Goal: Task Accomplishment & Management: Complete application form

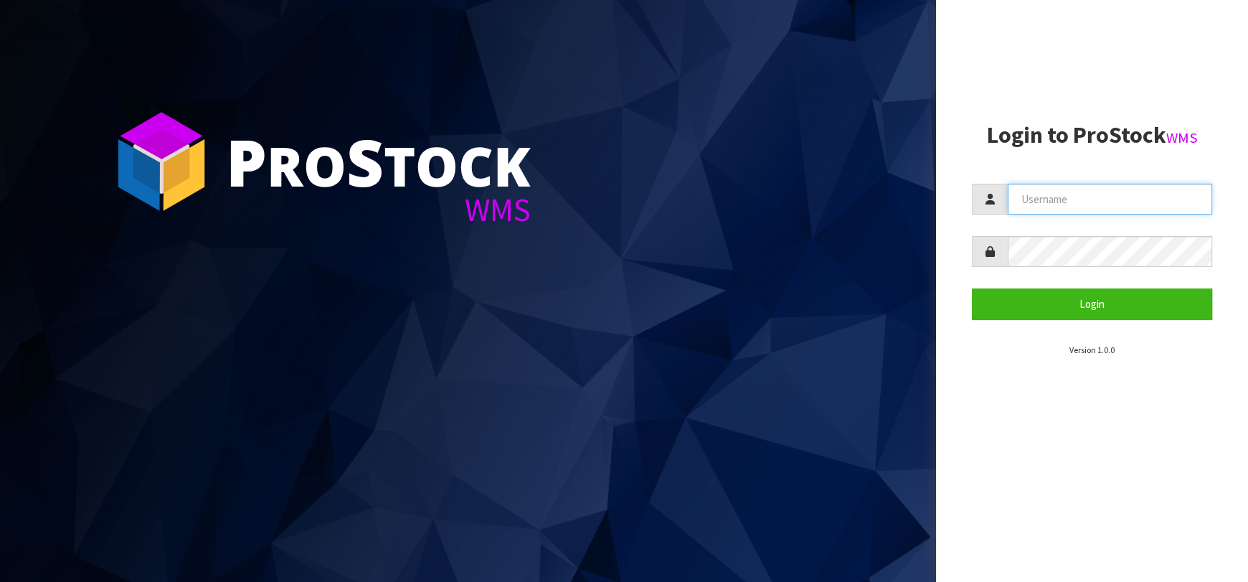
type input "[EMAIL_ADDRESS][DOMAIN_NAME]"
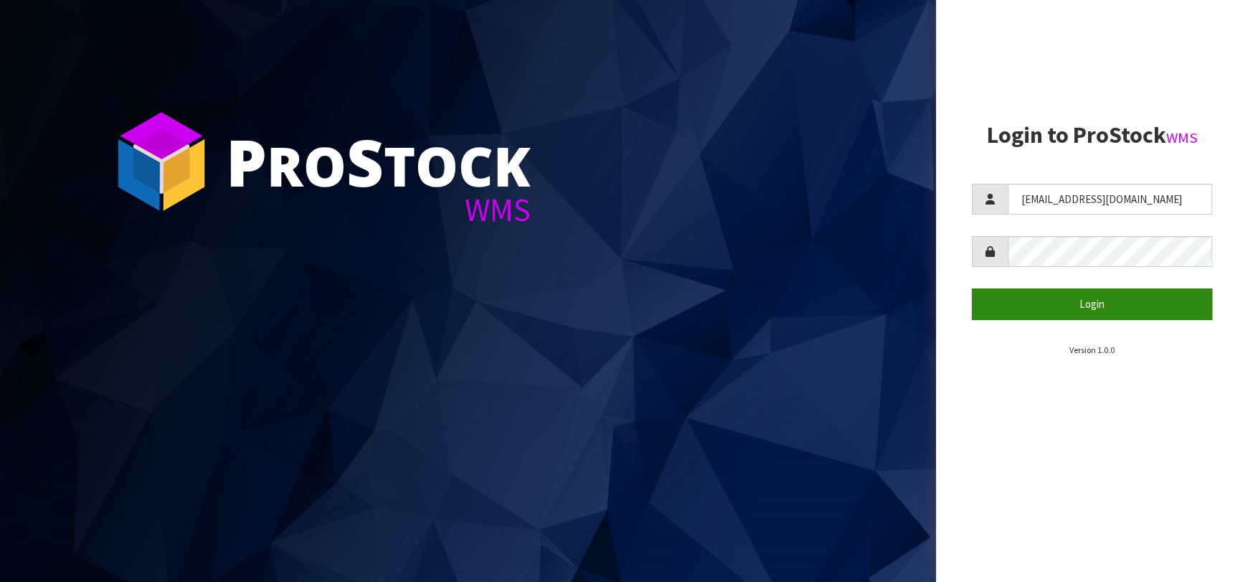
click at [1033, 319] on section "Login to ProStock WMS [EMAIL_ADDRESS][DOMAIN_NAME] Login Version 1.0.0" at bounding box center [1092, 240] width 240 height 234
click at [1021, 308] on button "Login" at bounding box center [1092, 303] width 240 height 31
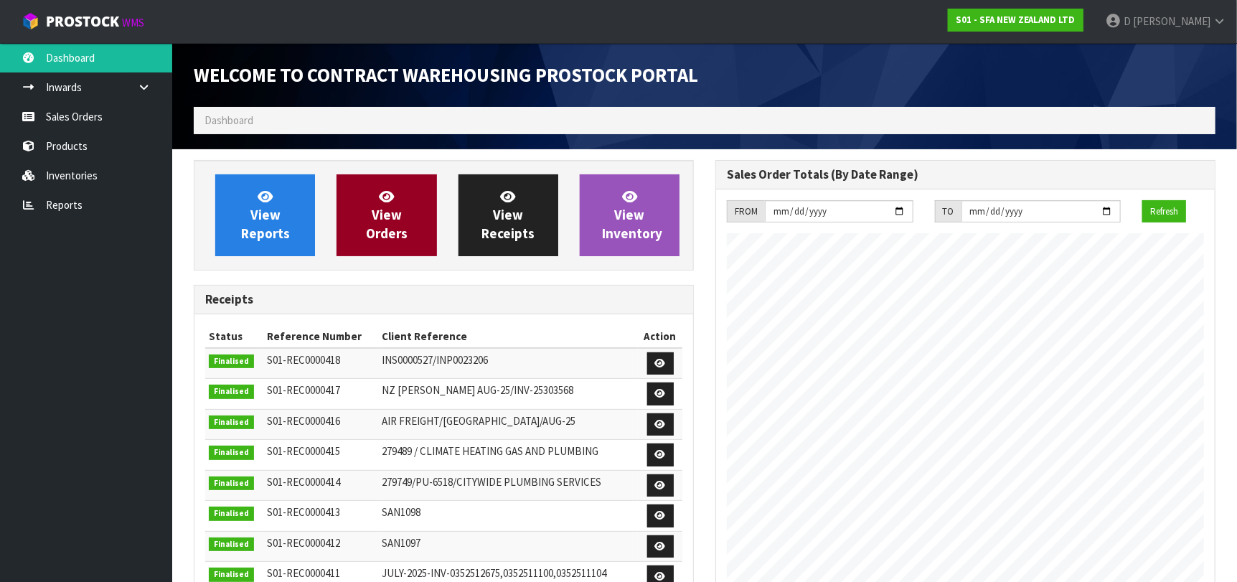
scroll to position [794, 522]
click at [372, 196] on link "View Orders" at bounding box center [386, 215] width 100 height 82
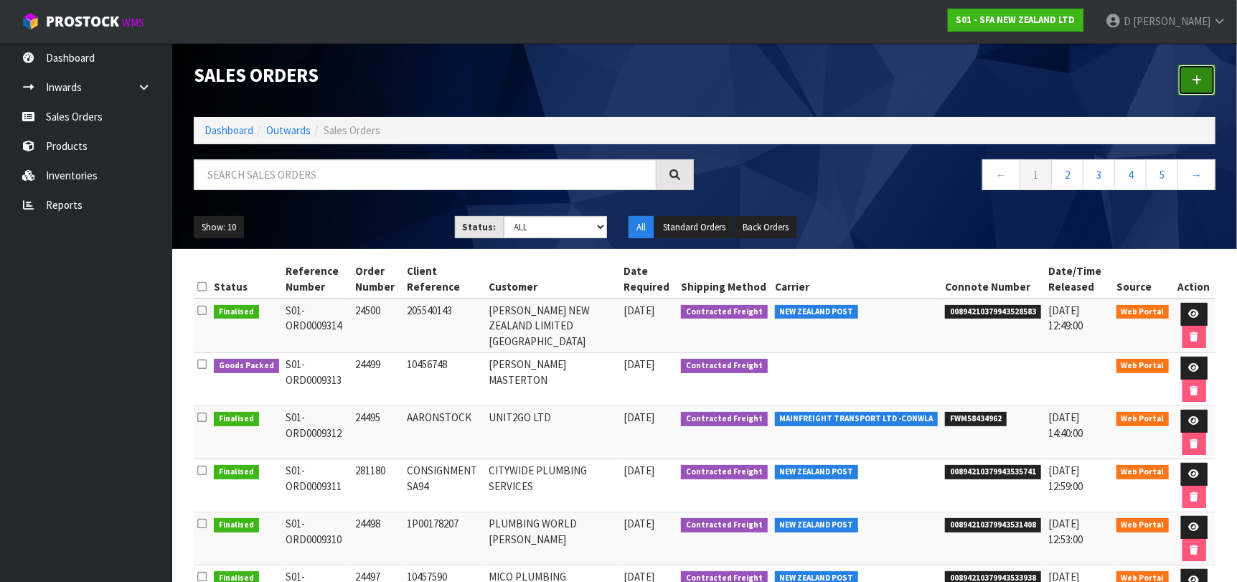
click at [1202, 86] on link at bounding box center [1196, 80] width 37 height 31
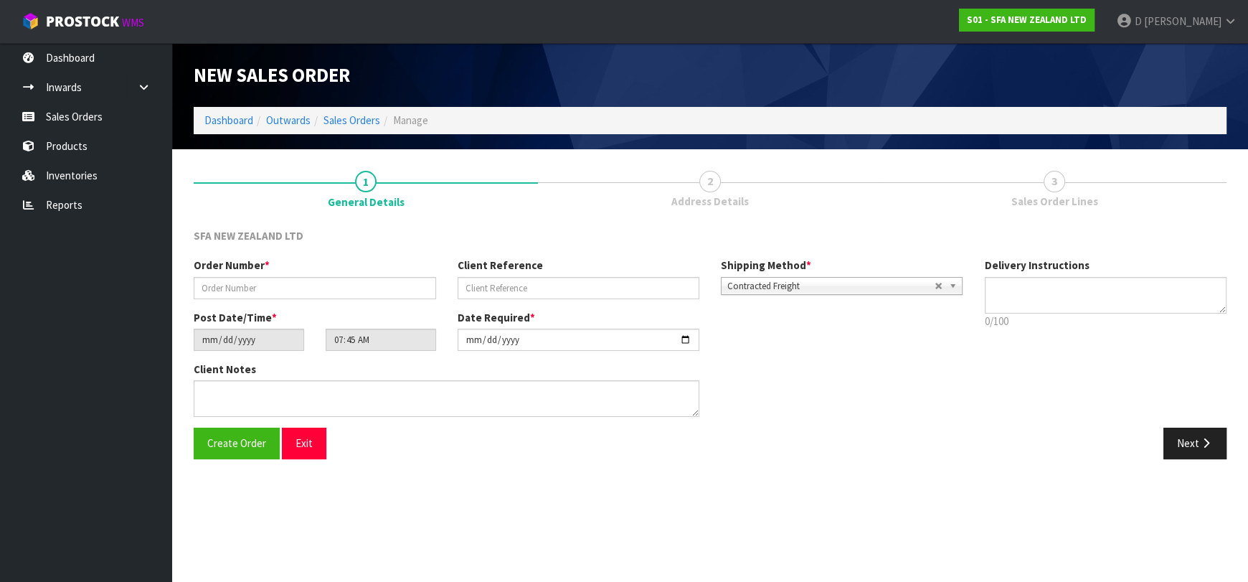
click at [185, 321] on div "Post Date/Time * [DATE] 07:45:00.000" at bounding box center [315, 330] width 264 height 41
click at [224, 288] on input "text" at bounding box center [315, 288] width 242 height 22
type input "275081"
paste input "SANINZ240725"
type input "SANINZ240725"
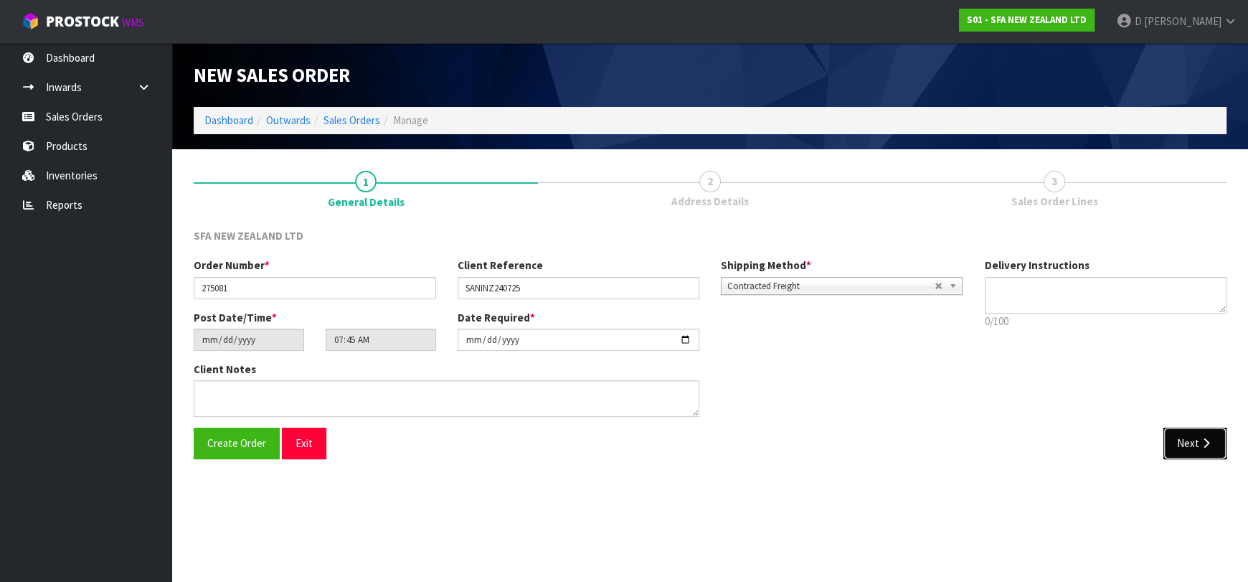
click at [1187, 443] on button "Next" at bounding box center [1195, 443] width 63 height 31
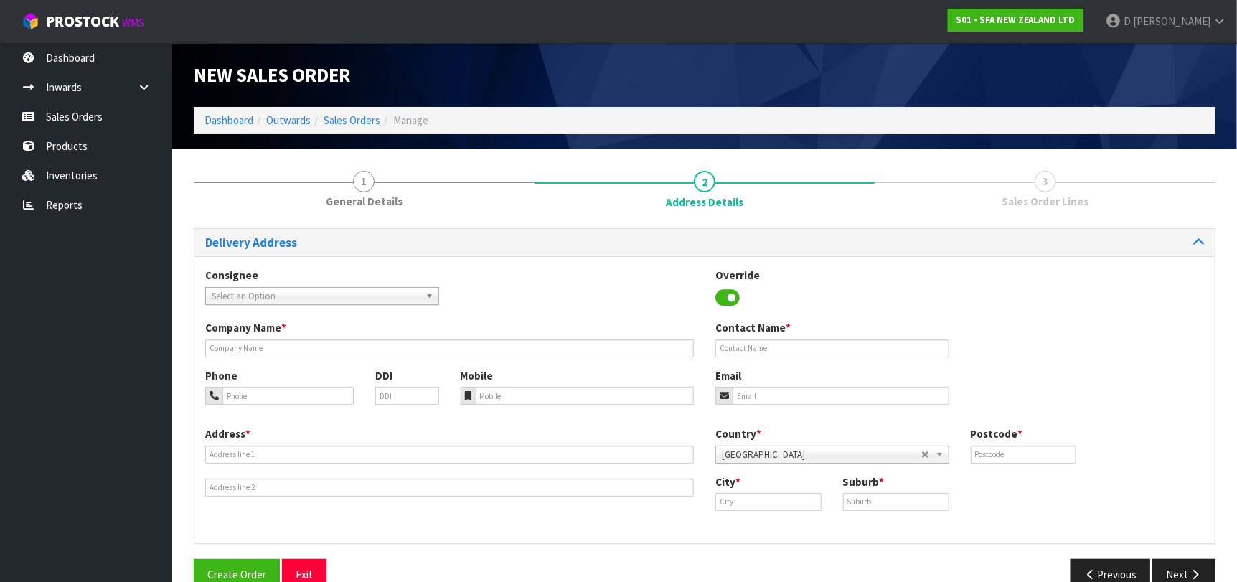
click at [354, 292] on span "Select an Option" at bounding box center [316, 296] width 208 height 17
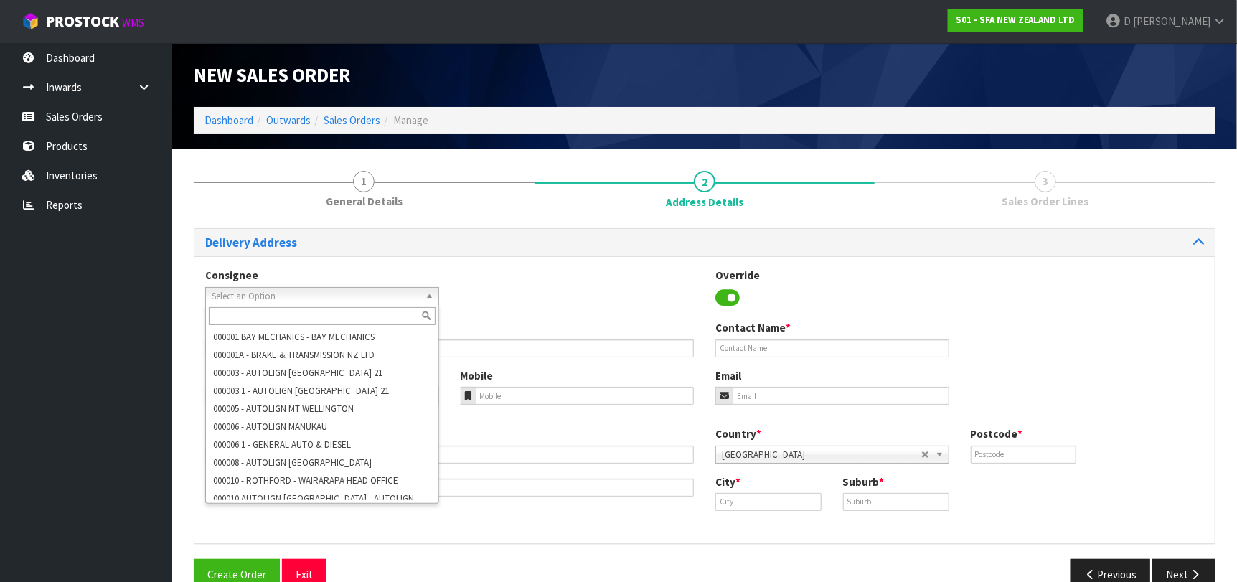
click at [289, 317] on input "text" at bounding box center [322, 316] width 227 height 18
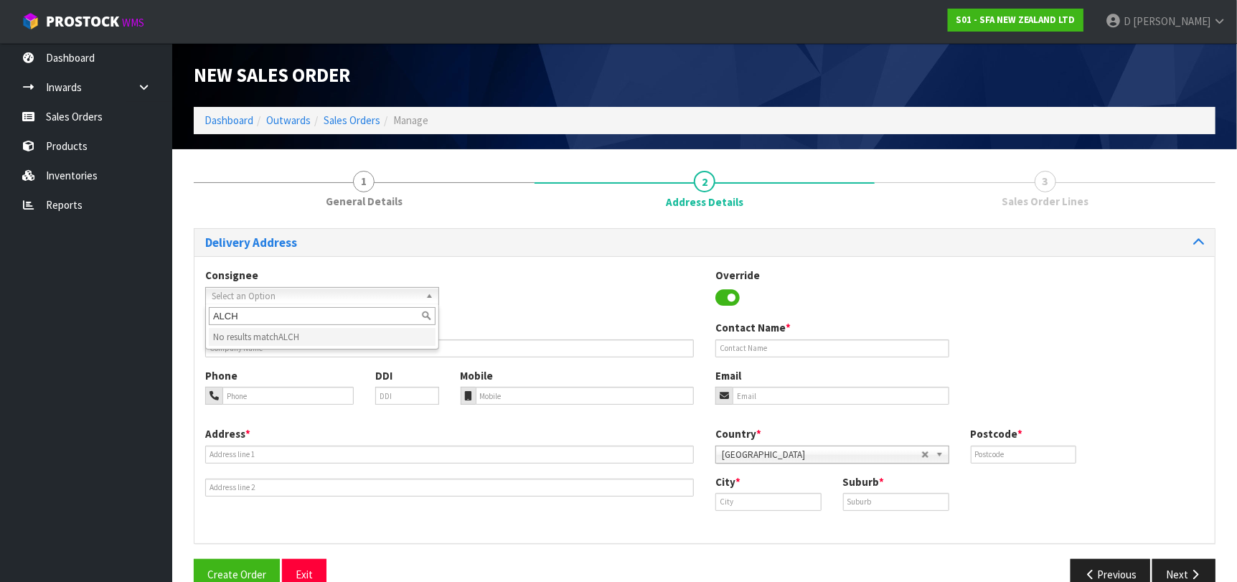
type input "ALCH"
click at [487, 352] on input "text" at bounding box center [449, 348] width 489 height 18
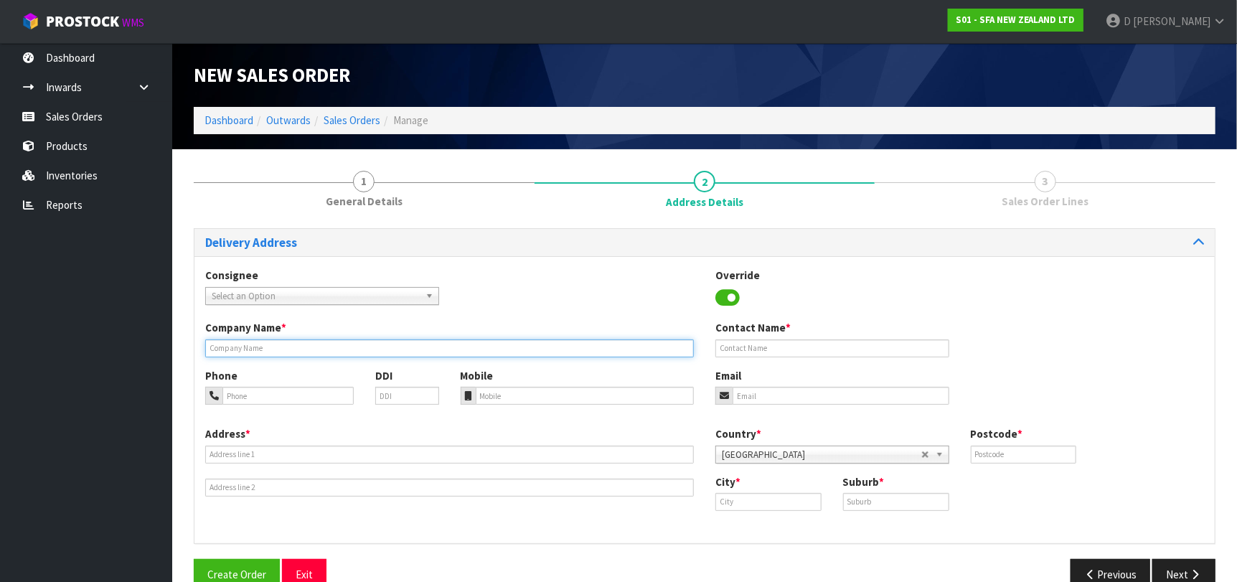
click at [306, 349] on input "text" at bounding box center [449, 348] width 489 height 18
paste input "ALCHEMY PLUMBING & GAS"
type input "ALCHEMY PLUMBING & GAS"
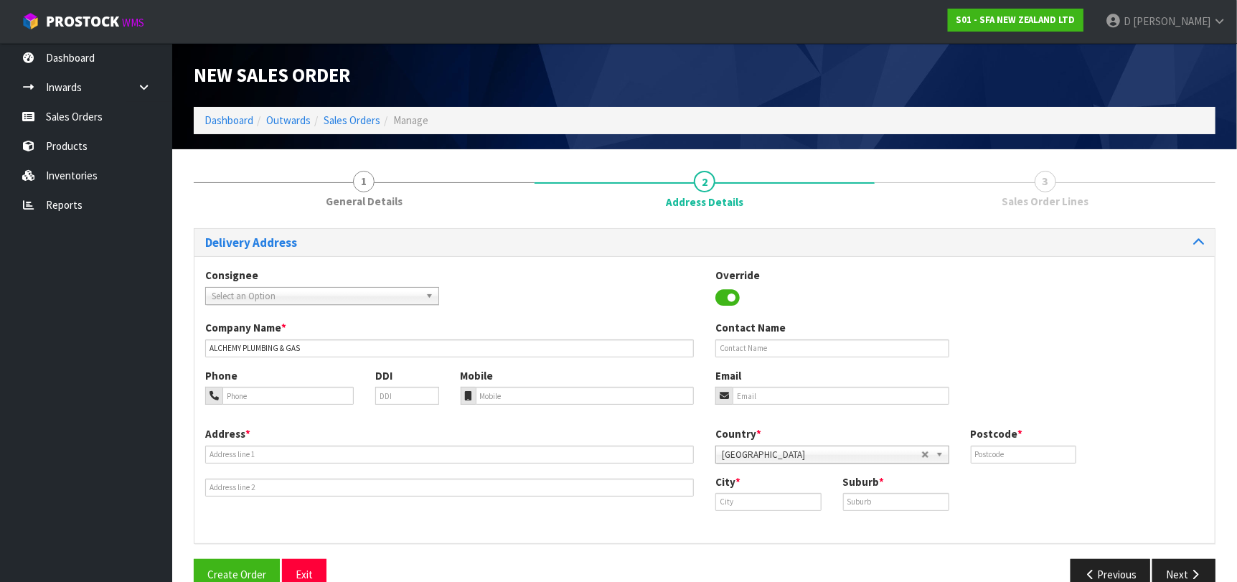
drag, startPoint x: 355, startPoint y: 444, endPoint x: 357, endPoint y: 451, distance: 7.5
click at [355, 445] on div "Address *" at bounding box center [449, 461] width 510 height 70
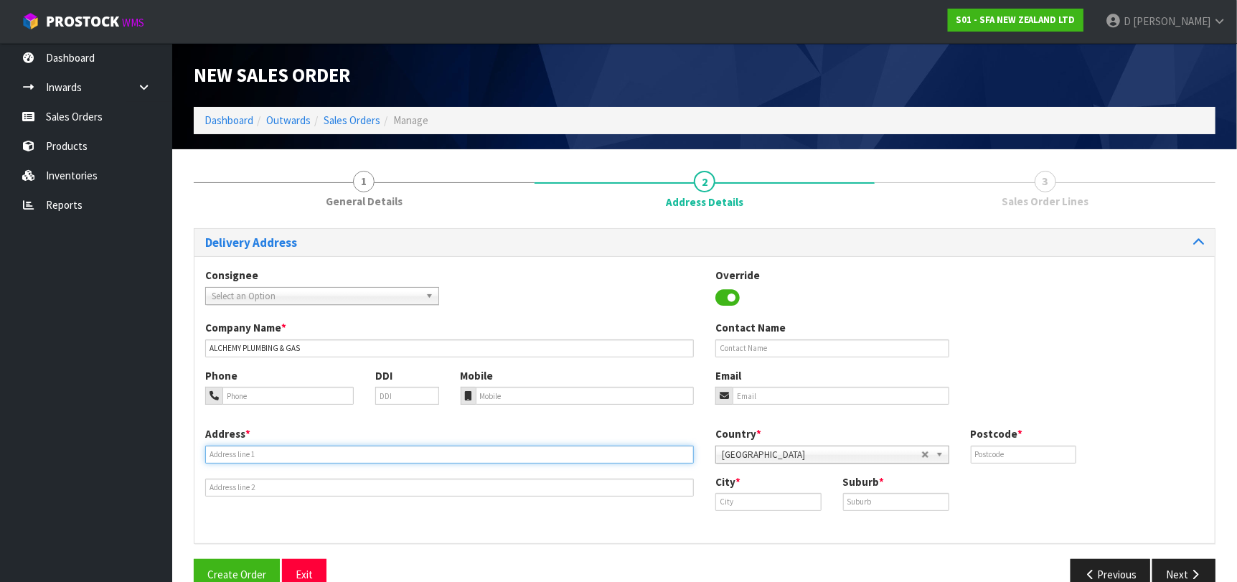
click at [358, 452] on input "text" at bounding box center [449, 454] width 489 height 18
paste input "[STREET_ADDRESS]"
type input "[STREET_ADDRESS]"
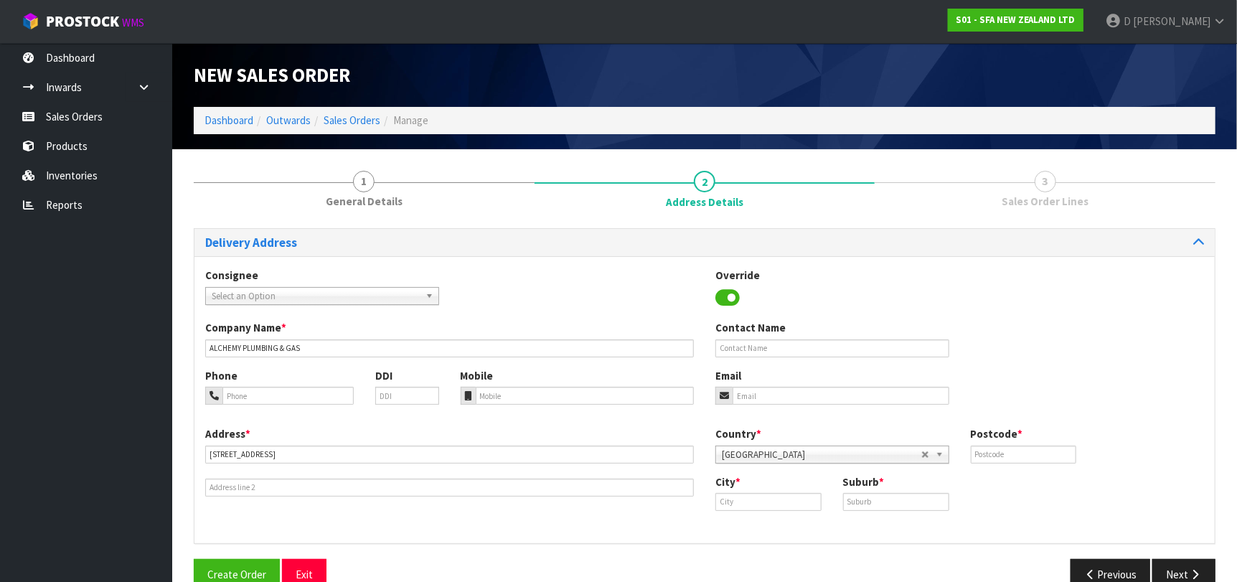
click at [774, 493] on div "City *" at bounding box center [768, 492] width 128 height 37
click at [773, 493] on input "text" at bounding box center [768, 502] width 106 height 18
paste input "Hastings"
type input "Hastings"
click at [869, 509] on input "text" at bounding box center [896, 502] width 106 height 18
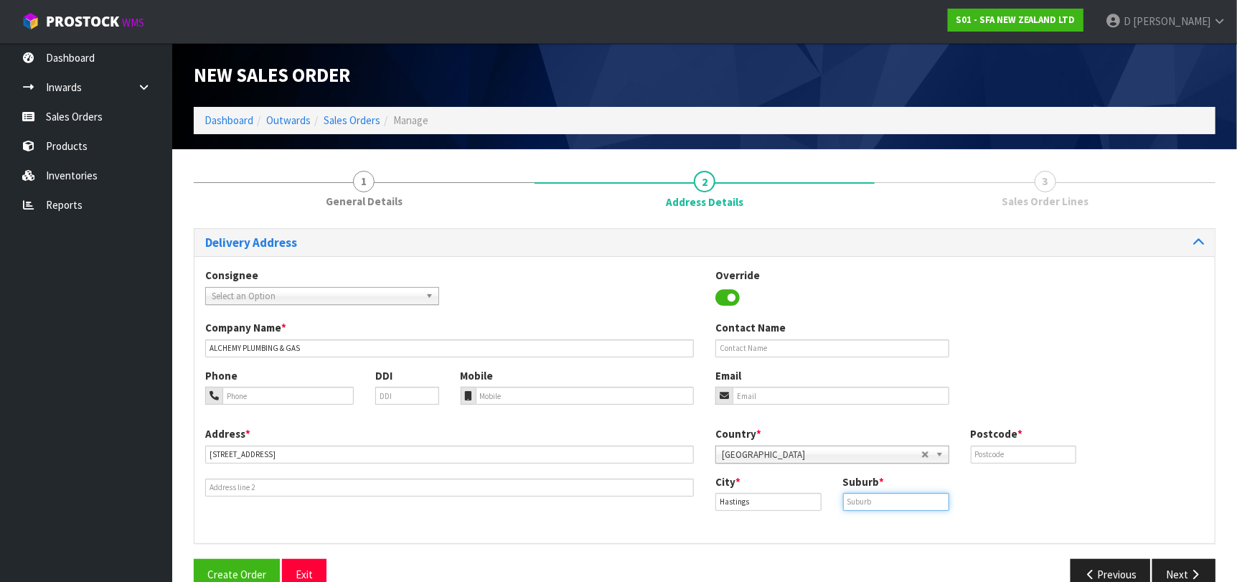
paste input "HASTINGS"
type input "HASTINGS"
click at [1014, 450] on input "text" at bounding box center [1024, 454] width 106 height 18
type input "2"
type input "4122"
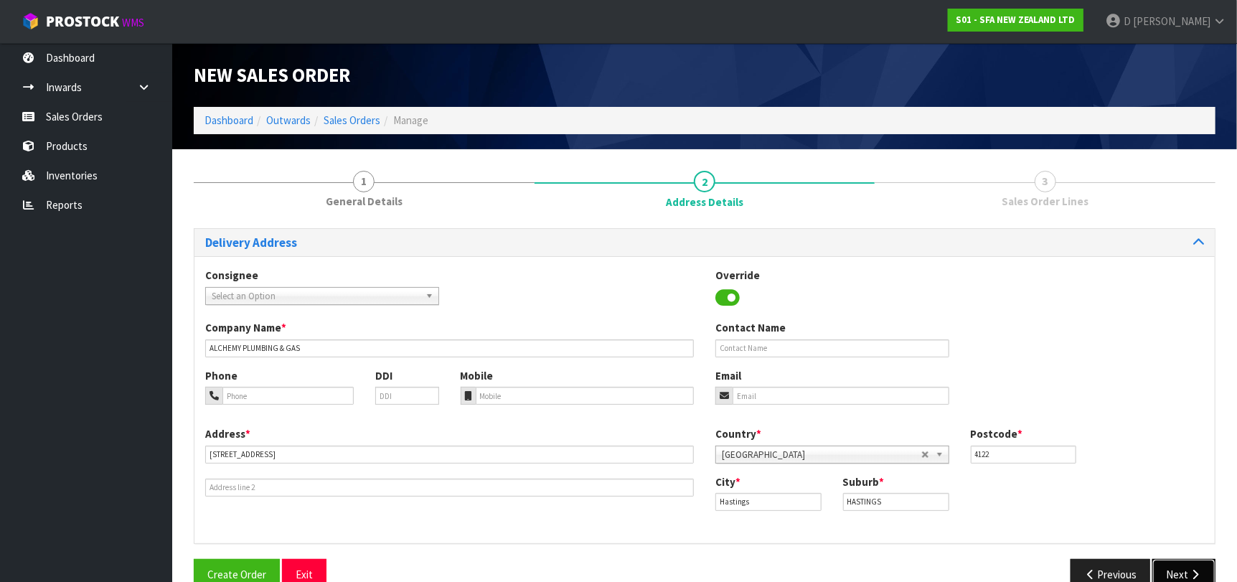
click at [1161, 568] on button "Next" at bounding box center [1183, 574] width 63 height 31
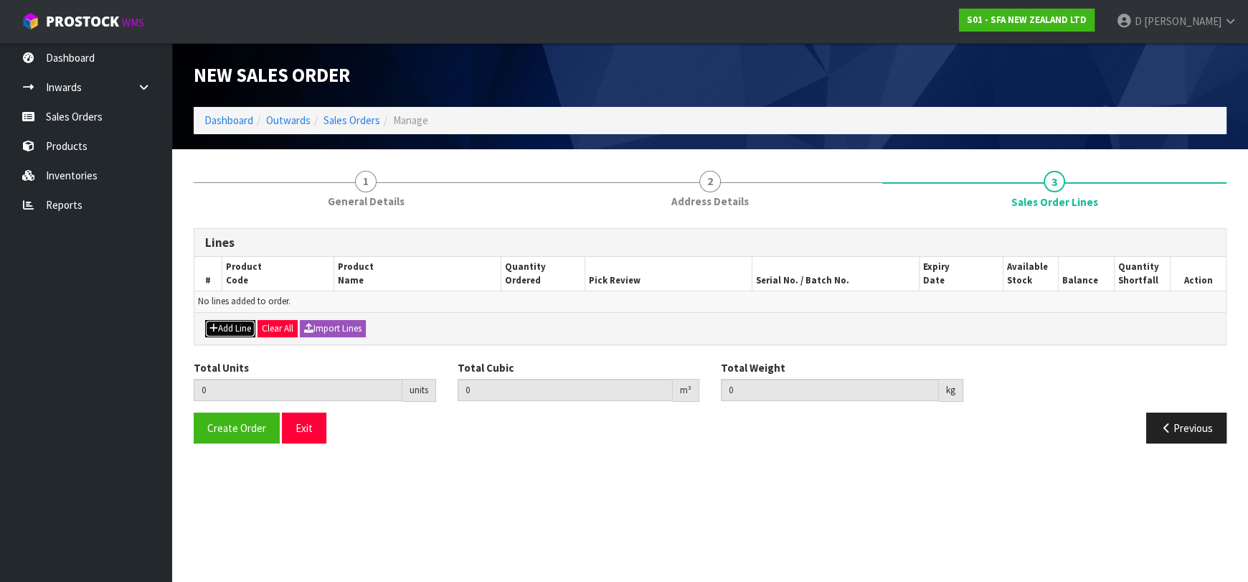
click at [220, 321] on button "Add Line" at bounding box center [230, 328] width 50 height 17
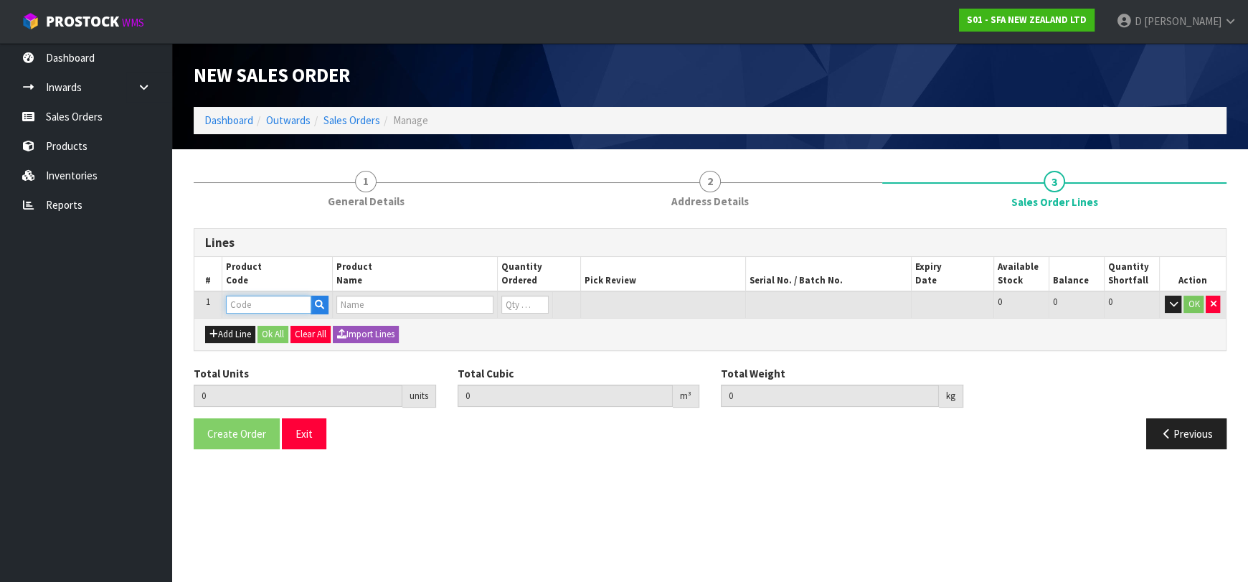
click at [247, 304] on input "text" at bounding box center [268, 305] width 85 height 18
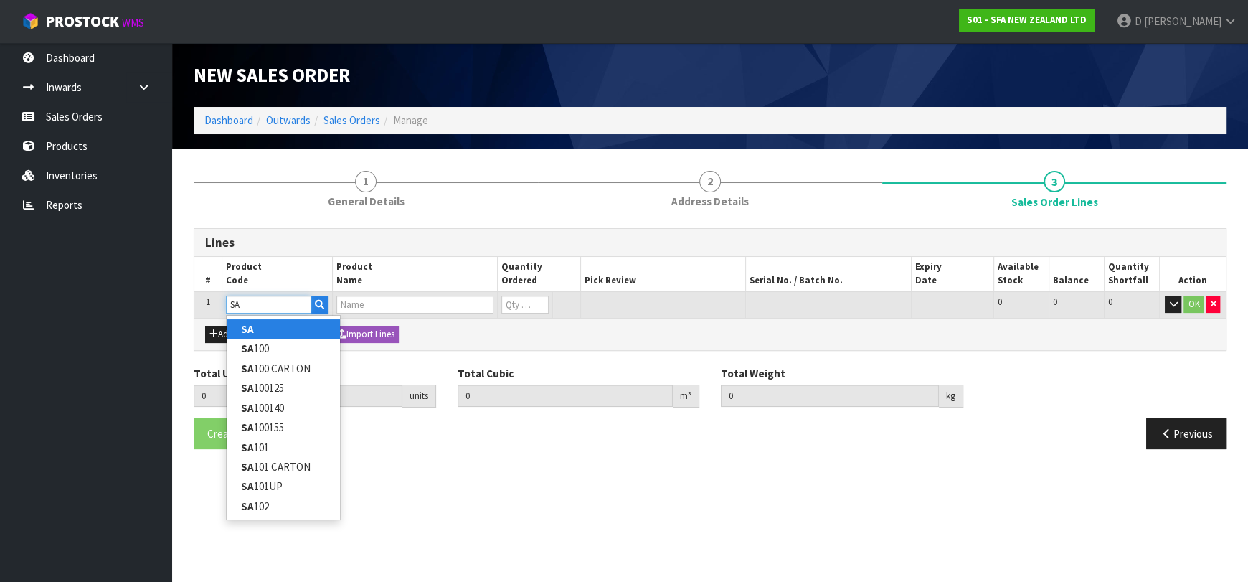
type input "SA"
click at [293, 296] on input "text" at bounding box center [268, 305] width 85 height 18
type input "SA221"
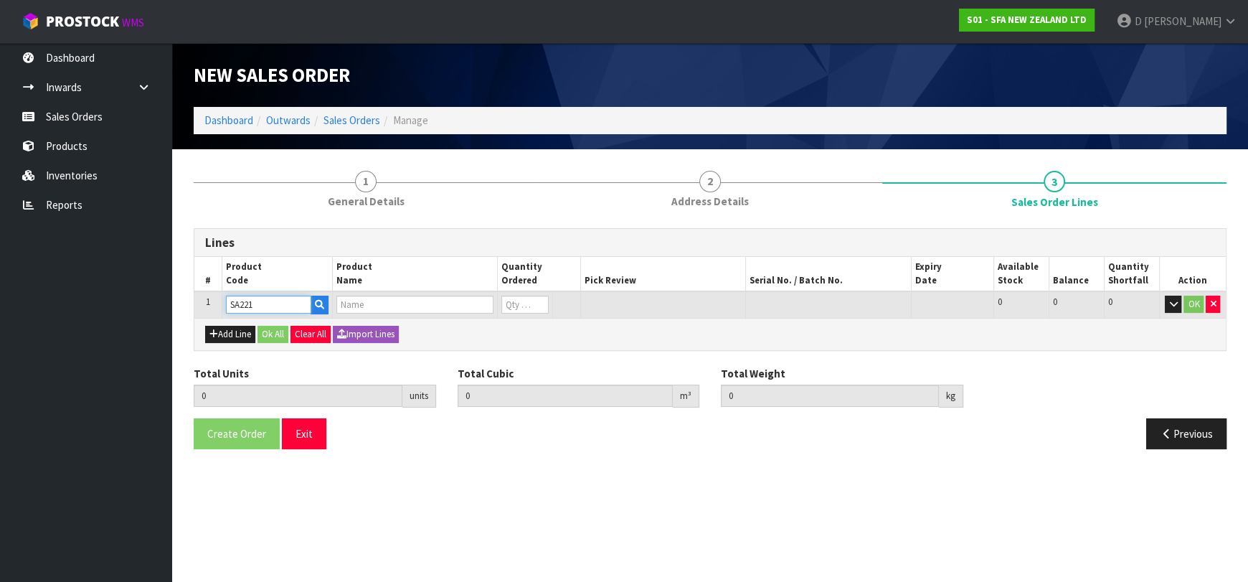
type input "0.000000"
type input "0.000"
type input "SANIFAST"
type input "0"
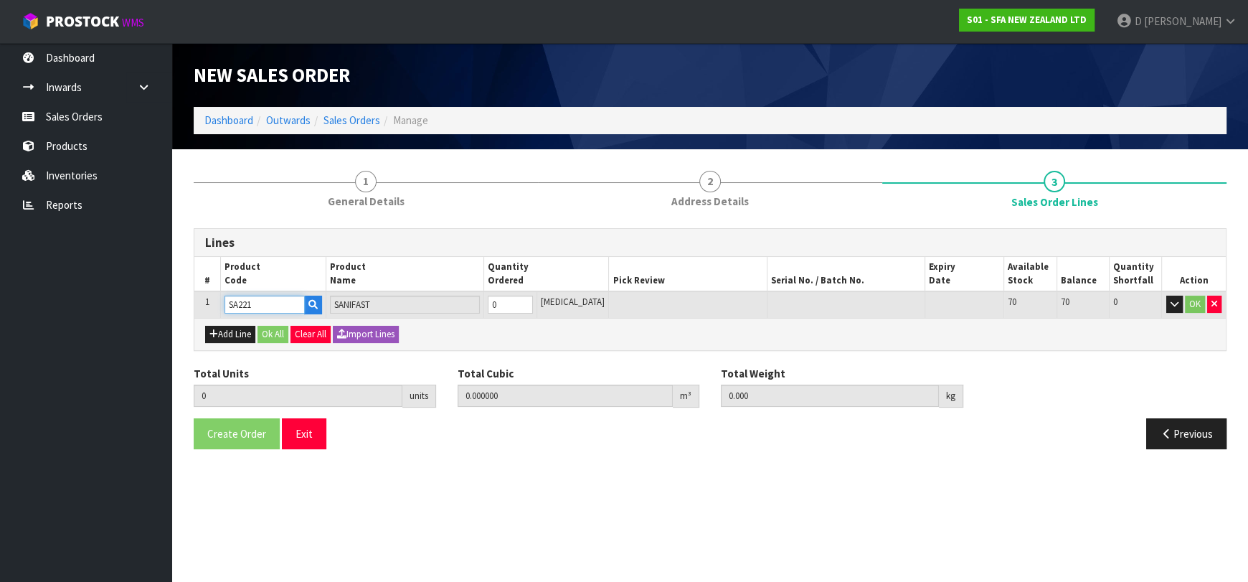
type input "SA221"
type input "1"
type input "0.052428"
type input "8.6"
type input "1"
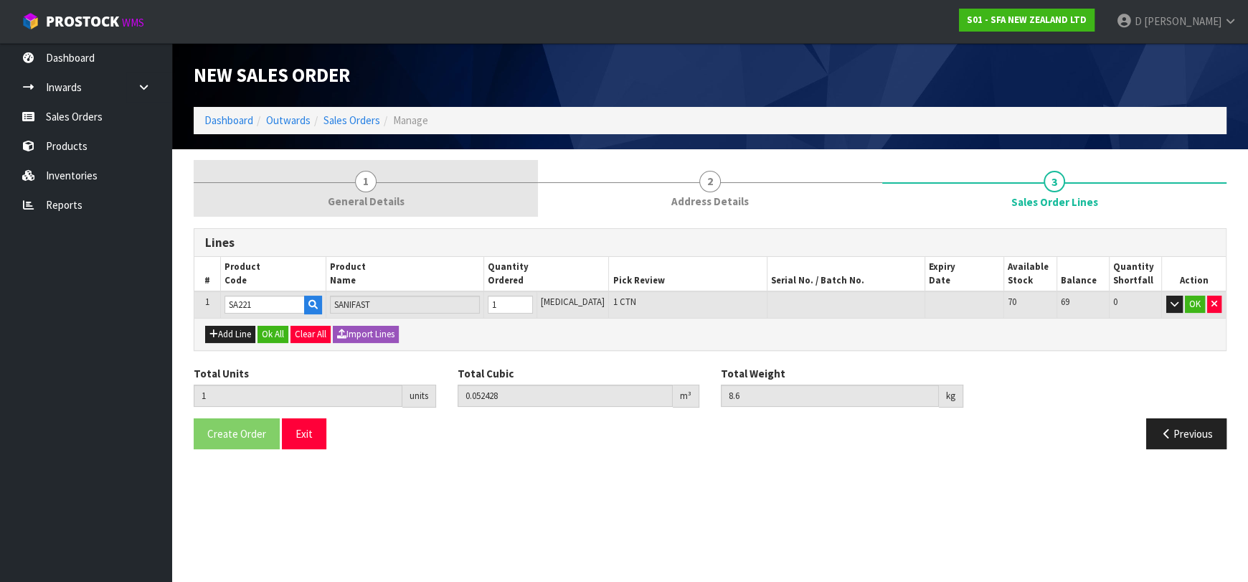
click at [358, 182] on span "1" at bounding box center [366, 182] width 22 height 22
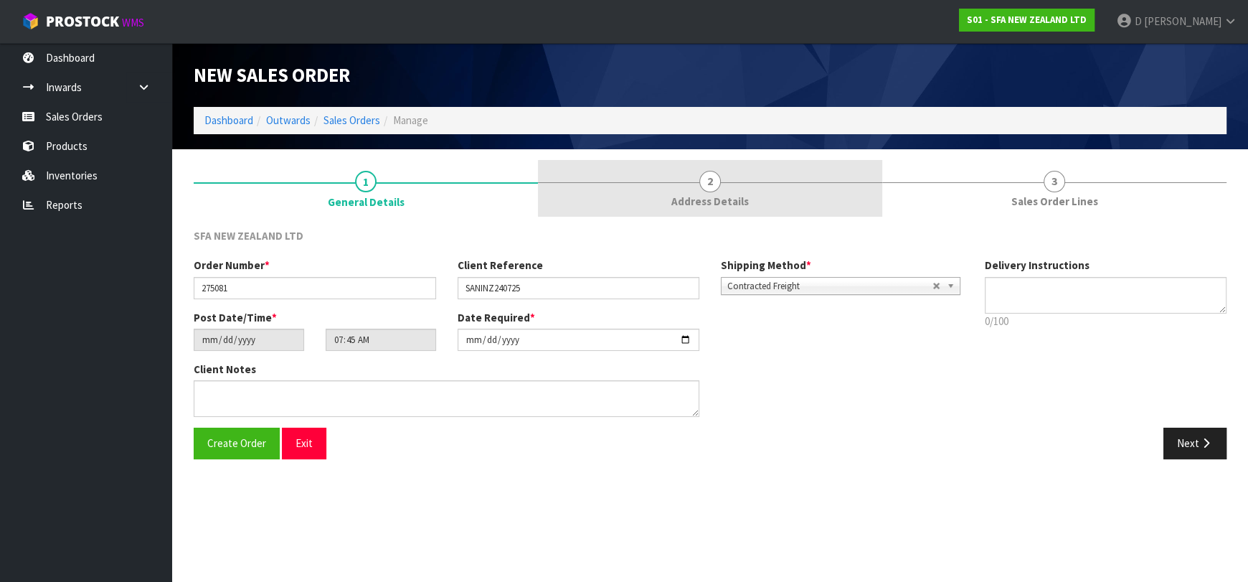
click at [692, 206] on span "Address Details" at bounding box center [709, 201] width 77 height 15
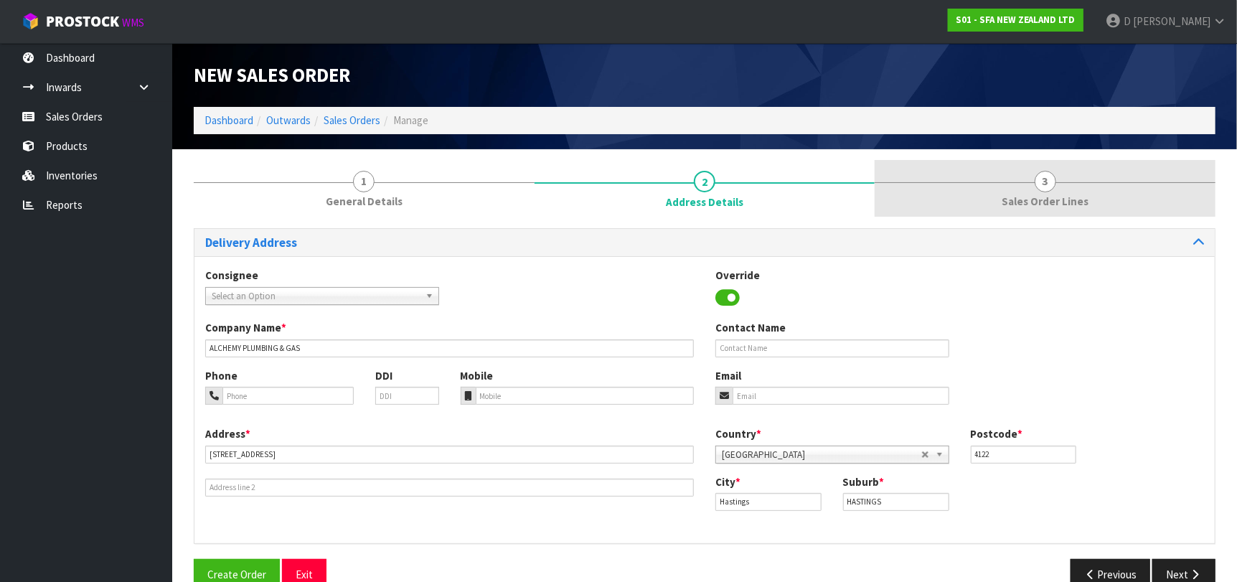
click at [971, 197] on link "3 Sales Order Lines" at bounding box center [1044, 188] width 341 height 57
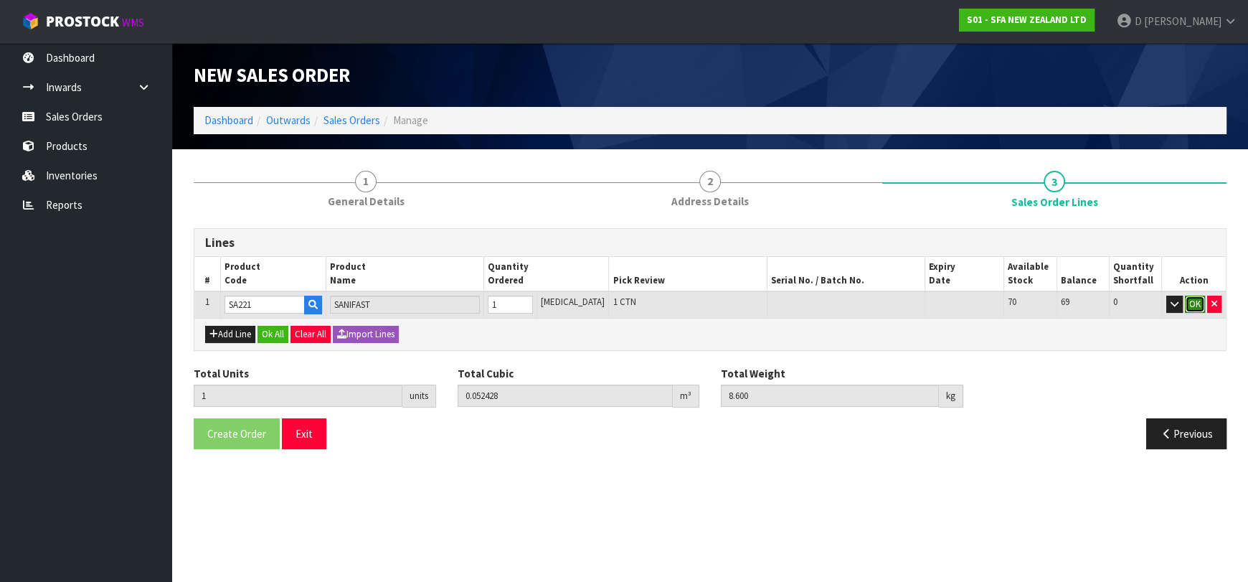
click at [1192, 296] on button "OK" at bounding box center [1195, 304] width 20 height 17
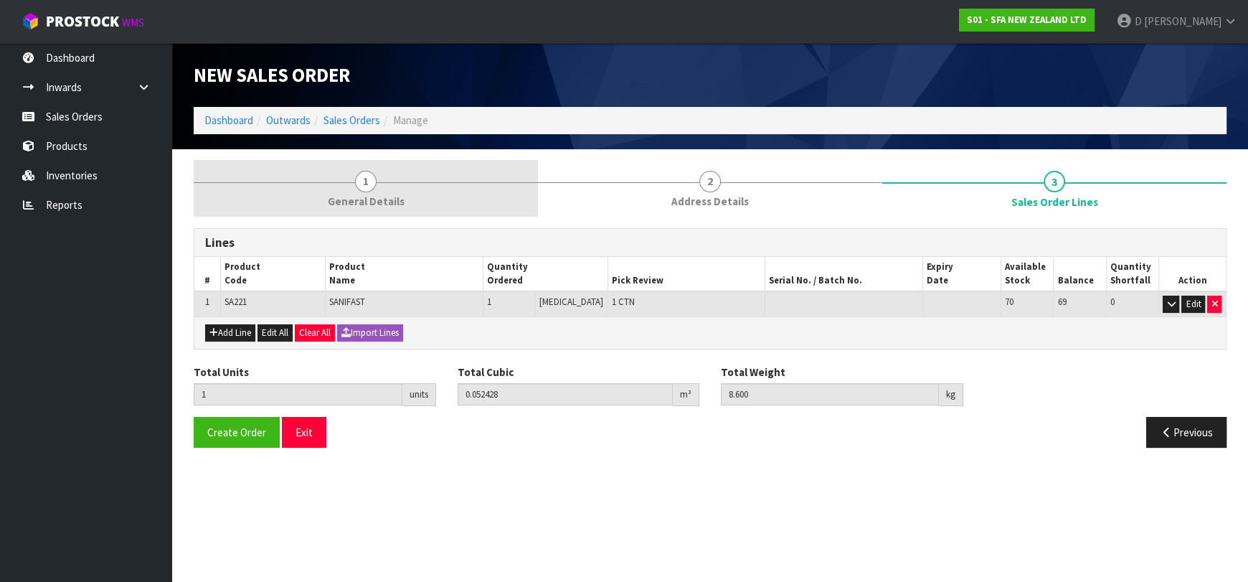
click at [382, 194] on span "General Details" at bounding box center [366, 201] width 77 height 15
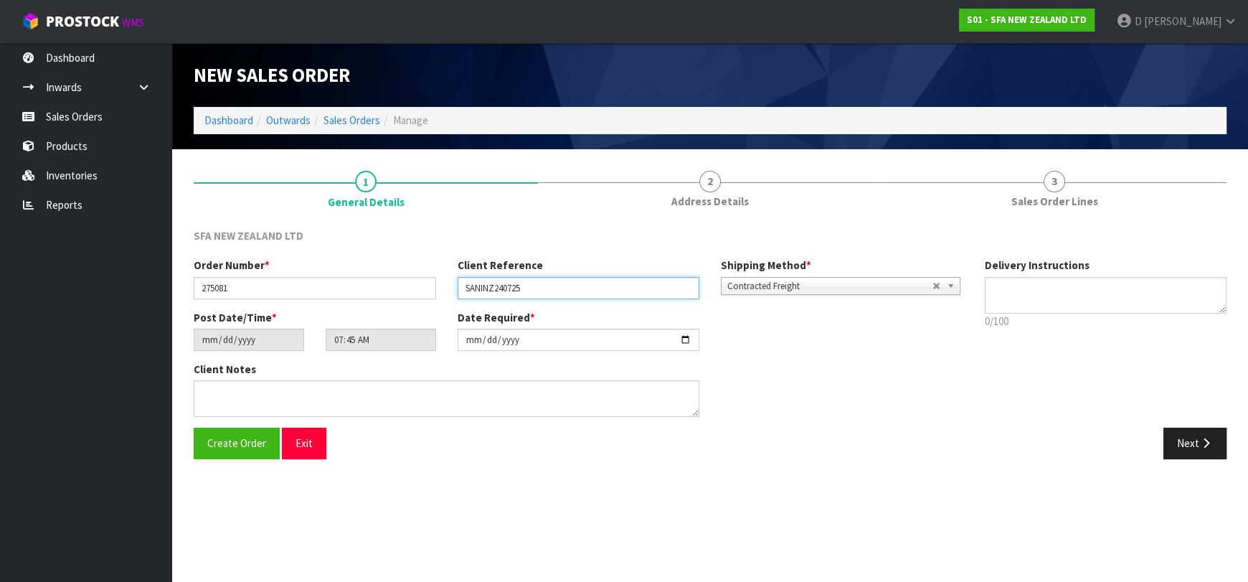
click at [472, 284] on input "SANINZ240725" at bounding box center [579, 288] width 242 height 22
click at [472, 285] on input "SANINZ240725" at bounding box center [579, 288] width 242 height 22
drag, startPoint x: 324, startPoint y: 278, endPoint x: -108, endPoint y: 273, distance: 431.9
click at [0, 273] on html "Toggle navigation ProStock WMS S01 - SFA NEW ZEALAND LTD [PERSON_NAME] Logout D…" at bounding box center [624, 291] width 1248 height 582
type input "24501"
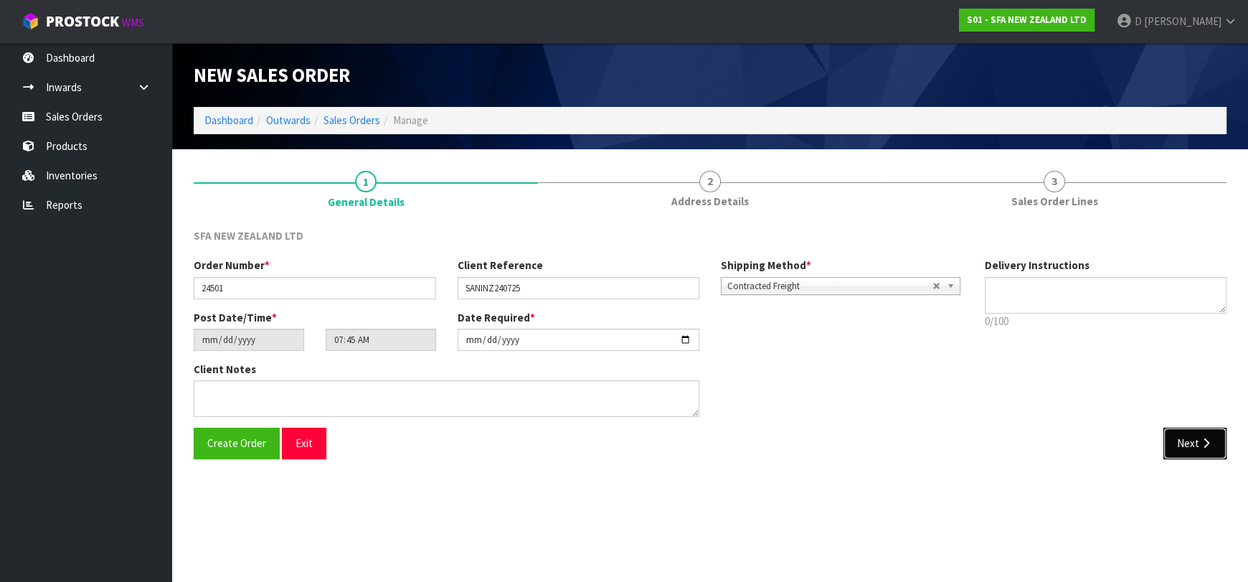
click at [1164, 443] on button "Next" at bounding box center [1195, 443] width 63 height 31
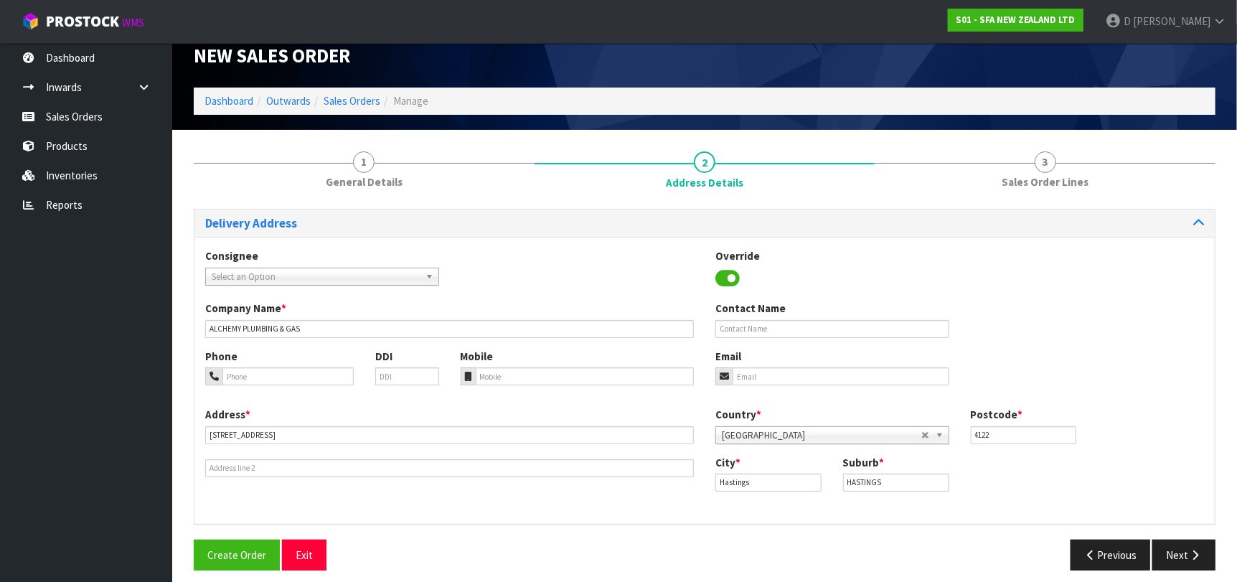
scroll to position [29, 0]
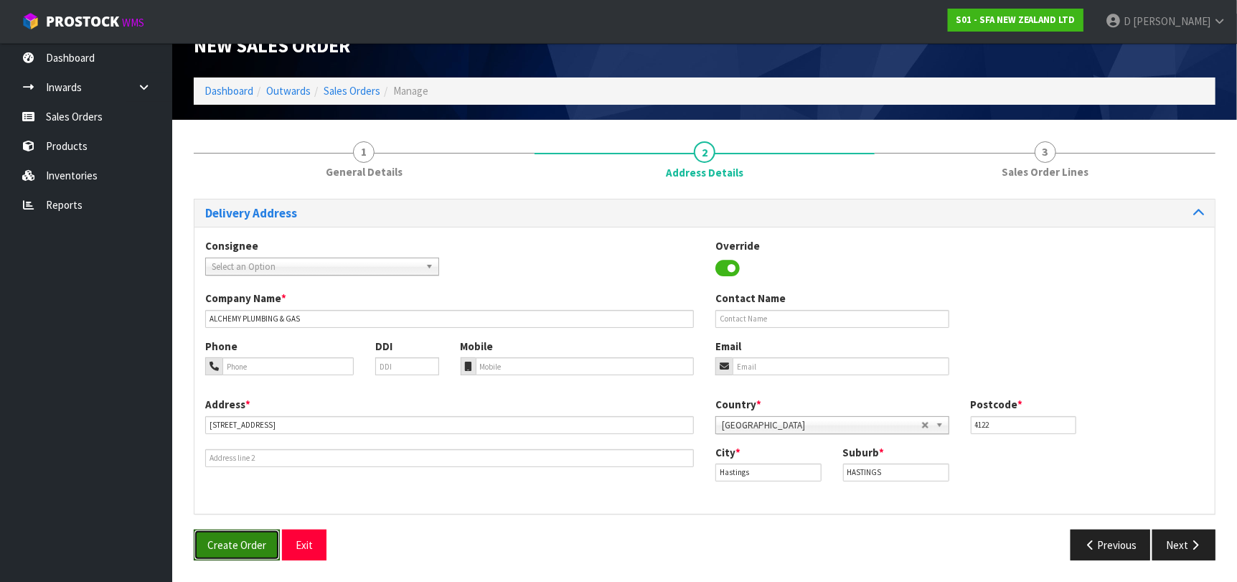
drag, startPoint x: 240, startPoint y: 546, endPoint x: 232, endPoint y: 526, distance: 21.3
click at [232, 526] on div "Delivery Address Consignee 000001.BAY MECHANICS - BAY MECHANICS 000001A - BRAKE…" at bounding box center [705, 385] width 1022 height 373
click at [236, 539] on span "Create Order" at bounding box center [236, 545] width 59 height 14
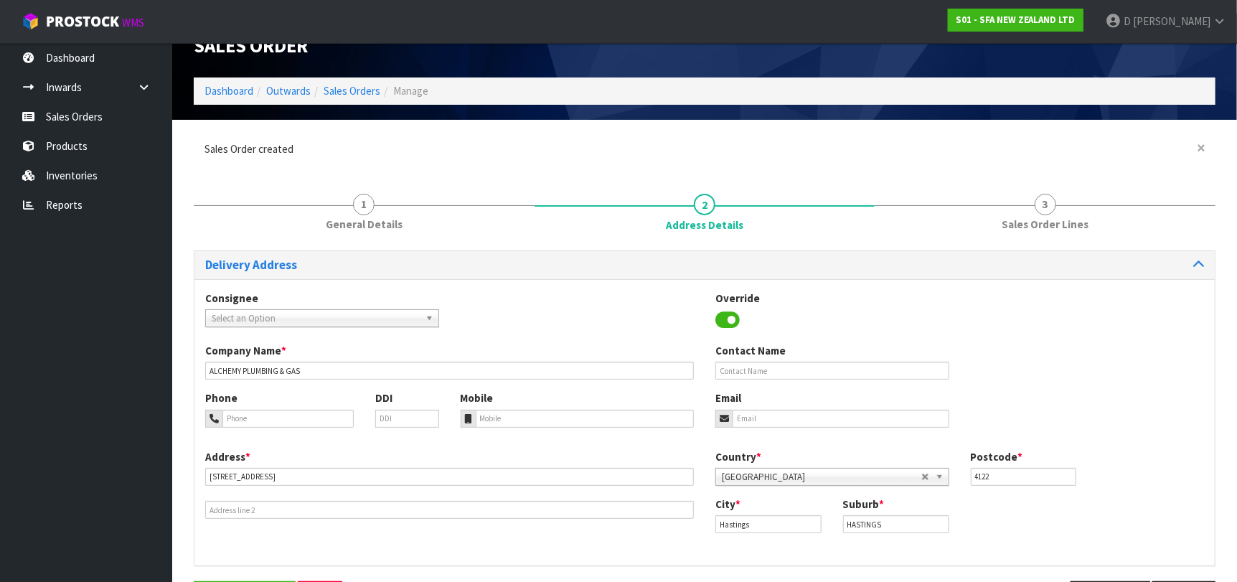
scroll to position [0, 0]
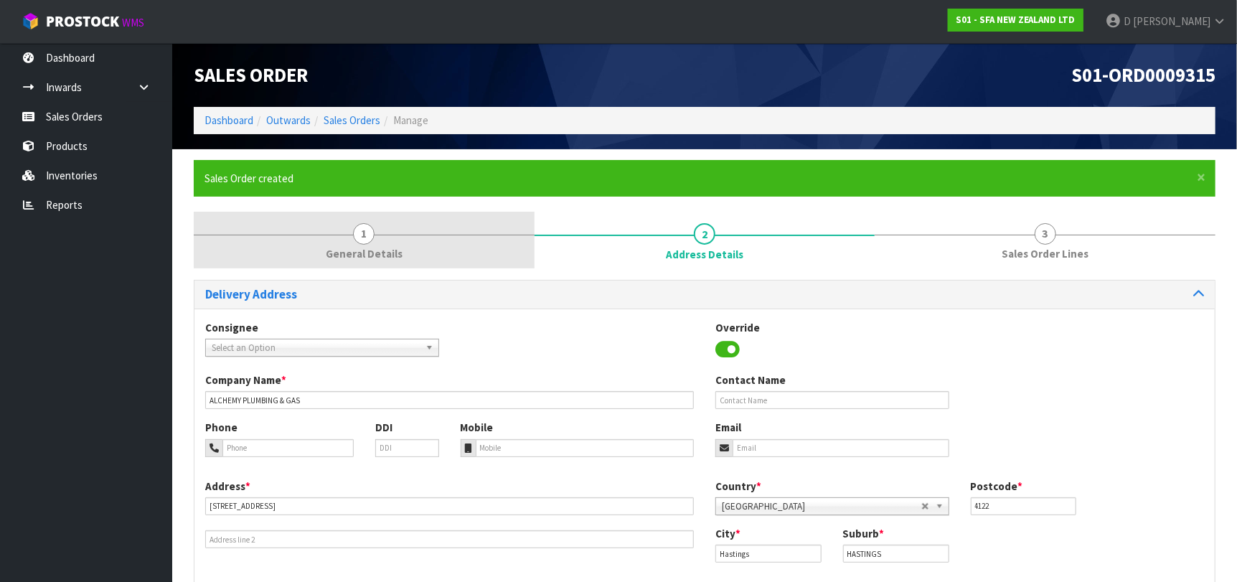
click at [354, 227] on span "1" at bounding box center [364, 234] width 22 height 22
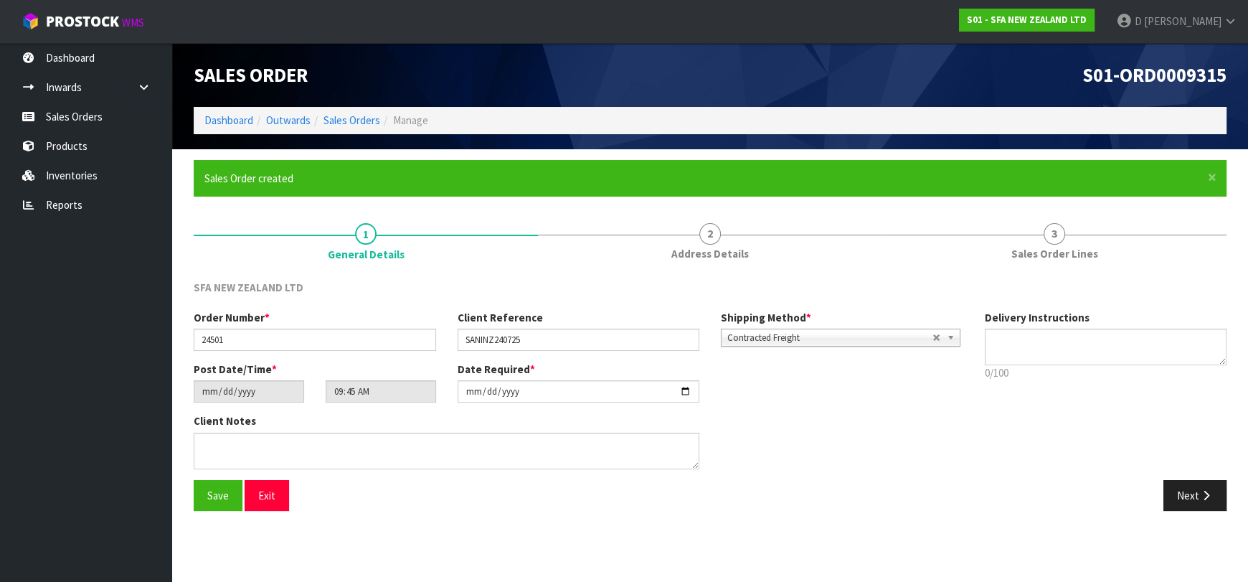
click at [366, 128] on li "Sales Orders" at bounding box center [346, 120] width 70 height 15
click at [362, 123] on link "Sales Orders" at bounding box center [352, 120] width 57 height 14
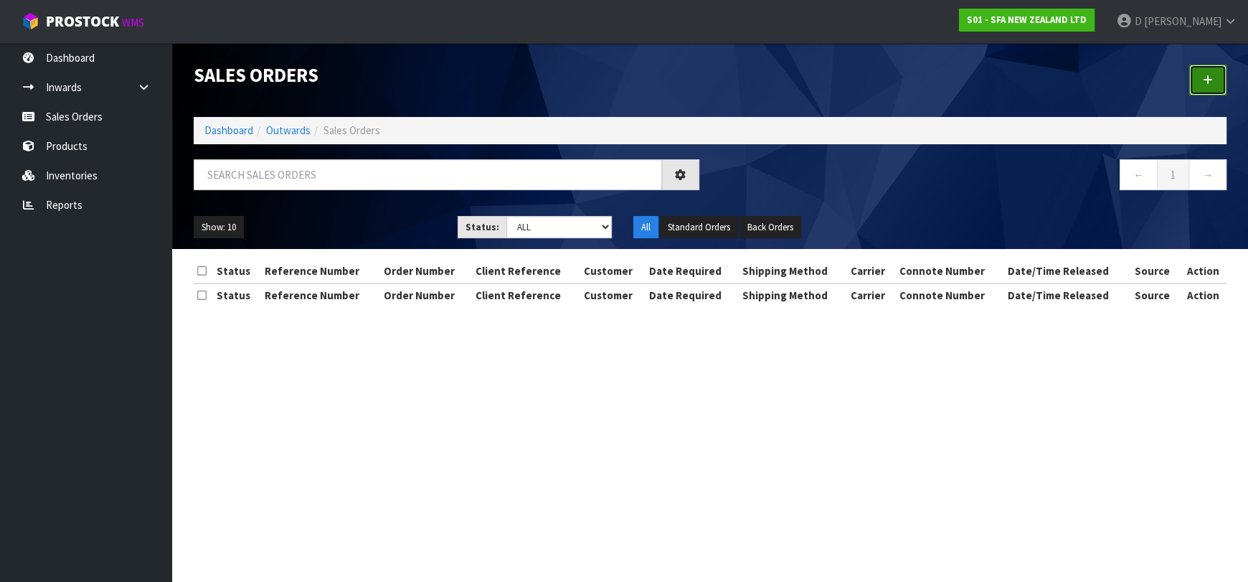
click at [1202, 88] on link at bounding box center [1207, 80] width 37 height 31
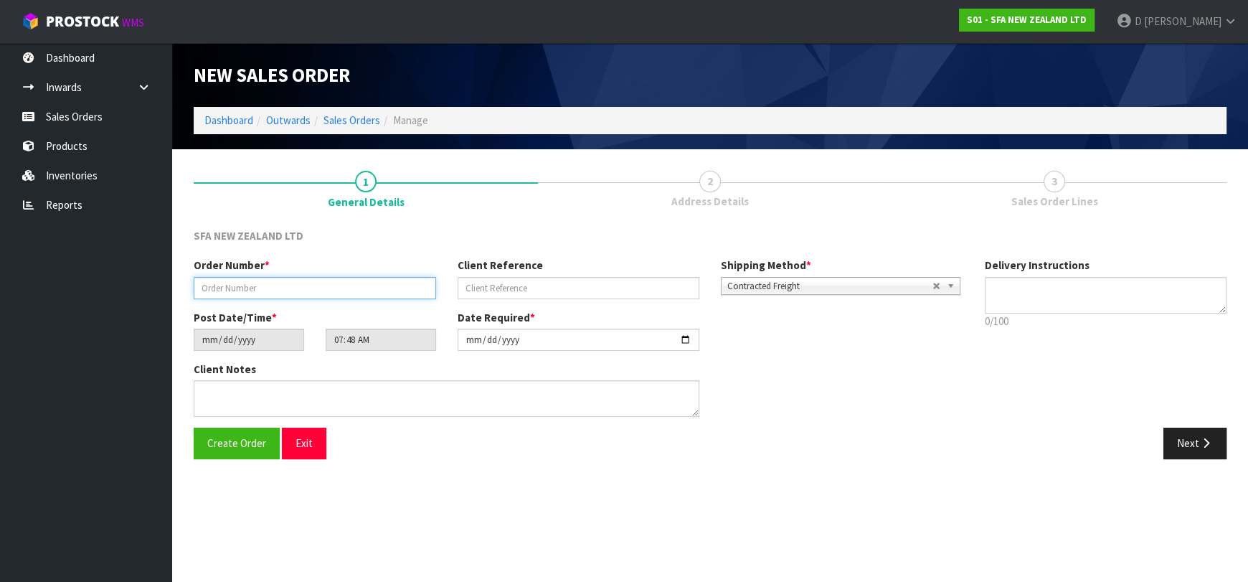
click at [215, 287] on input "text" at bounding box center [315, 288] width 242 height 22
type input "24502"
paste input "209002302"
type input "209002302"
click at [1184, 437] on button "Next" at bounding box center [1195, 443] width 63 height 31
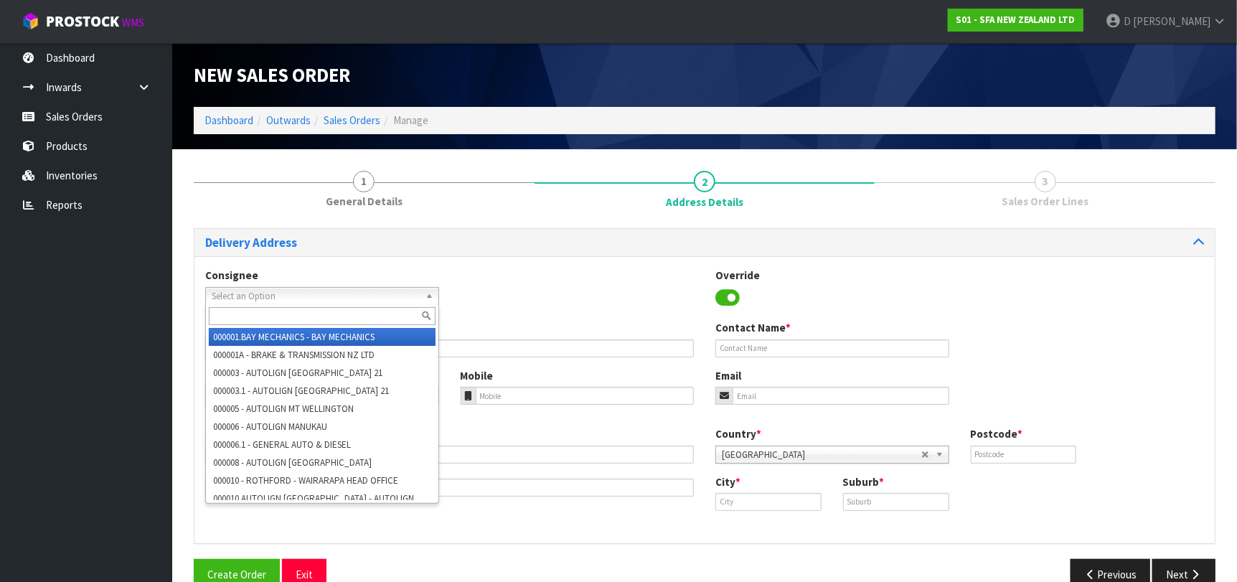
click at [366, 293] on span "Select an Option" at bounding box center [316, 296] width 208 height 17
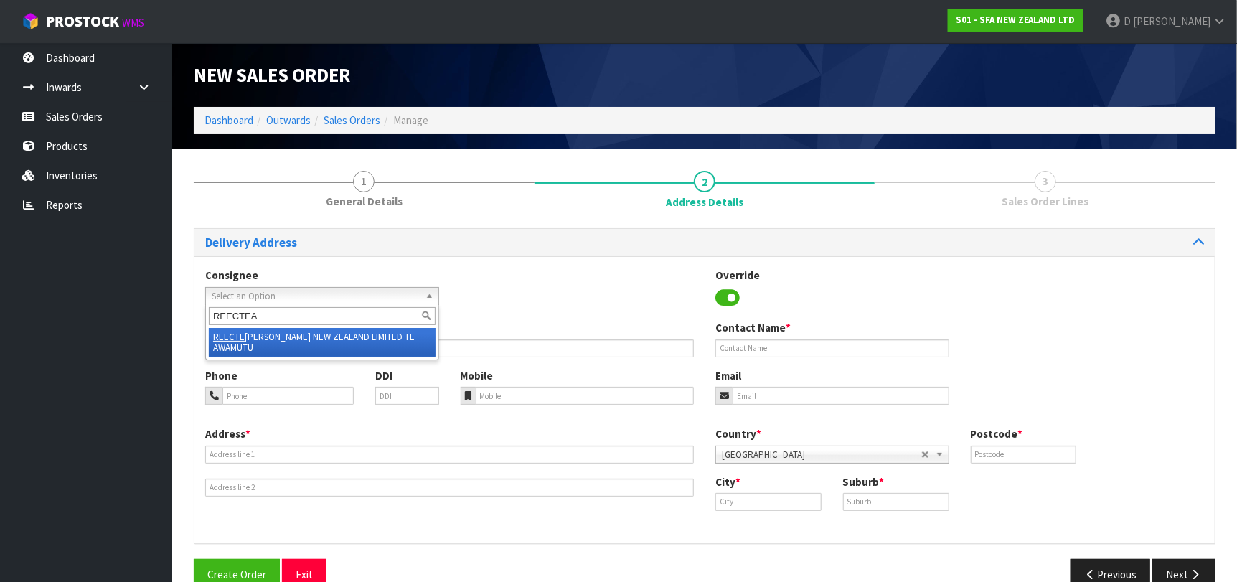
type input "REECTEAW"
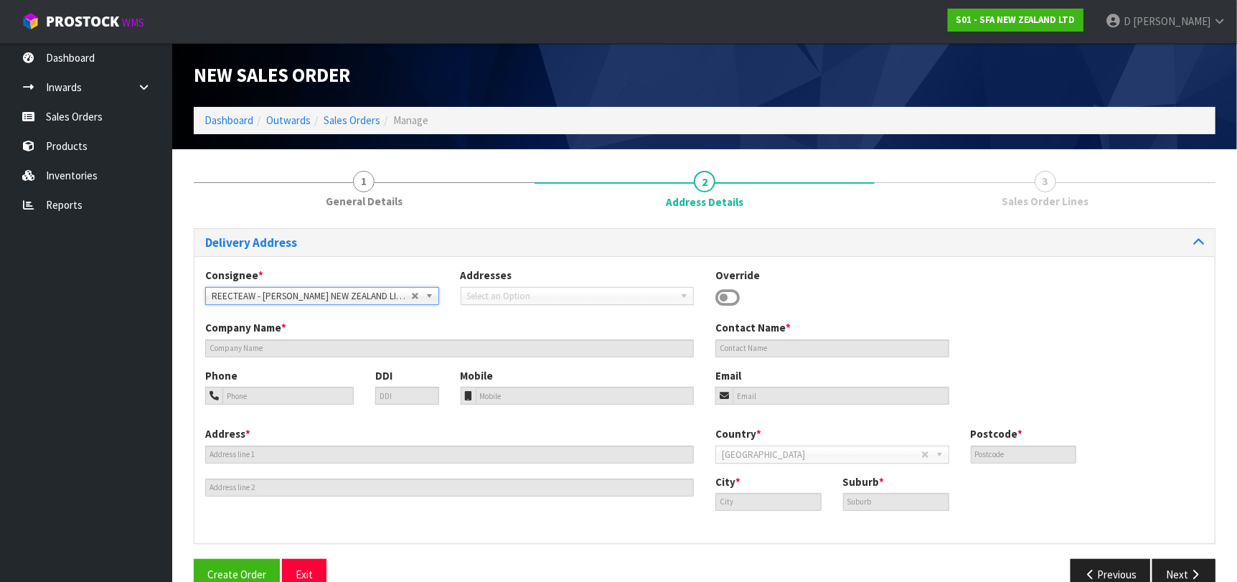
type input "[PERSON_NAME] NEW ZEALAND LIMITED TE AWAMUTU"
type input "[STREET_ADDRESS]"
type input "3800"
type input "TE AWAMUTU"
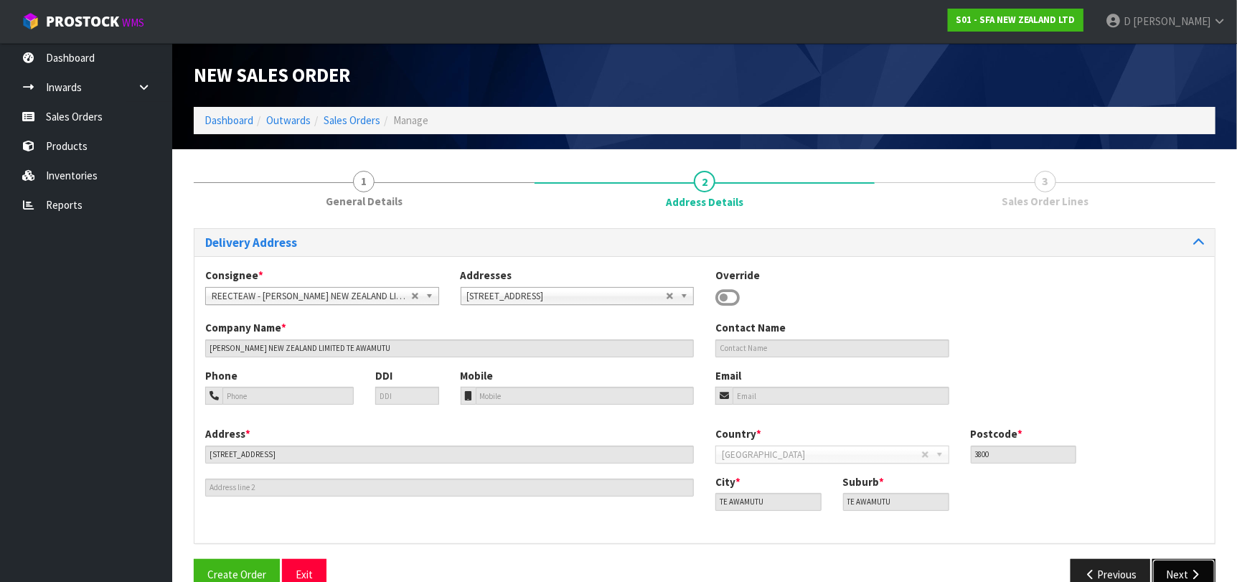
click at [1183, 572] on button "Next" at bounding box center [1183, 574] width 63 height 31
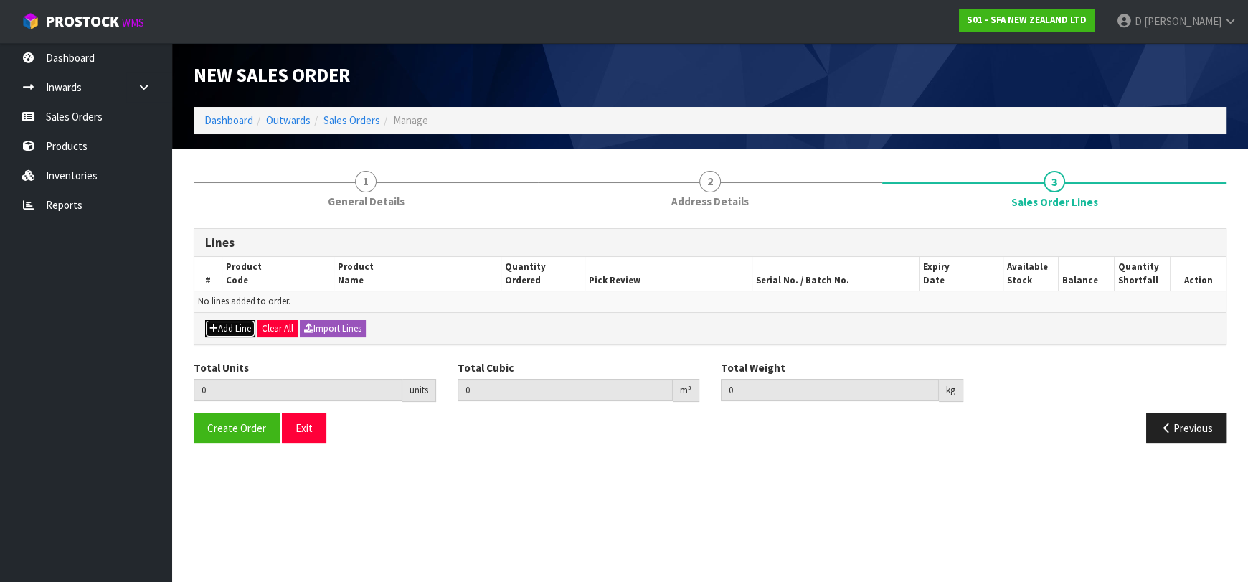
click at [234, 320] on button "Add Line" at bounding box center [230, 328] width 50 height 17
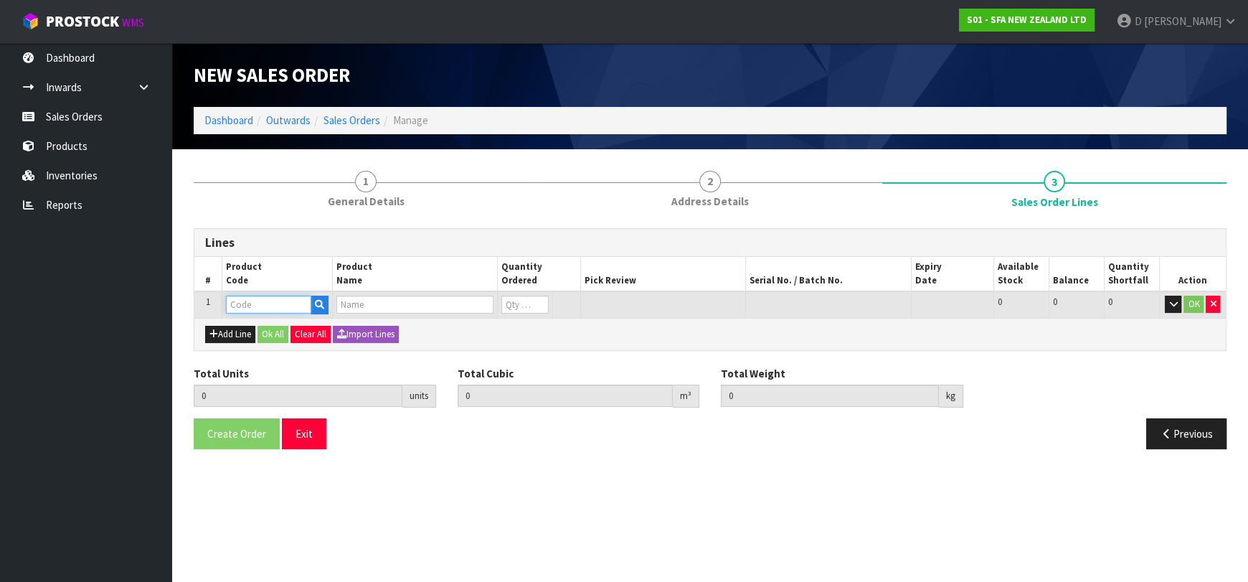
click at [253, 304] on input "text" at bounding box center [268, 305] width 85 height 18
type input "SA200"
type input "0.000000"
type input "0.000"
type input "[PERSON_NAME] COMMERCIAL MACERATOR"
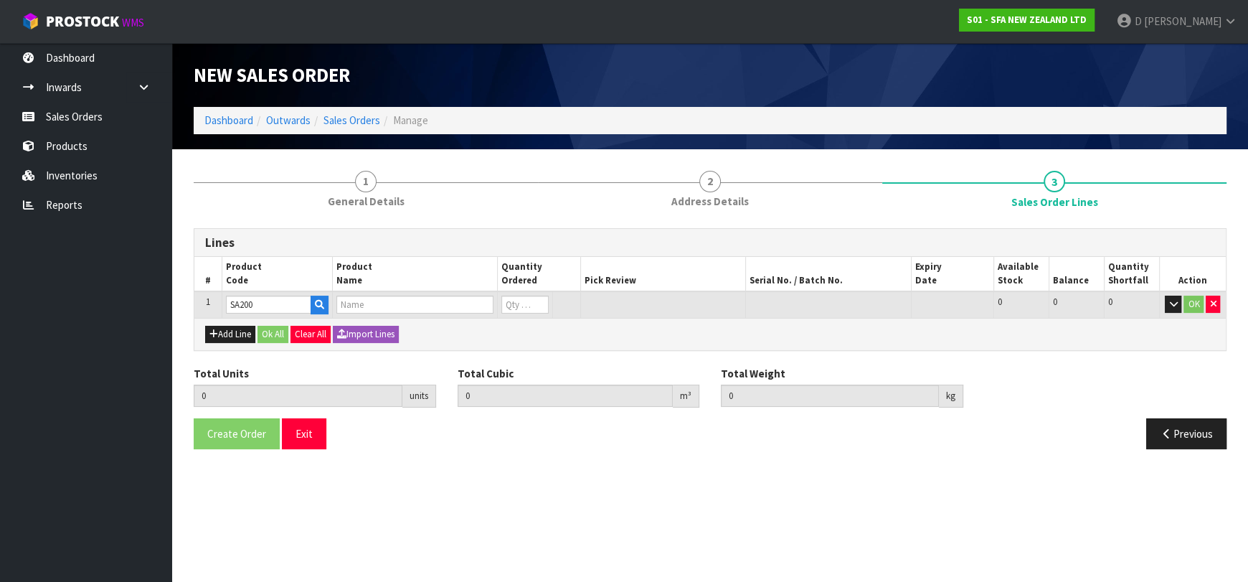
type input "0"
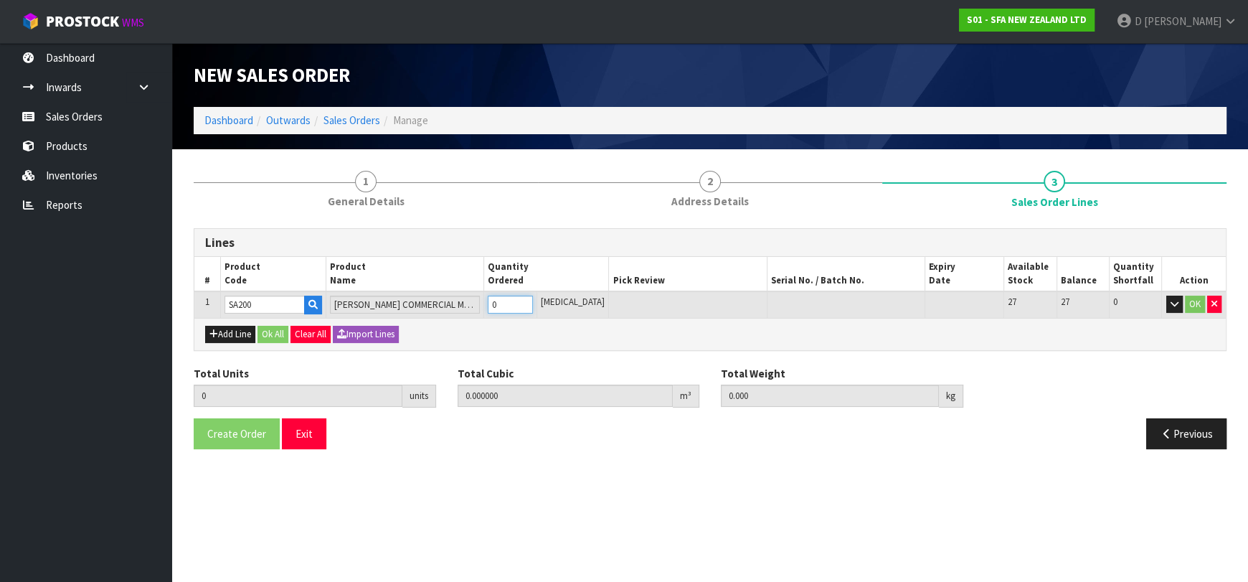
type input "1"
type input "0.021692"
type input "6.05"
type input "1"
click at [268, 331] on button "Ok All" at bounding box center [273, 334] width 31 height 17
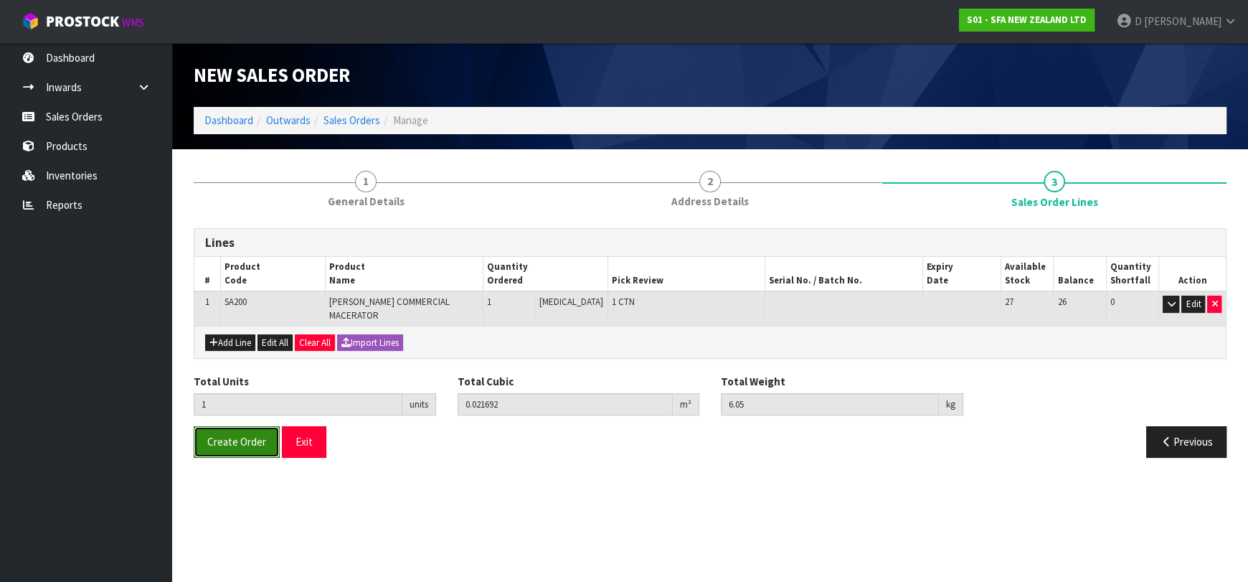
click at [250, 426] on button "Create Order" at bounding box center [237, 441] width 86 height 31
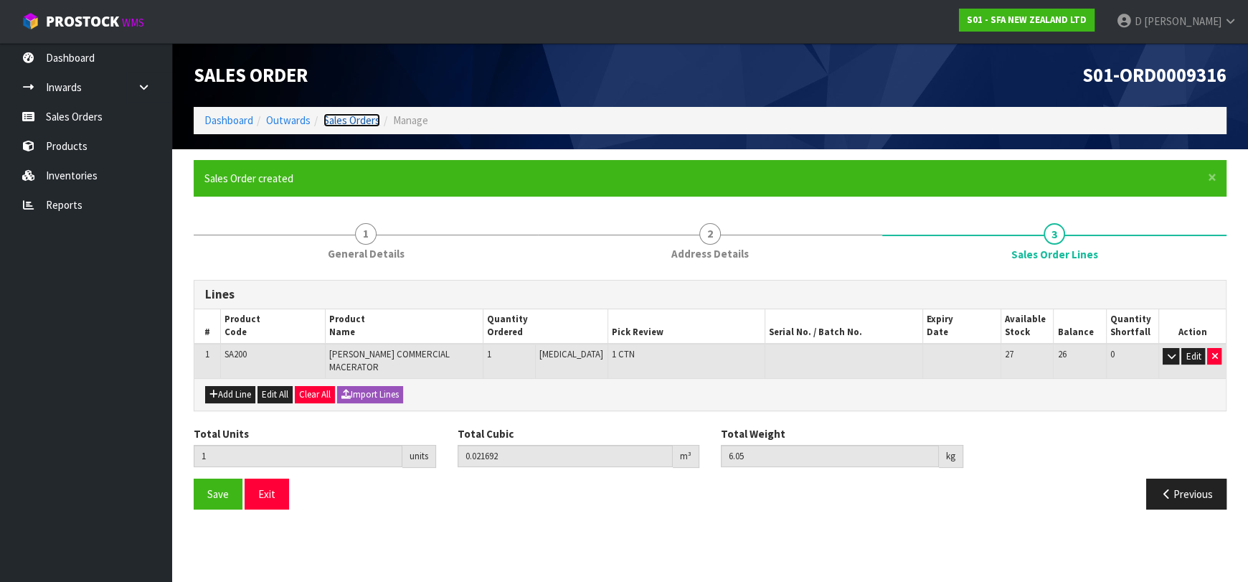
click at [349, 125] on link "Sales Orders" at bounding box center [352, 120] width 57 height 14
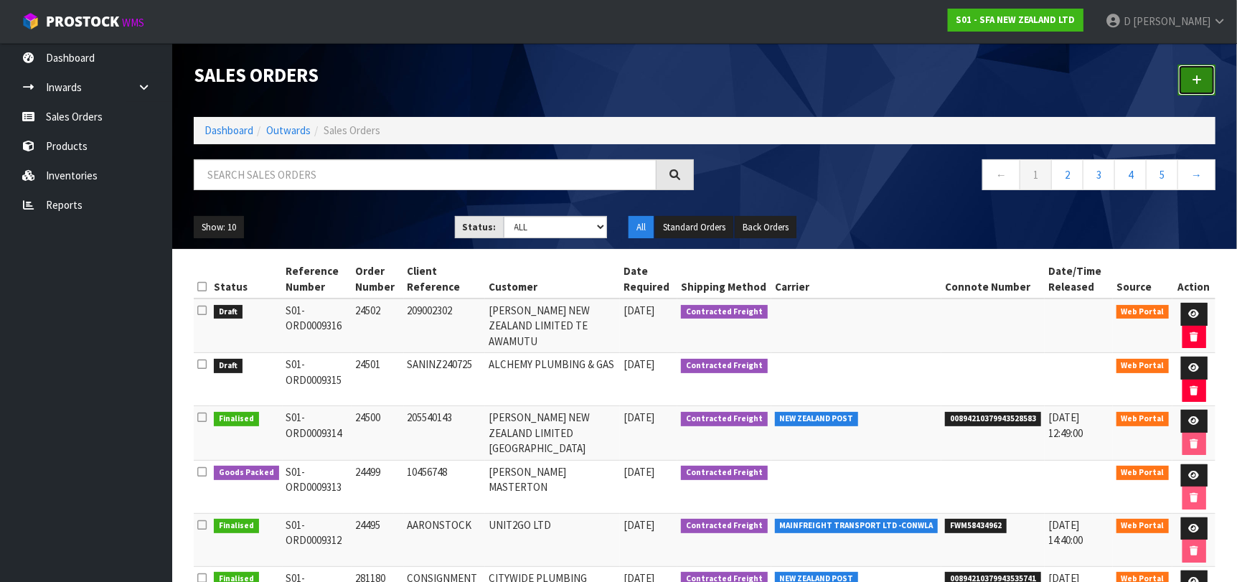
click at [1209, 78] on link at bounding box center [1196, 80] width 37 height 31
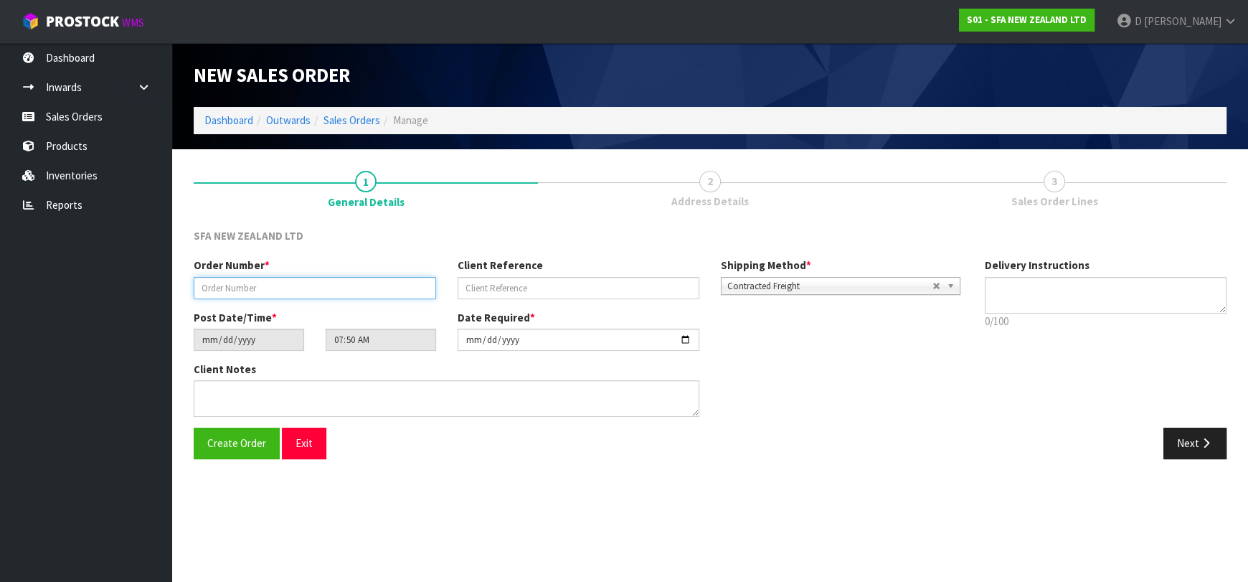
click at [305, 292] on input "text" at bounding box center [315, 288] width 242 height 22
type input "24503"
paste input "10459956"
type input "10459956"
click at [1202, 443] on icon "button" at bounding box center [1206, 443] width 14 height 11
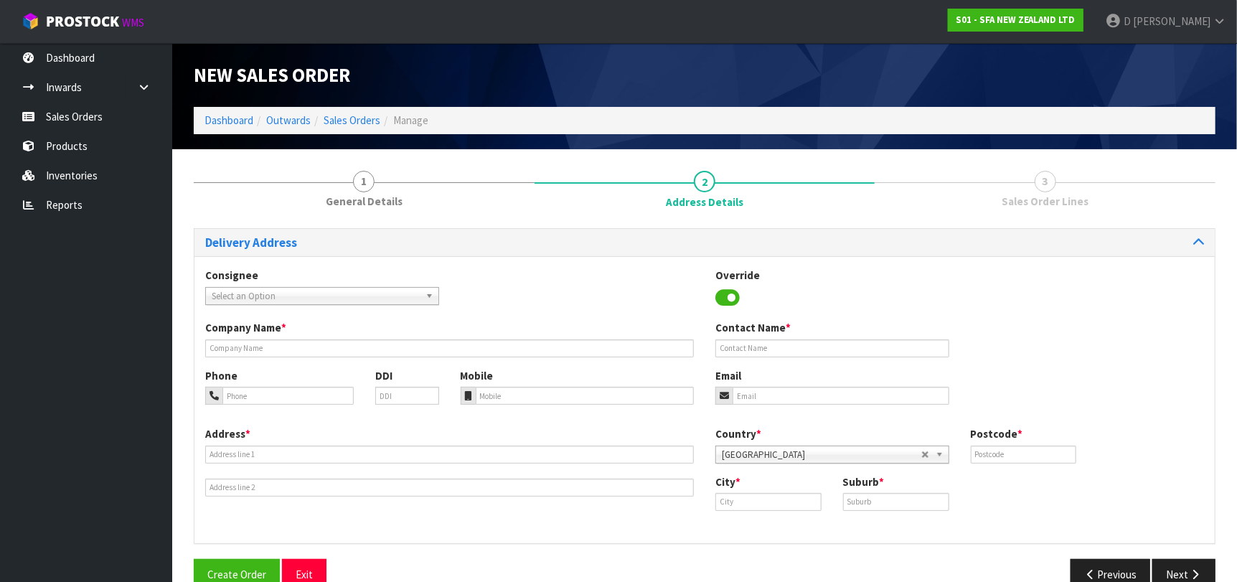
click at [272, 297] on span "Select an Option" at bounding box center [316, 296] width 208 height 17
type input "MICOHEND"
type input "[PERSON_NAME]"
type input "[STREET_ADDRESS]"
type input "0610"
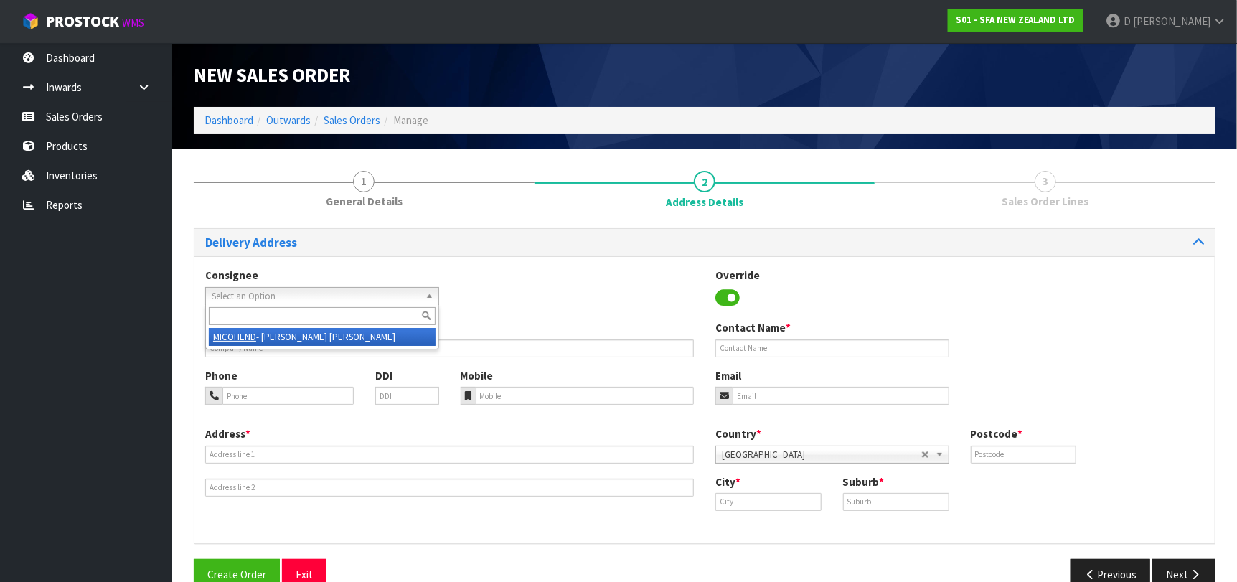
type input "[GEOGRAPHIC_DATA]"
type input "[PERSON_NAME]"
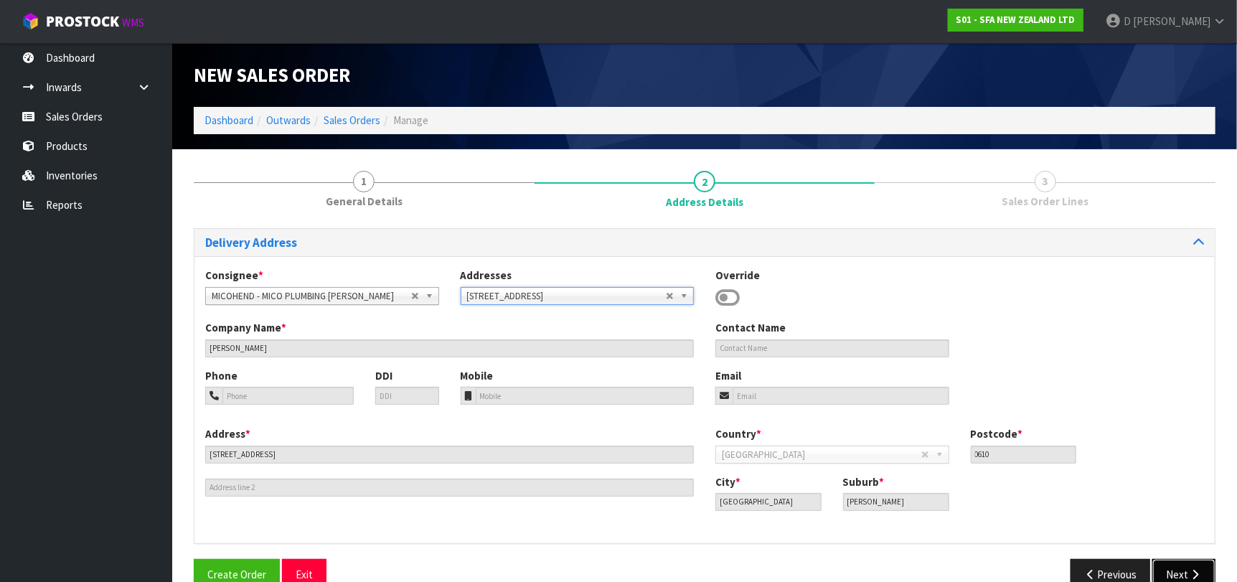
click at [1156, 567] on button "Next" at bounding box center [1183, 574] width 63 height 31
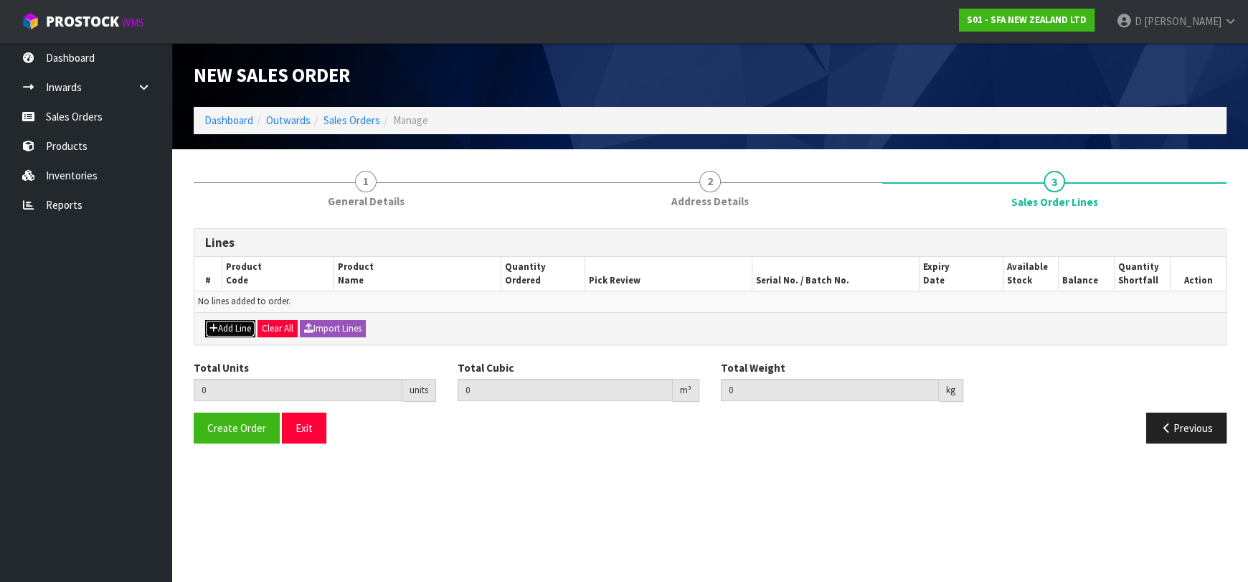
click at [235, 322] on button "Add Line" at bounding box center [230, 328] width 50 height 17
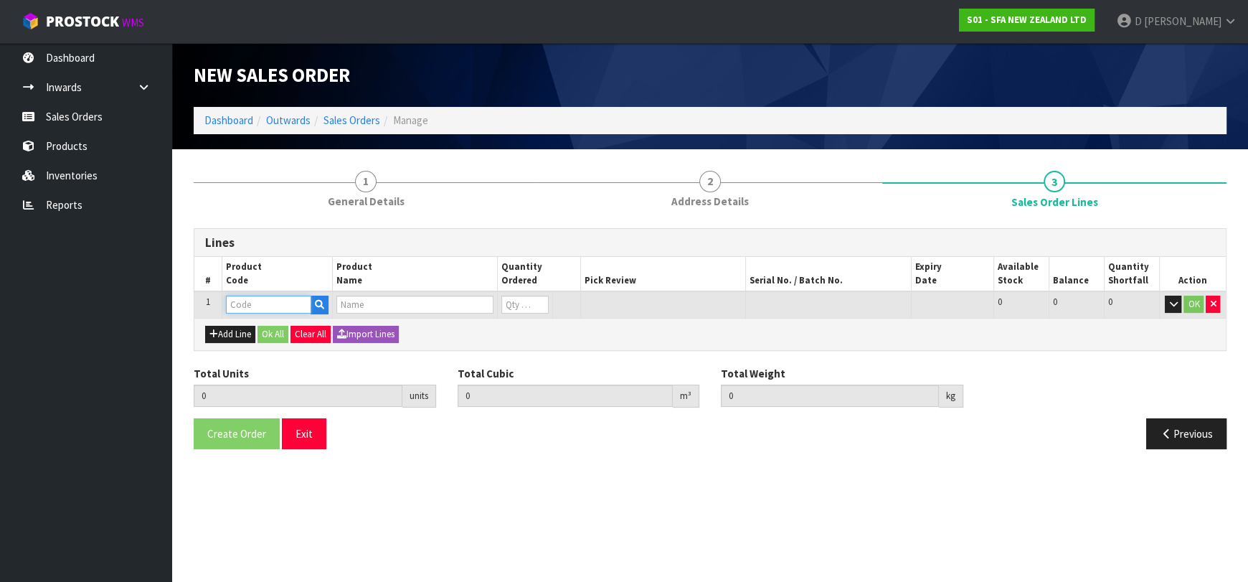
drag, startPoint x: 240, startPoint y: 318, endPoint x: 253, endPoint y: 302, distance: 20.9
click at [252, 303] on input "text" at bounding box center [268, 305] width 85 height 18
type input "FILFLOOR3"
type input "0.000000"
type input "0.000"
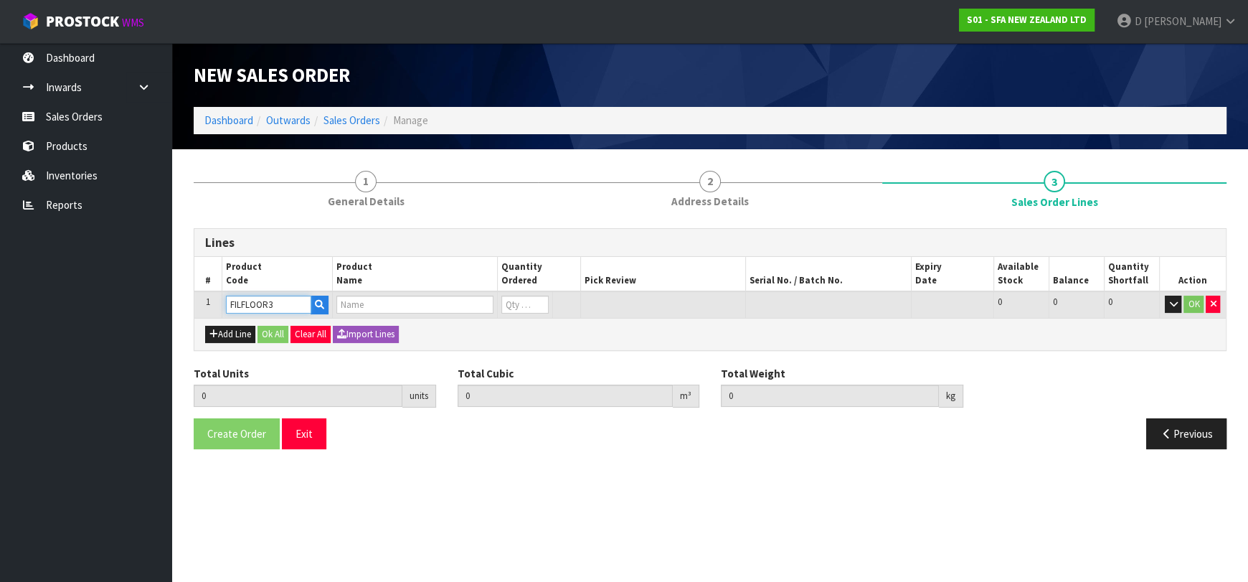
type input "SANIFLOOR 3 FILTER"
type input "0"
type input "FILFLOOR3"
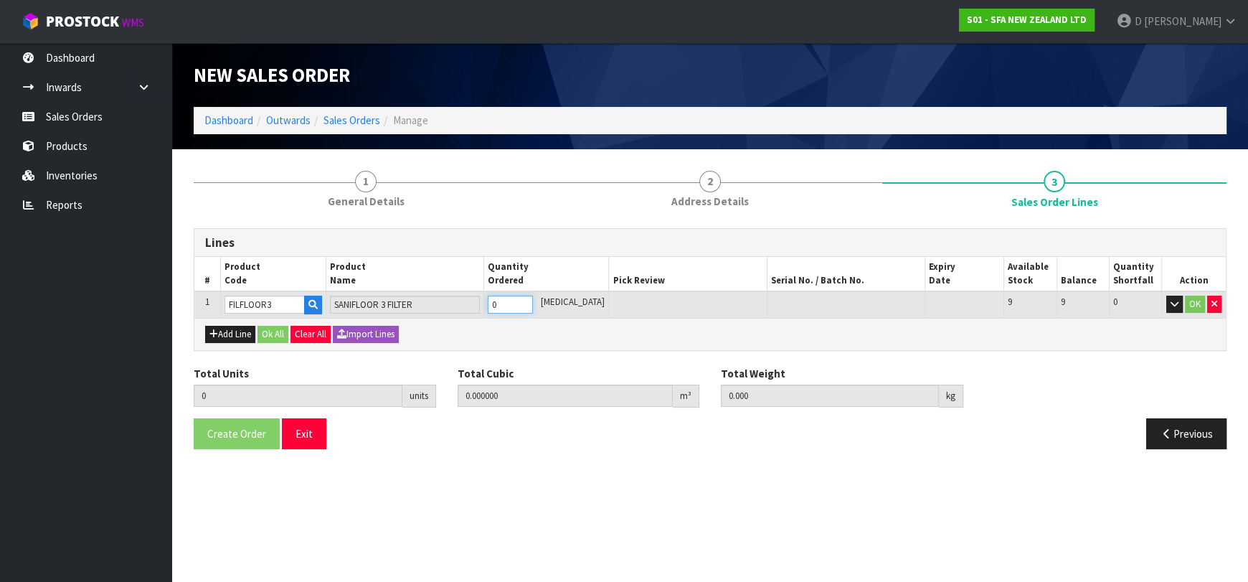
type input "1"
type input "0.000064"
type input "0.03"
type input "1"
click at [280, 326] on button "Ok All" at bounding box center [273, 334] width 31 height 17
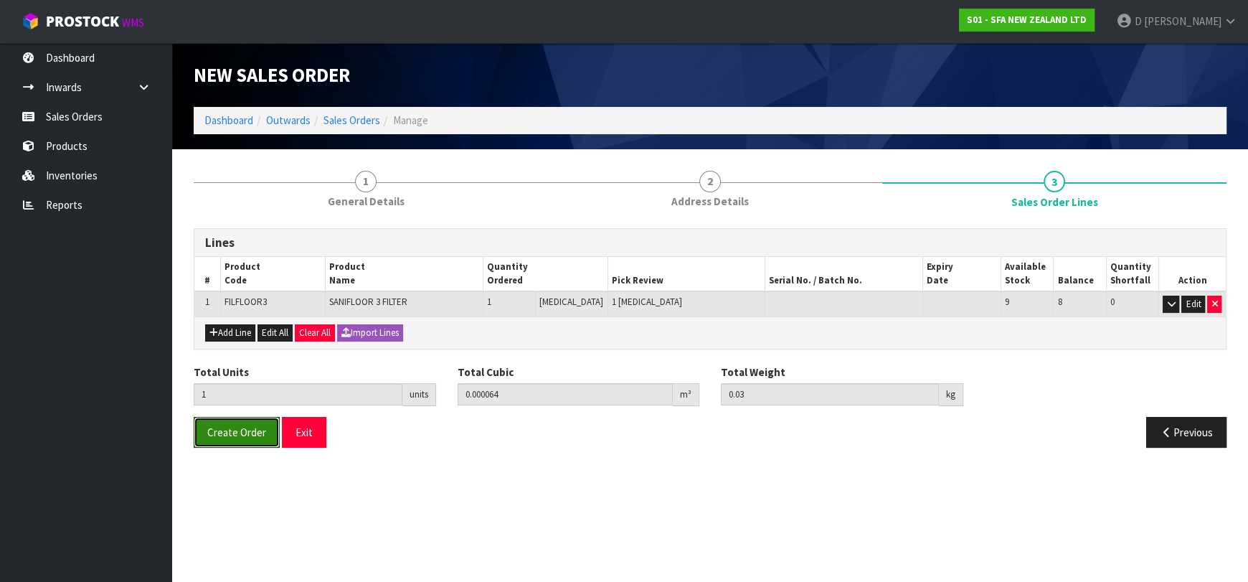
drag, startPoint x: 225, startPoint y: 430, endPoint x: 207, endPoint y: 410, distance: 27.5
click at [223, 427] on span "Create Order" at bounding box center [236, 432] width 59 height 14
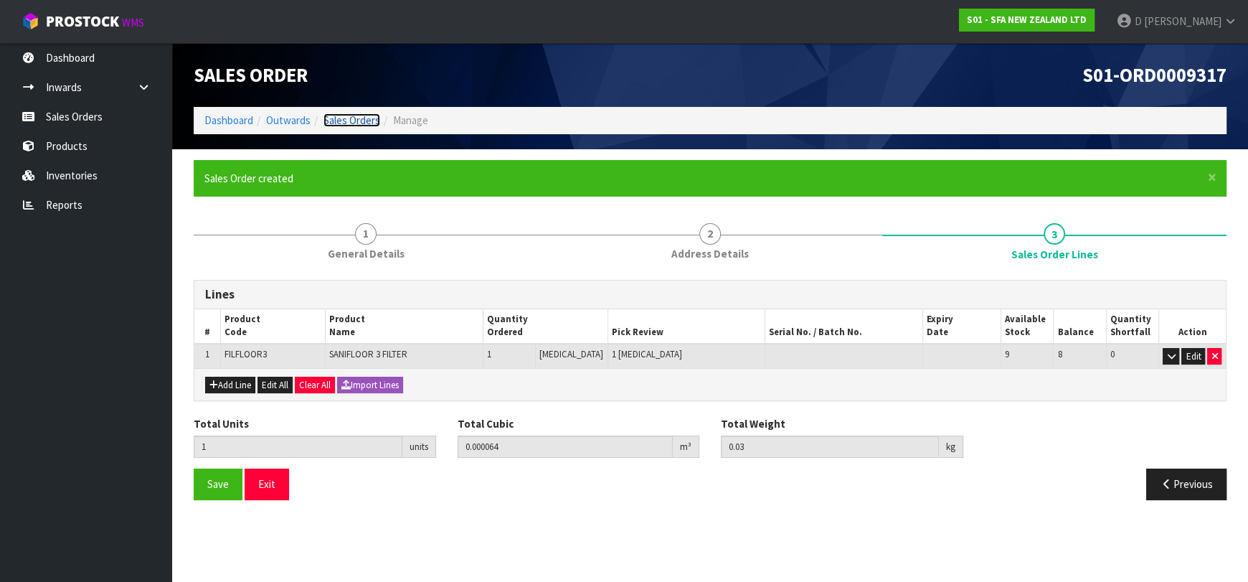
click at [336, 120] on link "Sales Orders" at bounding box center [352, 120] width 57 height 14
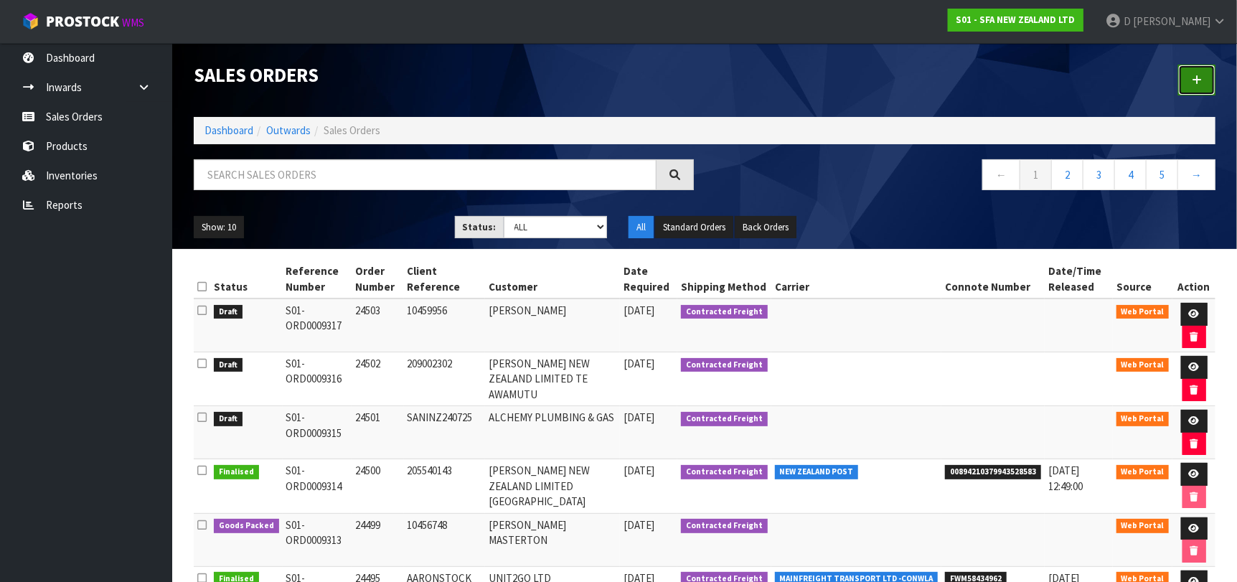
click at [1178, 69] on link at bounding box center [1196, 80] width 37 height 31
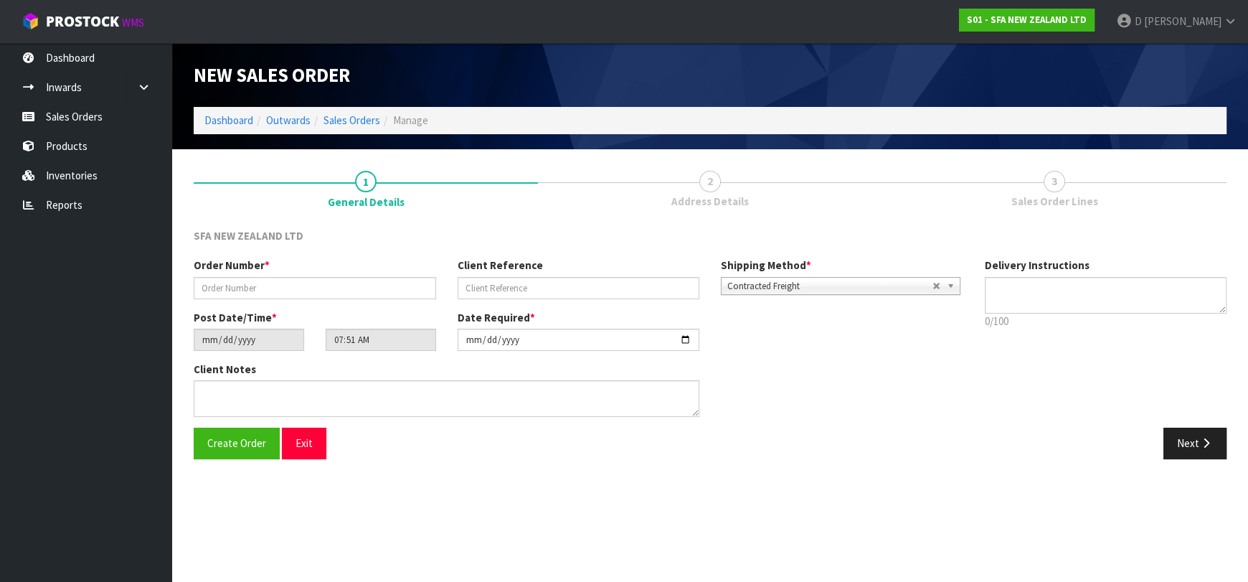
click at [369, 278] on div "Order Number *" at bounding box center [315, 278] width 264 height 41
click at [374, 288] on input "text" at bounding box center [315, 288] width 242 height 22
type input "24504"
paste input "10459893"
type input "10459893"
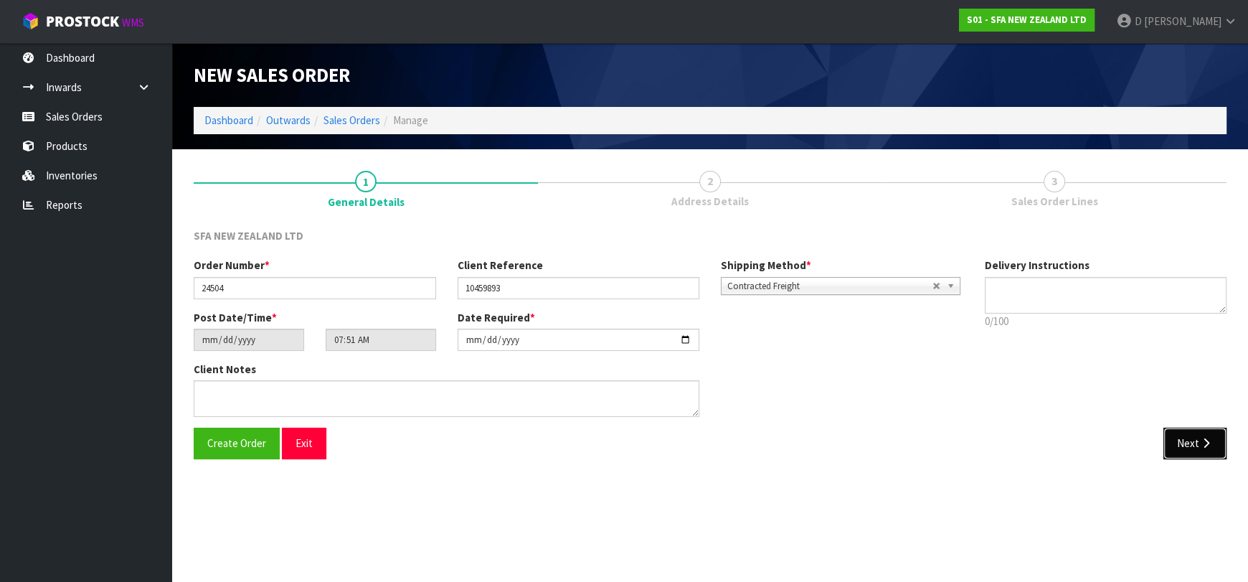
click at [1178, 445] on button "Next" at bounding box center [1195, 443] width 63 height 31
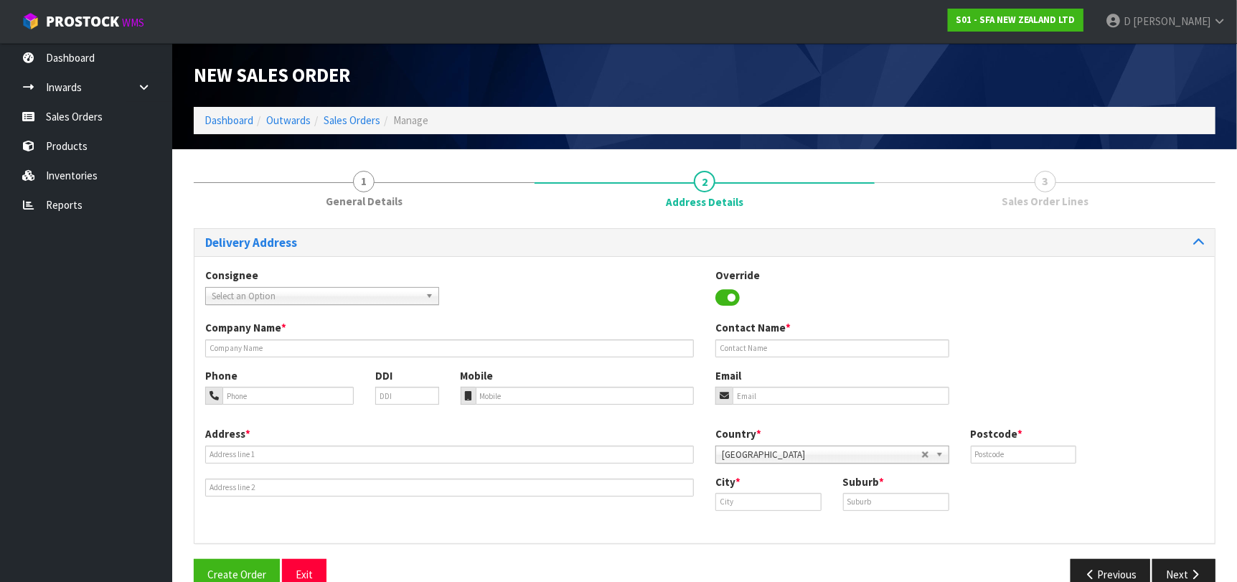
click at [279, 294] on span "Select an Option" at bounding box center [316, 296] width 208 height 17
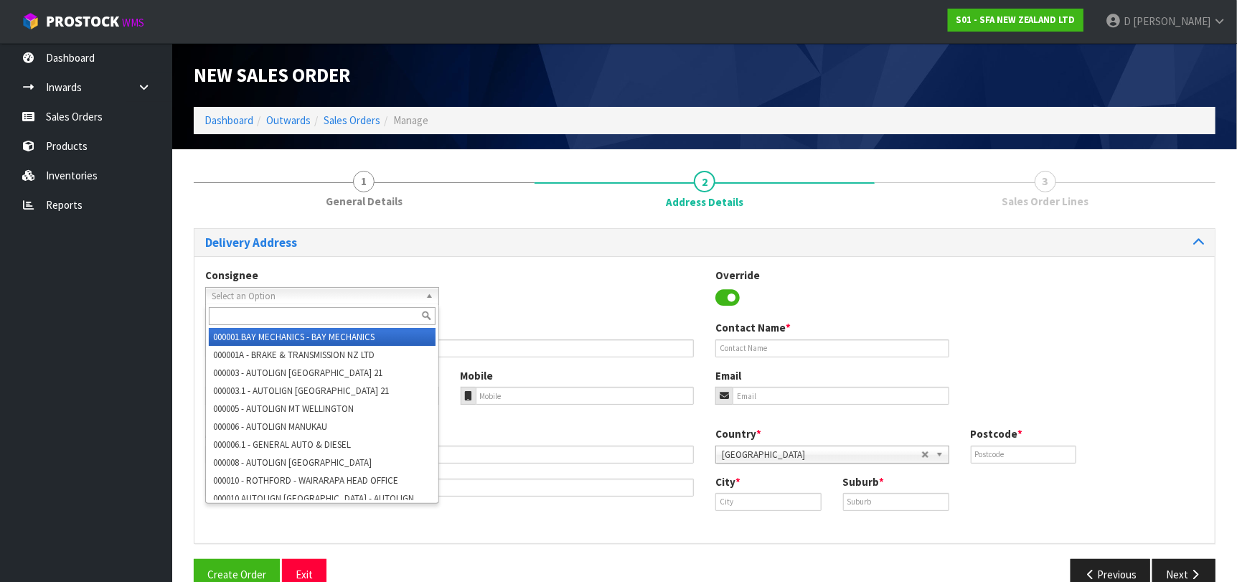
type input "N"
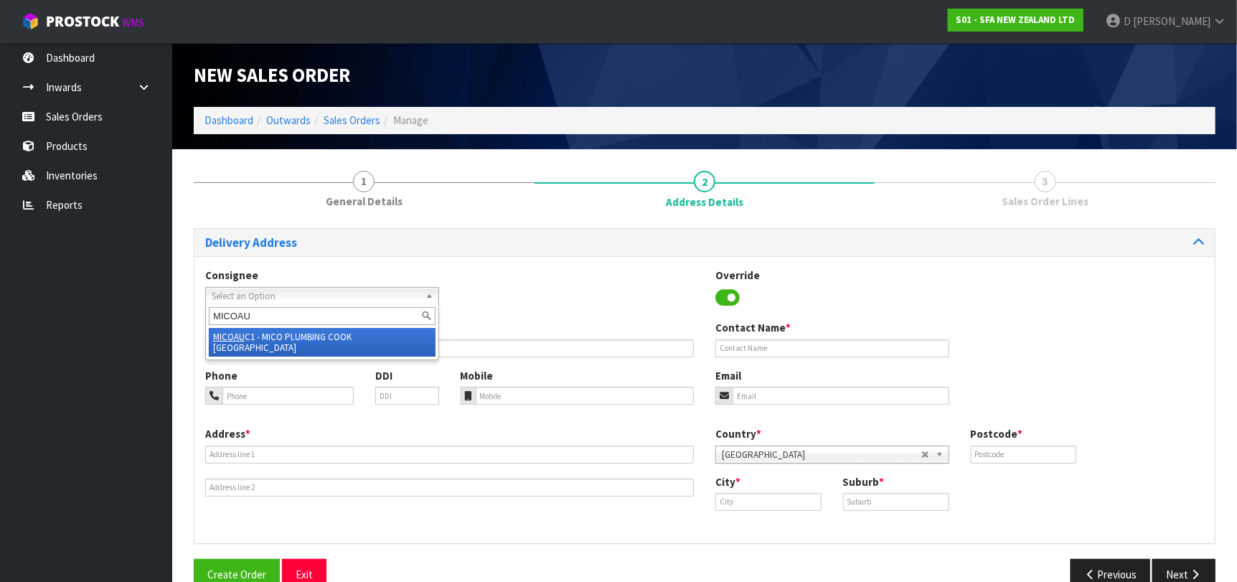
type input "MICOAUC"
type input "MICO PLUMBING COOK [GEOGRAPHIC_DATA]"
type input "[STREET_ADDRESS]"
type input "1010"
type input "[GEOGRAPHIC_DATA]"
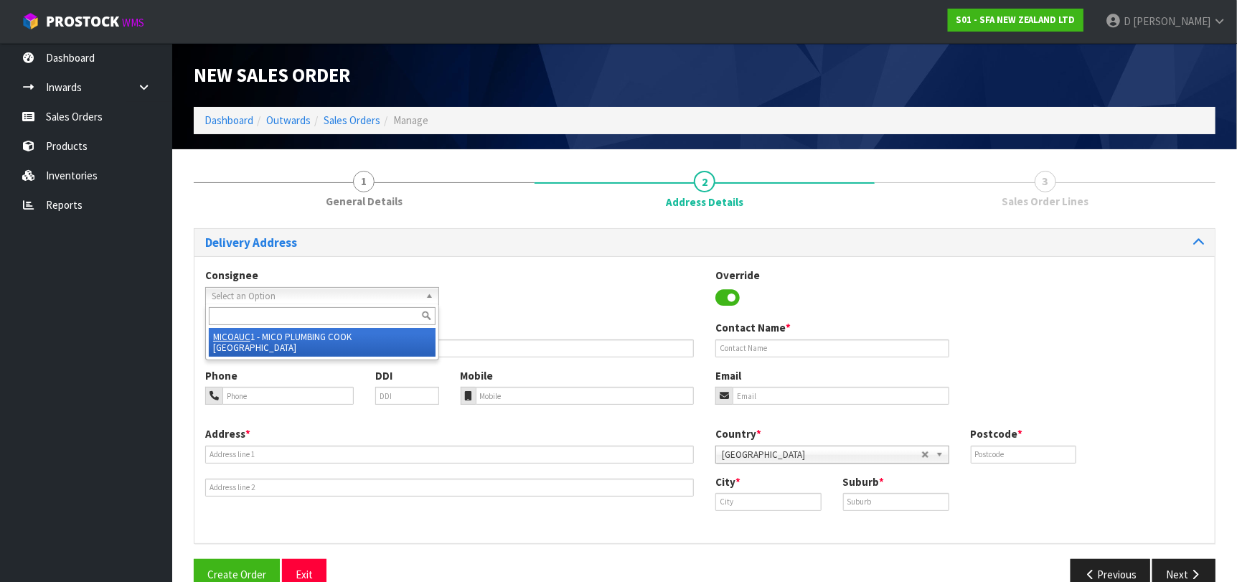
type input "[GEOGRAPHIC_DATA]"
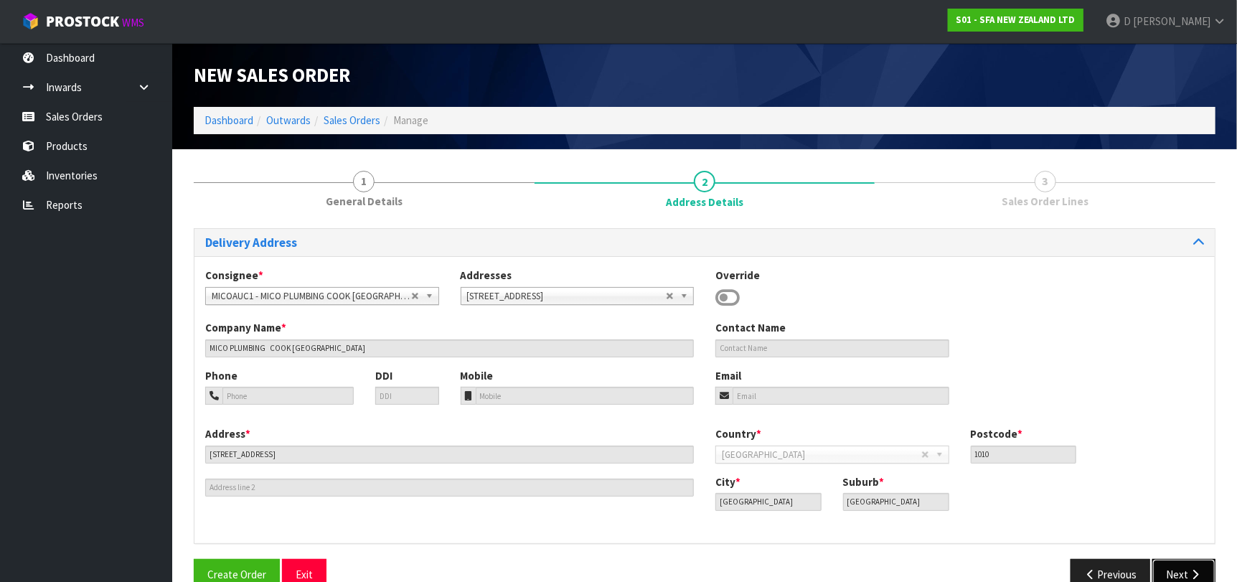
click at [1171, 562] on button "Next" at bounding box center [1183, 574] width 63 height 31
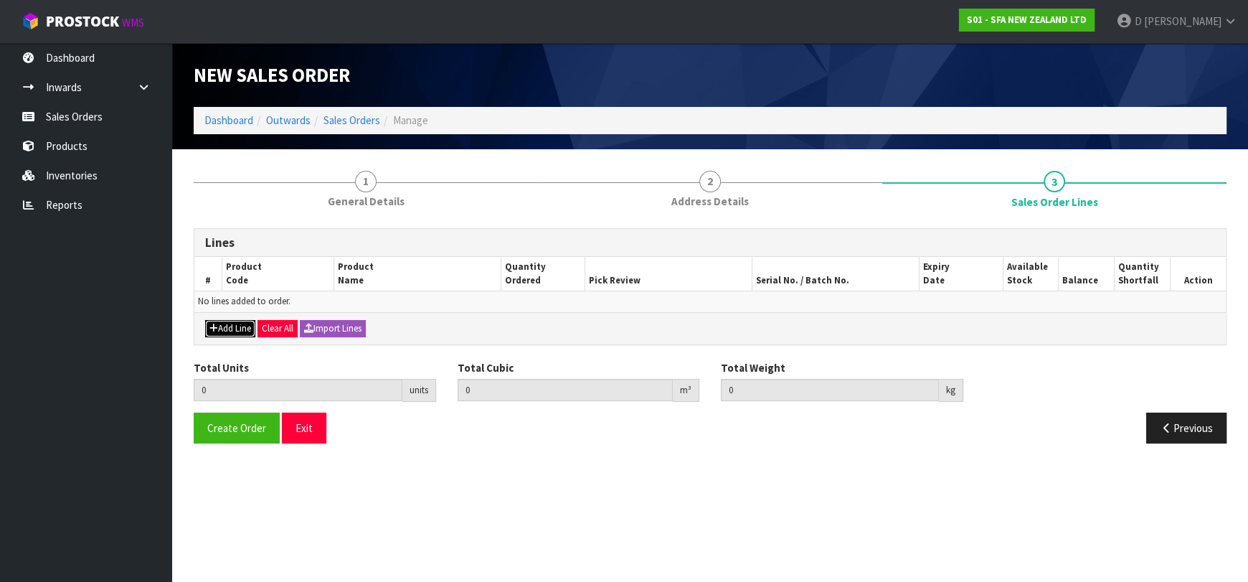
click at [225, 329] on button "Add Line" at bounding box center [230, 328] width 50 height 17
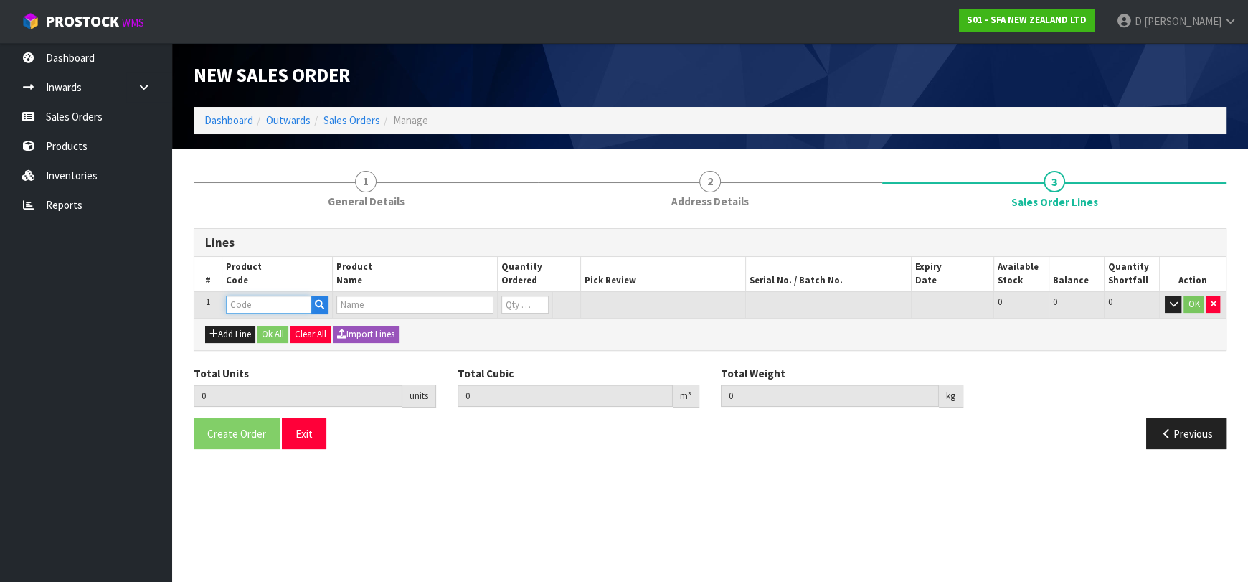
click at [263, 307] on input "text" at bounding box center [268, 305] width 85 height 18
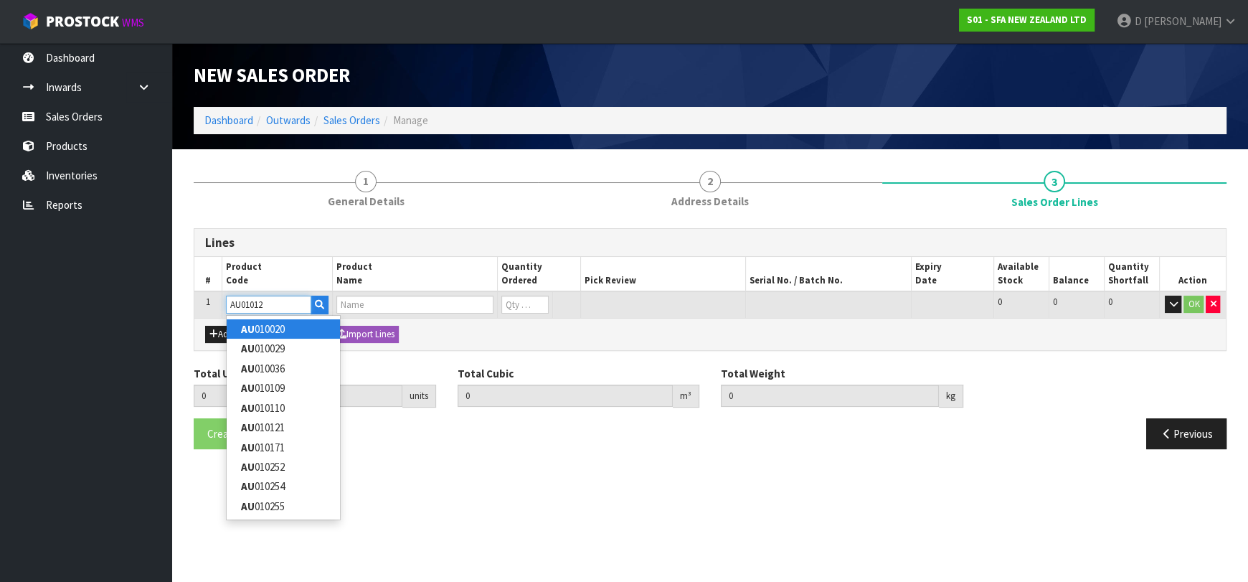
type input "AU010121"
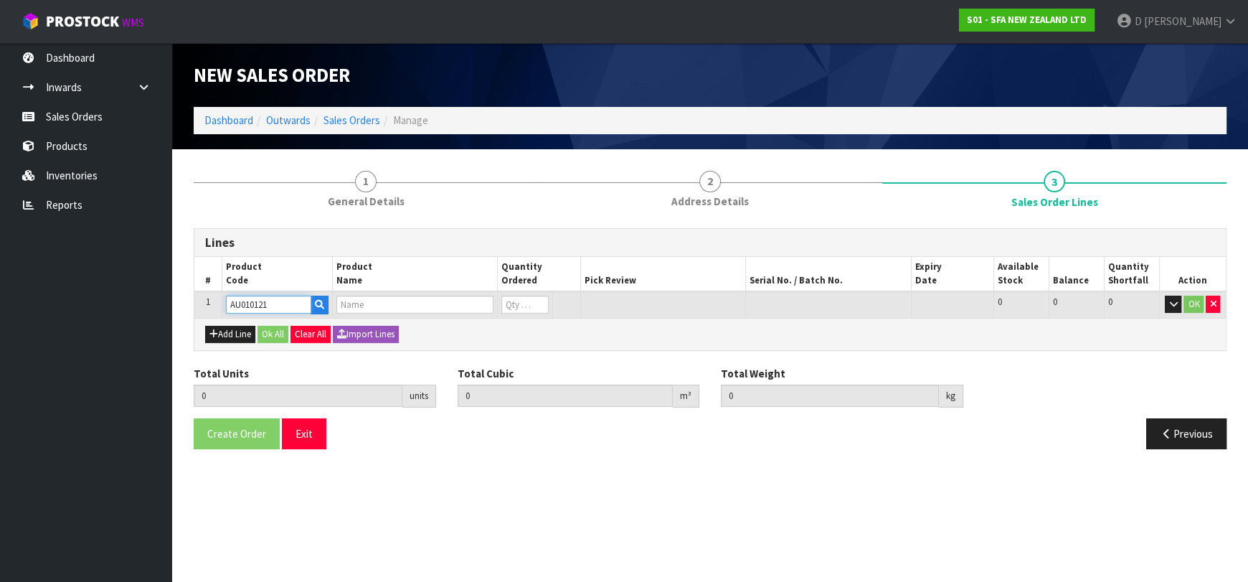
type input "0.000000"
type input "0.000"
type input "PAN CONNECTOR GASKET WHITE"
type input "0"
type input "AU010121"
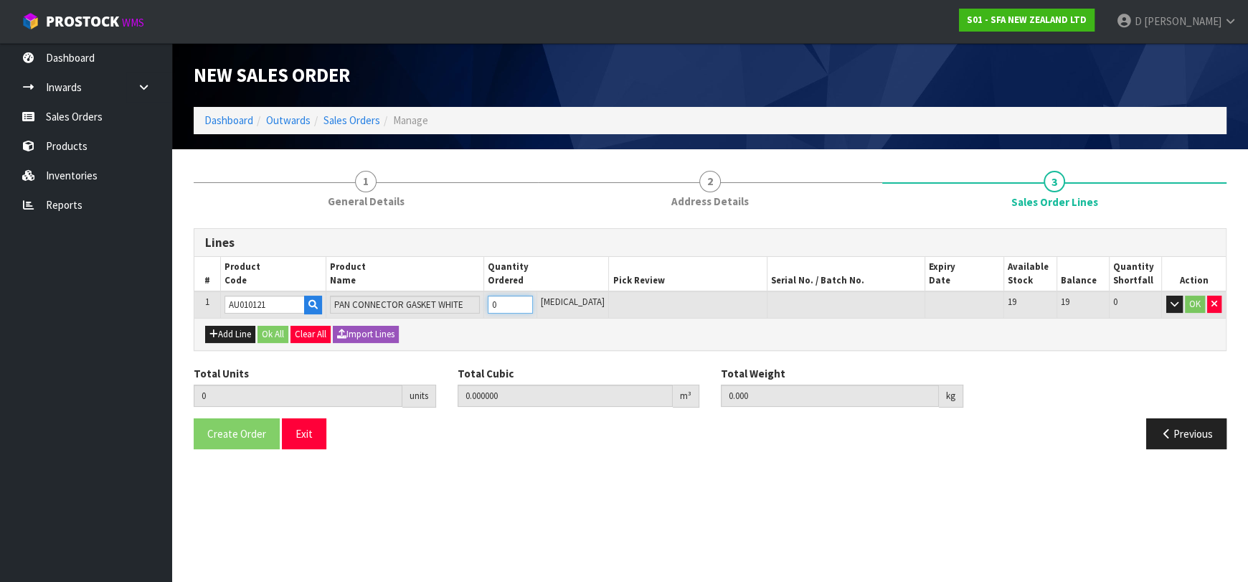
type input "1"
type input "0.000588"
type input "0.1"
type input "1"
click at [275, 331] on button "Ok All" at bounding box center [273, 334] width 31 height 17
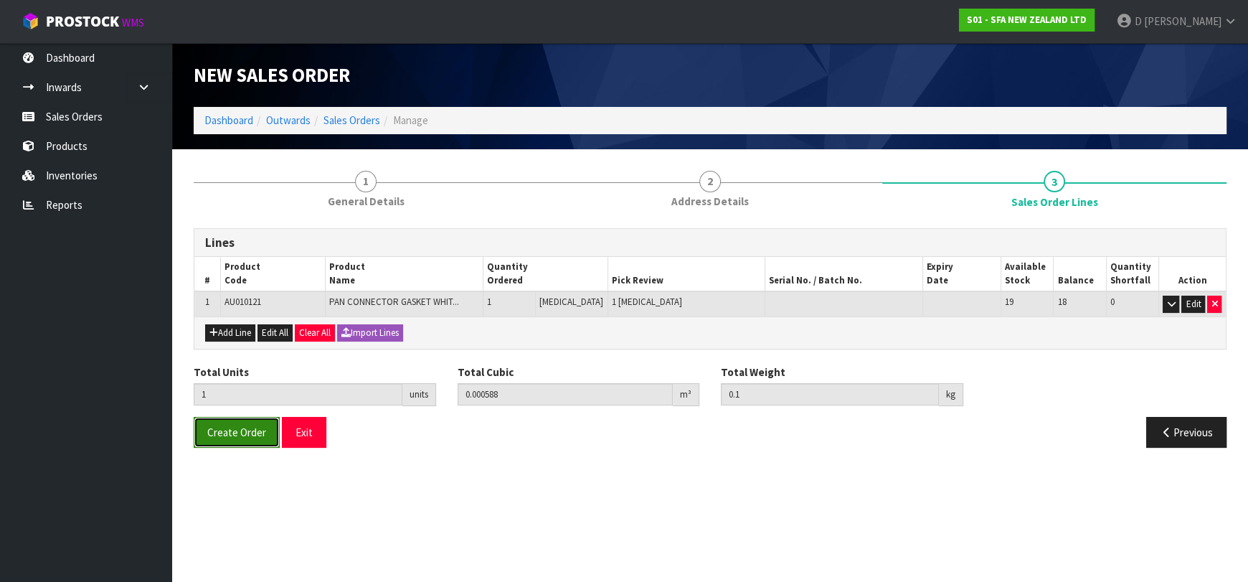
click at [238, 440] on button "Create Order" at bounding box center [237, 432] width 86 height 31
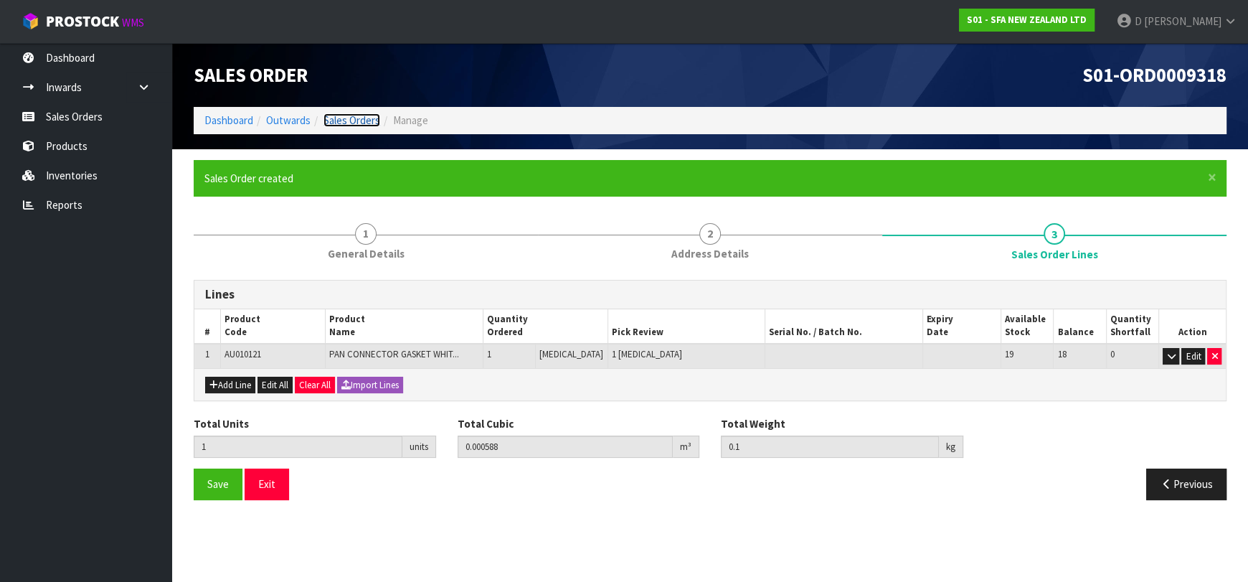
click at [345, 126] on link "Sales Orders" at bounding box center [352, 120] width 57 height 14
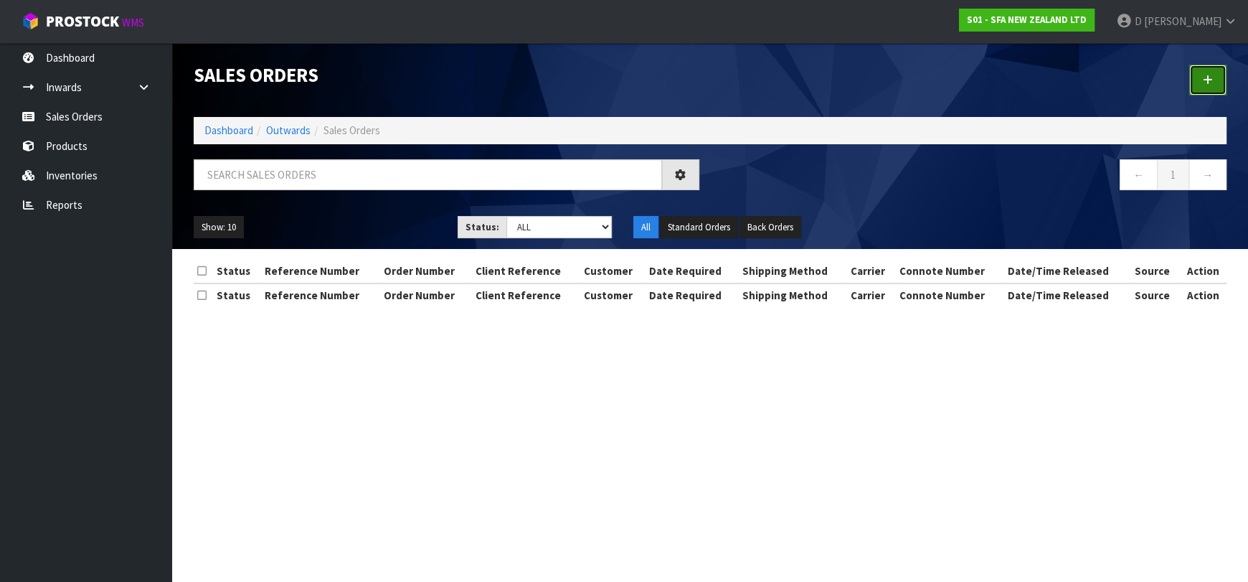
click at [1208, 83] on icon at bounding box center [1208, 80] width 10 height 11
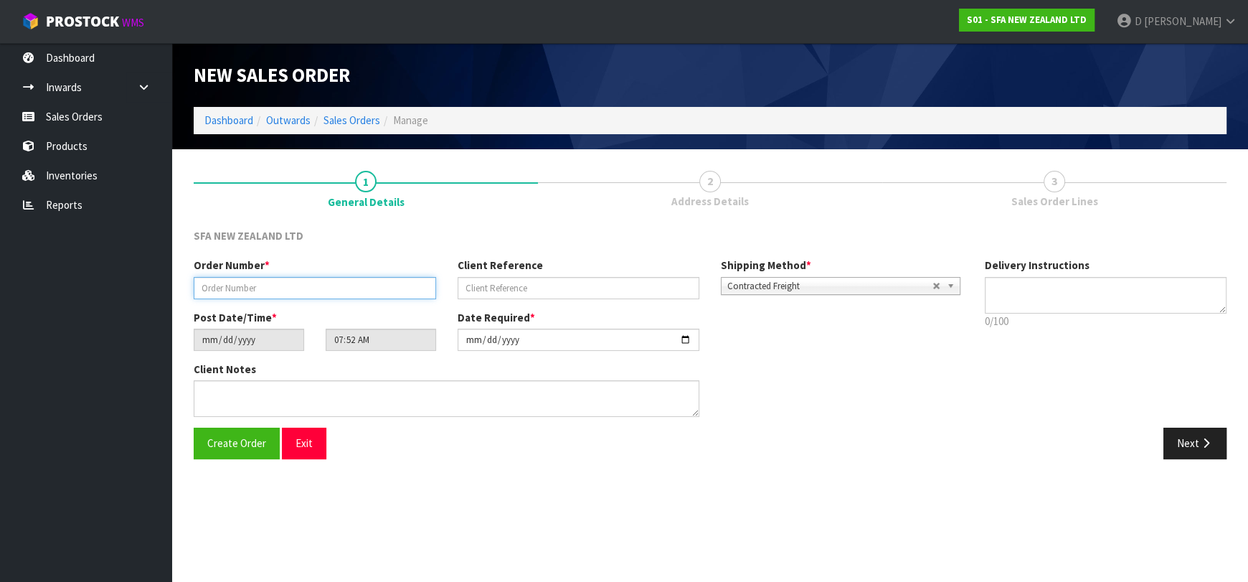
click at [299, 283] on input "text" at bounding box center [315, 288] width 242 height 22
type input "24505"
paste input "201160481"
type input "201160481"
click at [1178, 430] on button "Next" at bounding box center [1195, 443] width 63 height 31
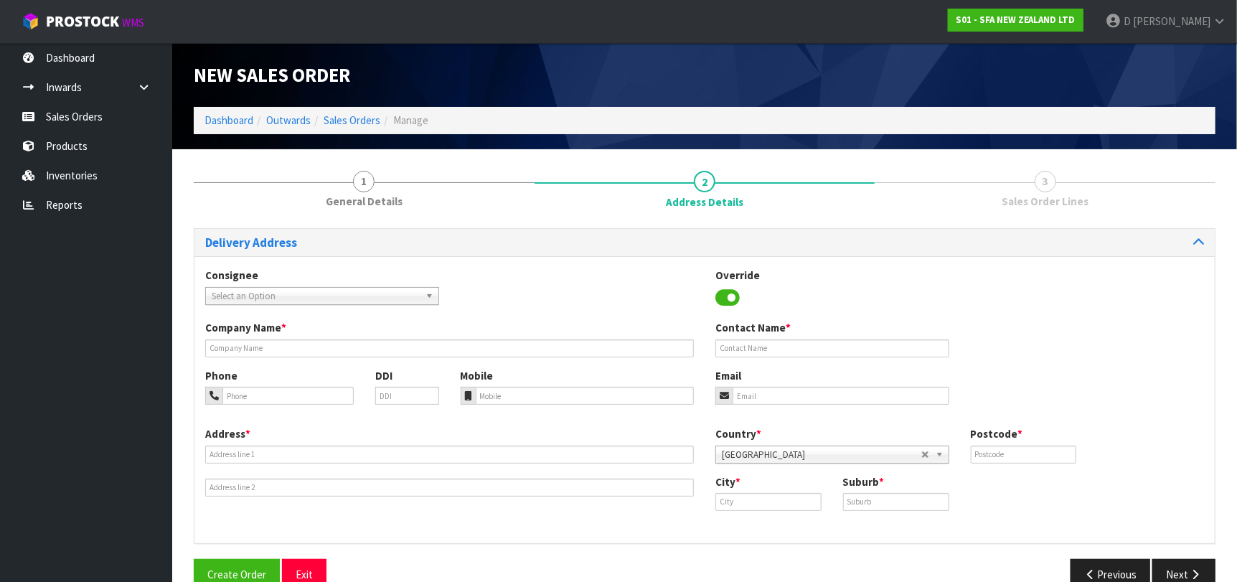
click at [275, 292] on span "Select an Option" at bounding box center [316, 296] width 208 height 17
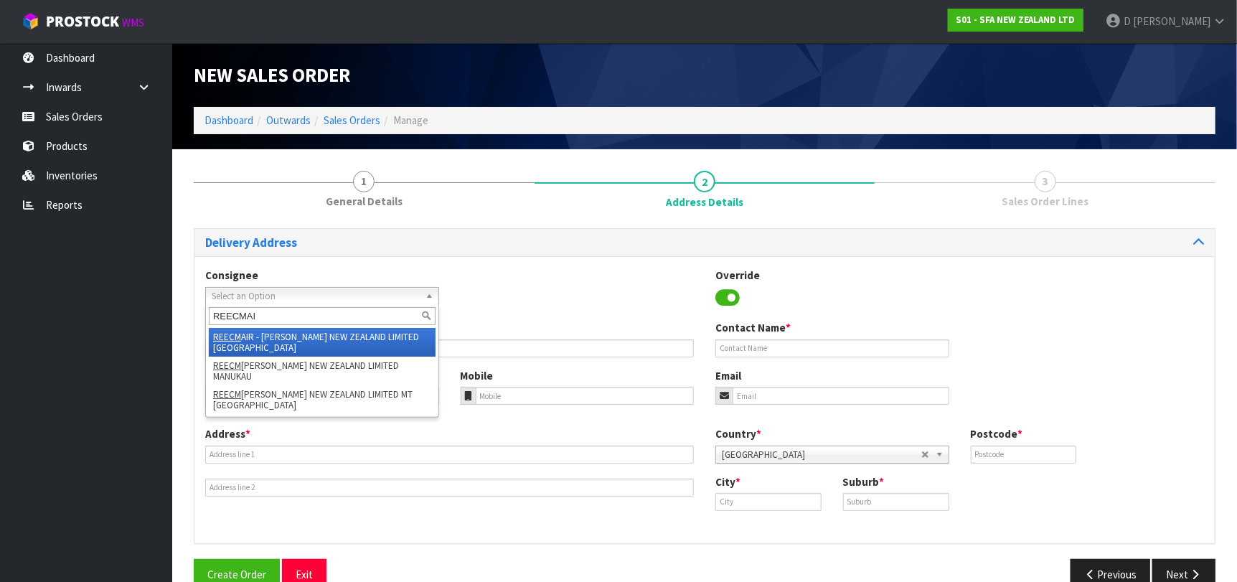
type input "REECMAIR"
type input "[PERSON_NAME] NEW ZEALAND LIMITED [GEOGRAPHIC_DATA]"
type input "[PHONE_NUMBER]"
type input "[STREET_ADDRESS]"
type input "0632"
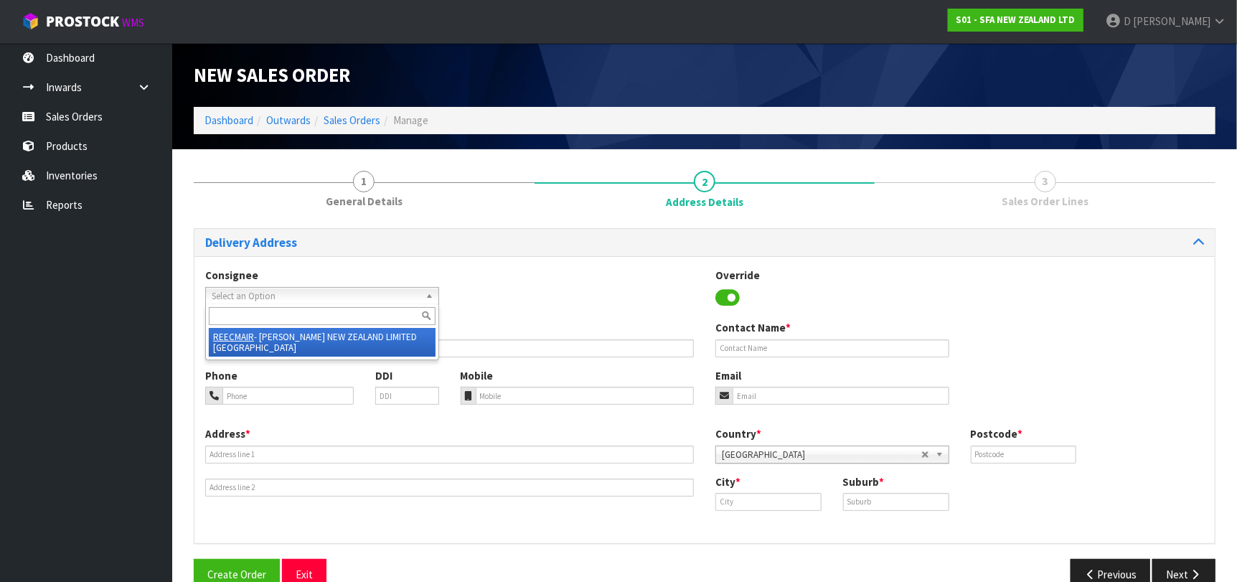
type input "[GEOGRAPHIC_DATA]"
type input "ROSEDALE"
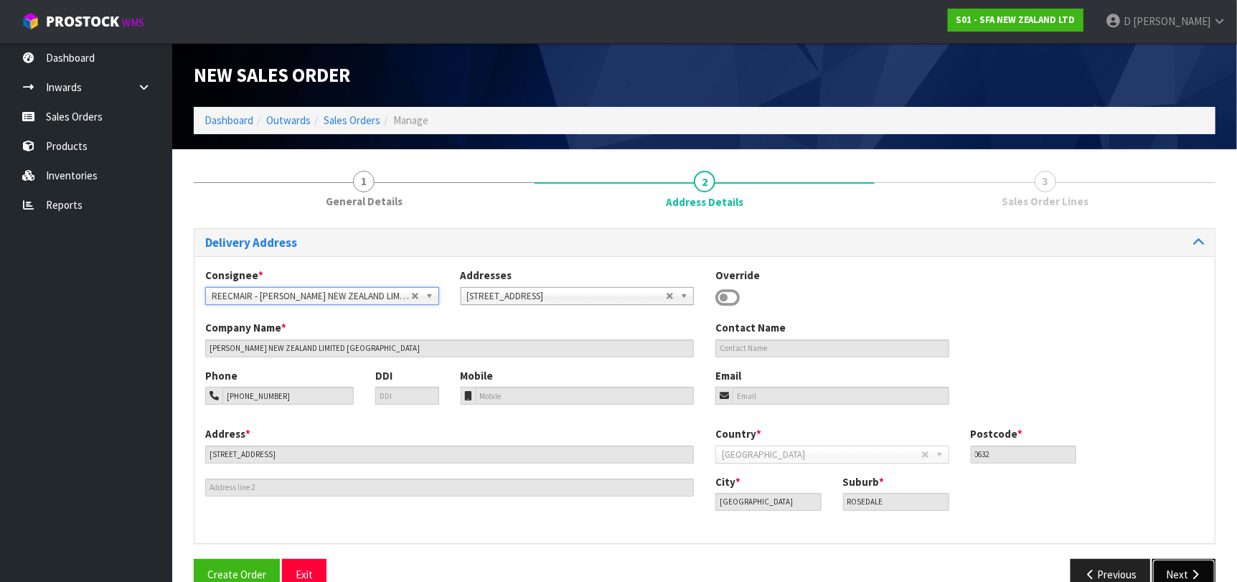
click at [1175, 576] on button "Next" at bounding box center [1183, 574] width 63 height 31
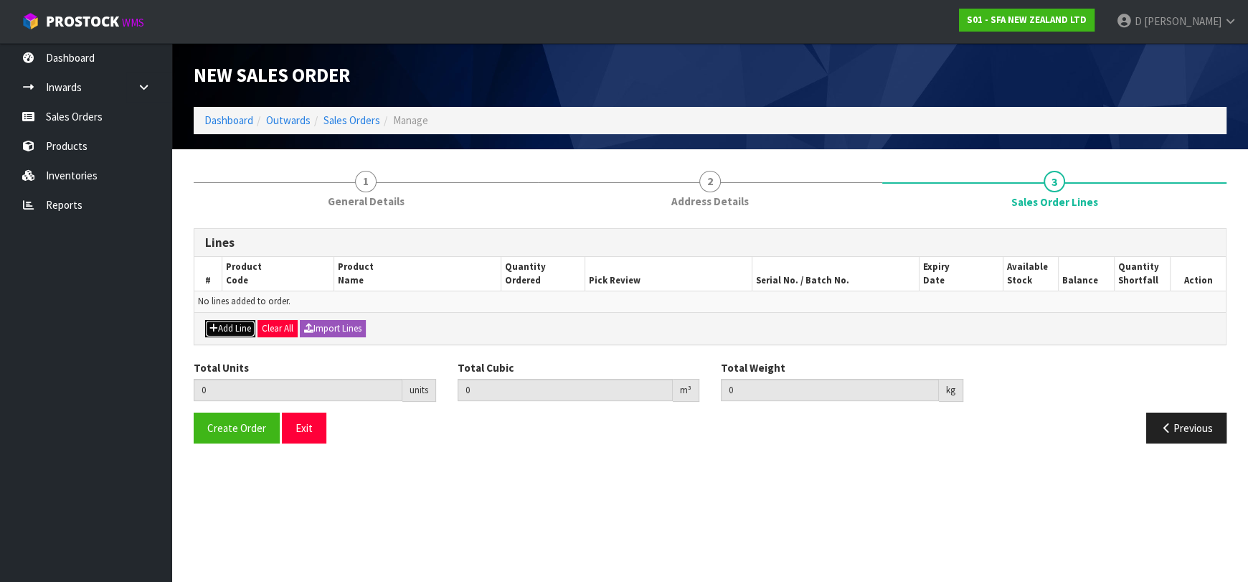
click at [215, 320] on button "Add Line" at bounding box center [230, 328] width 50 height 17
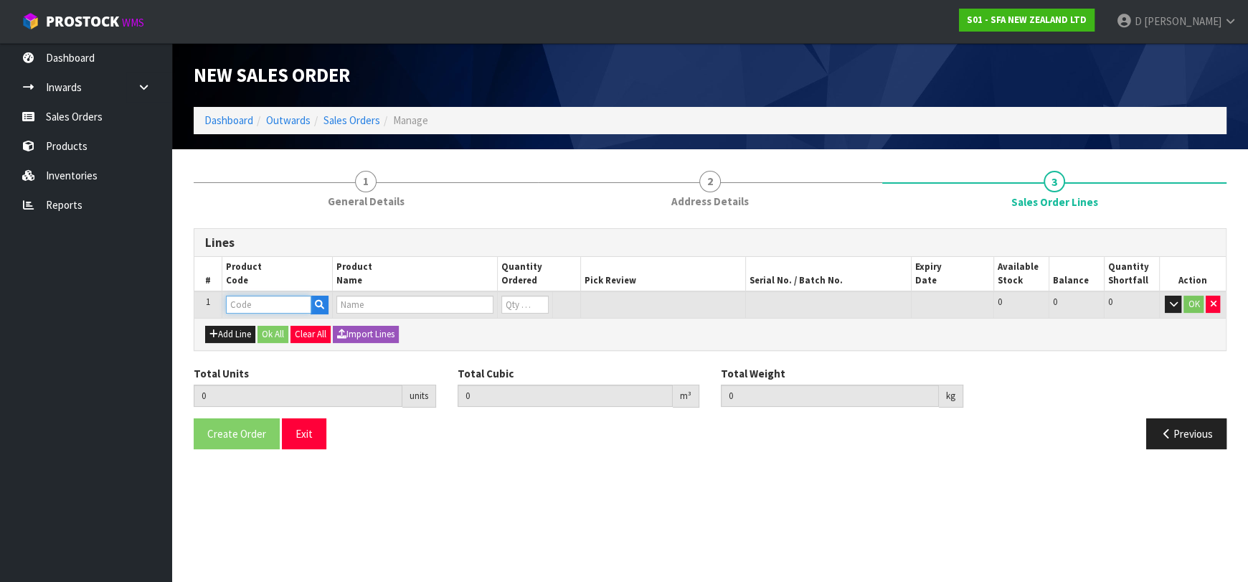
click at [231, 301] on input "text" at bounding box center [268, 305] width 85 height 18
type input "SA200"
type input "0.000000"
type input "0.000"
type input "[PERSON_NAME] COMMERCIAL MACERATOR"
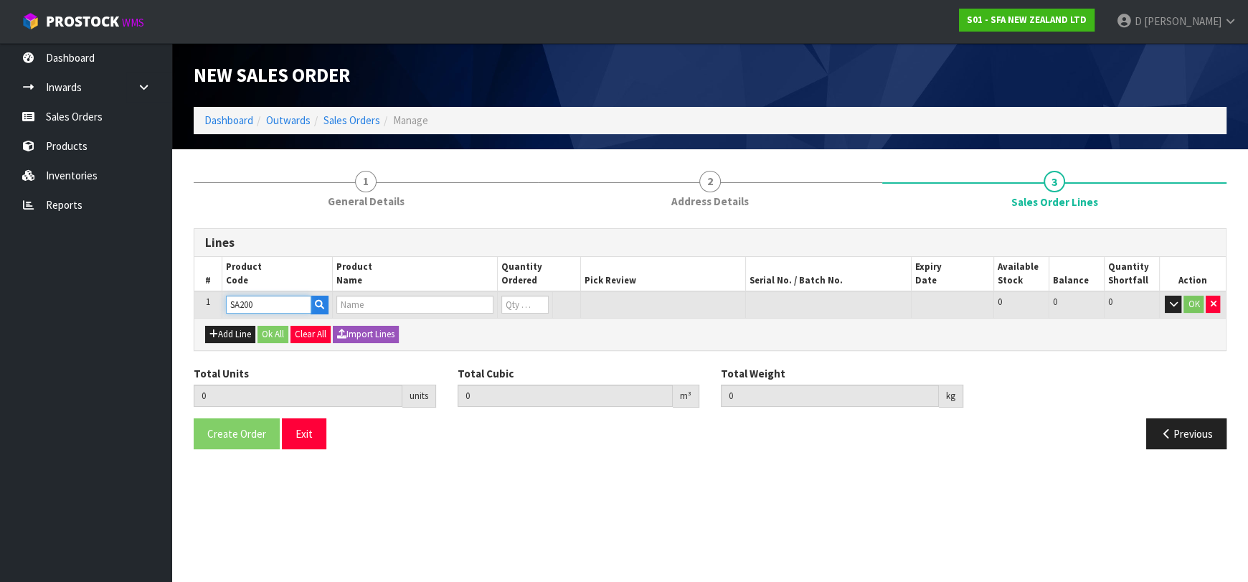
type input "0"
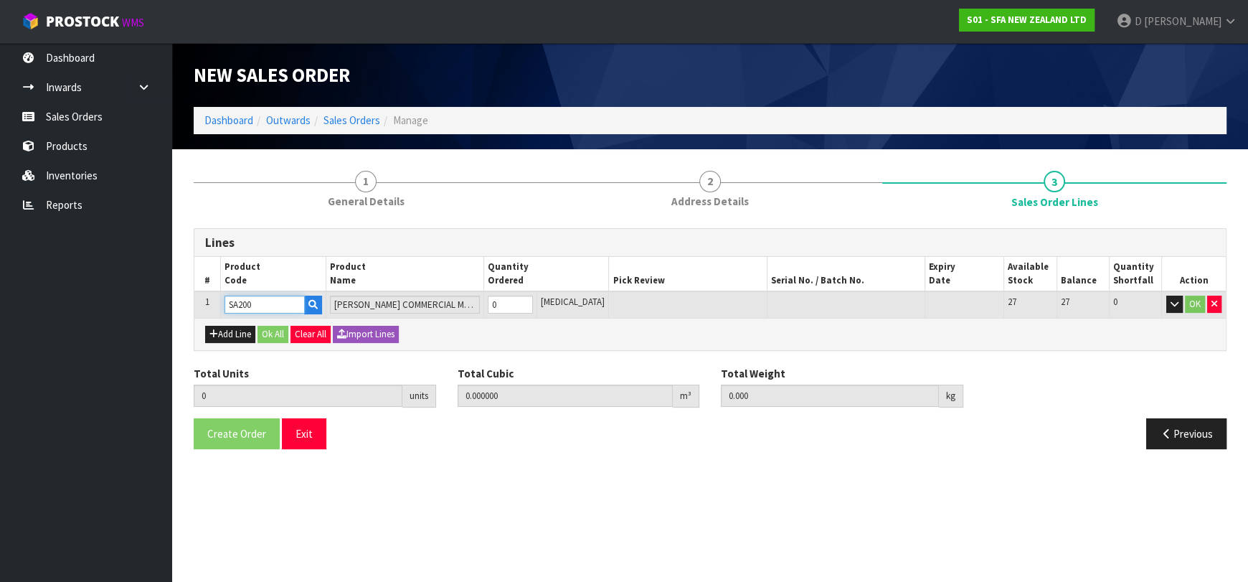
type input "SA200"
type input "1"
type input "0.021692"
type input "6.05"
type input "1"
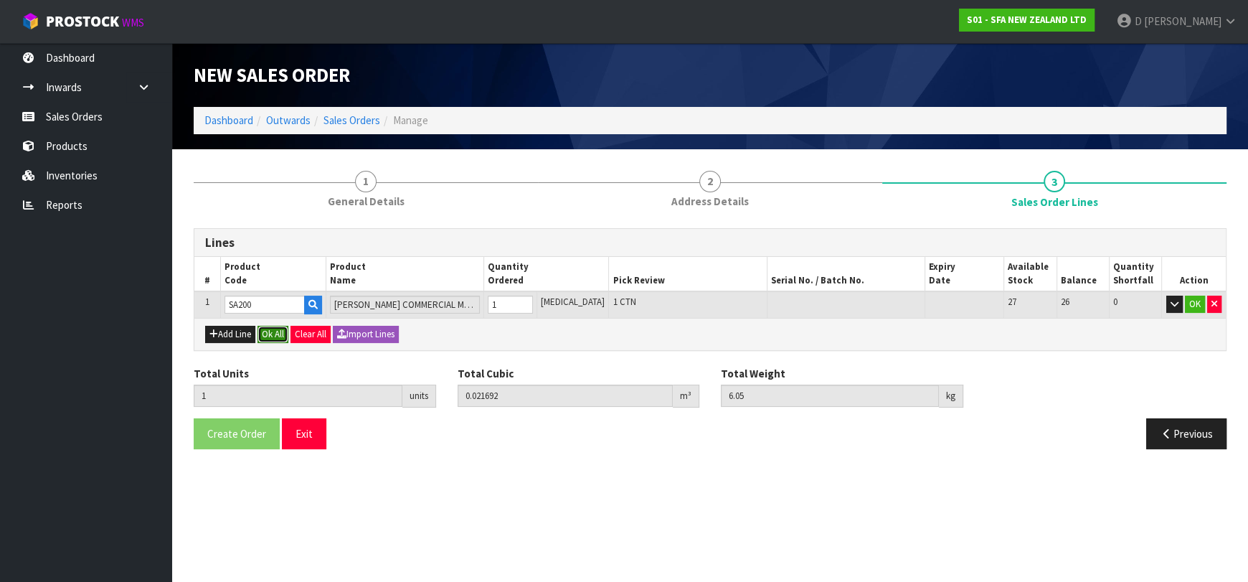
click at [274, 331] on button "Ok All" at bounding box center [273, 334] width 31 height 17
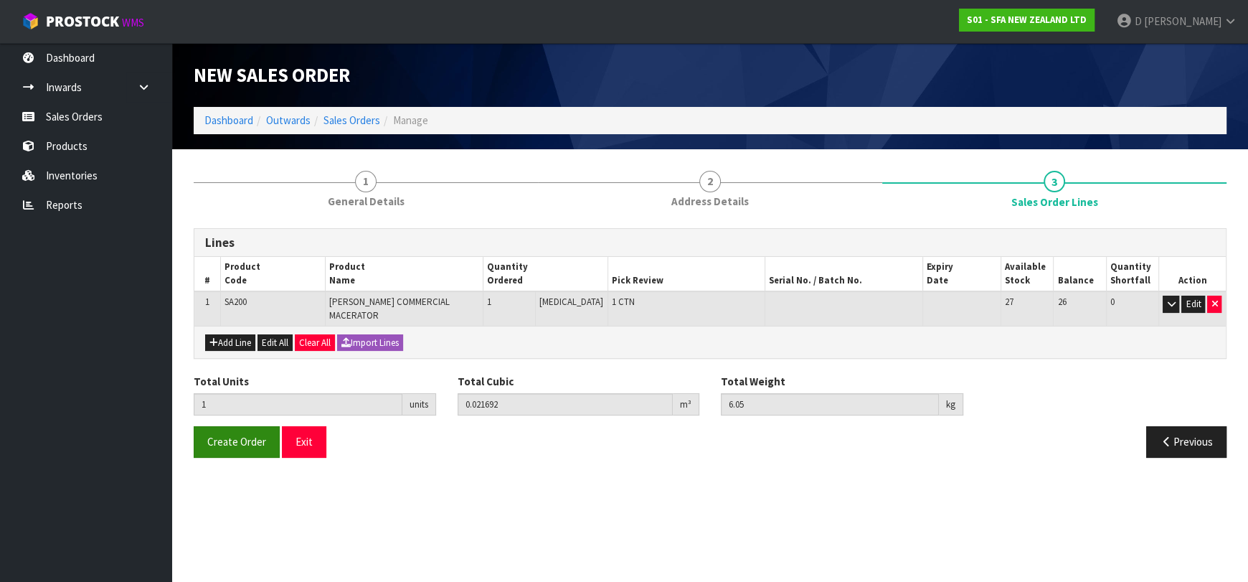
drag, startPoint x: 246, startPoint y: 409, endPoint x: 244, endPoint y: 429, distance: 20.2
click at [246, 412] on div "Total Units 1 units Total Cubic 0.021692 m³ Total Weight 6.05 kg" at bounding box center [710, 400] width 1055 height 52
click at [244, 435] on span "Create Order" at bounding box center [236, 442] width 59 height 14
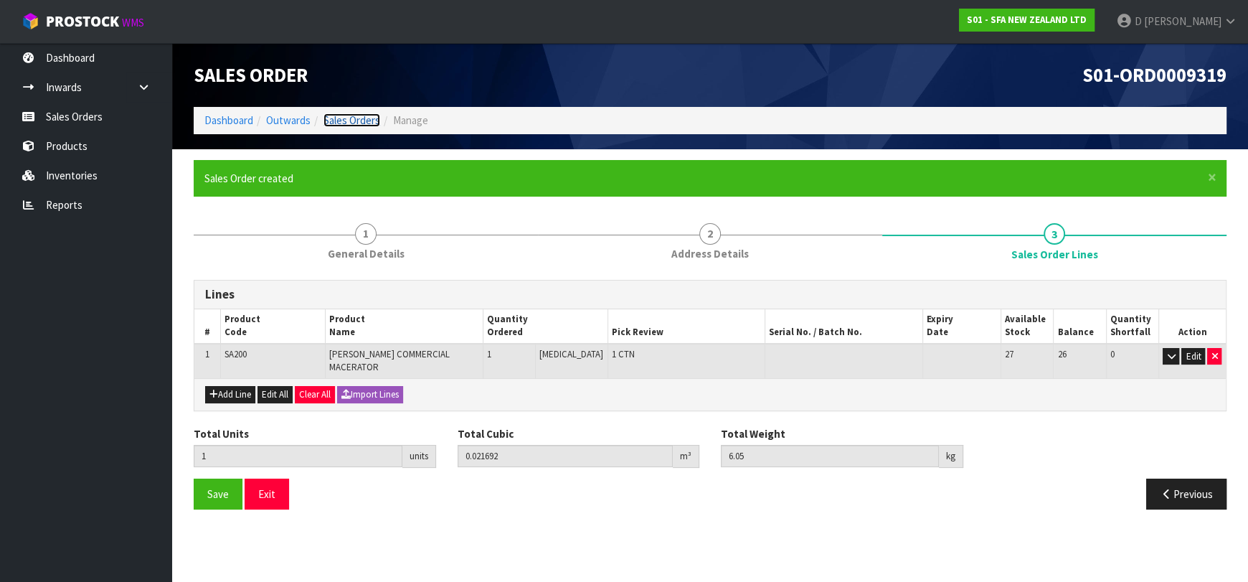
click at [341, 113] on link "Sales Orders" at bounding box center [352, 120] width 57 height 14
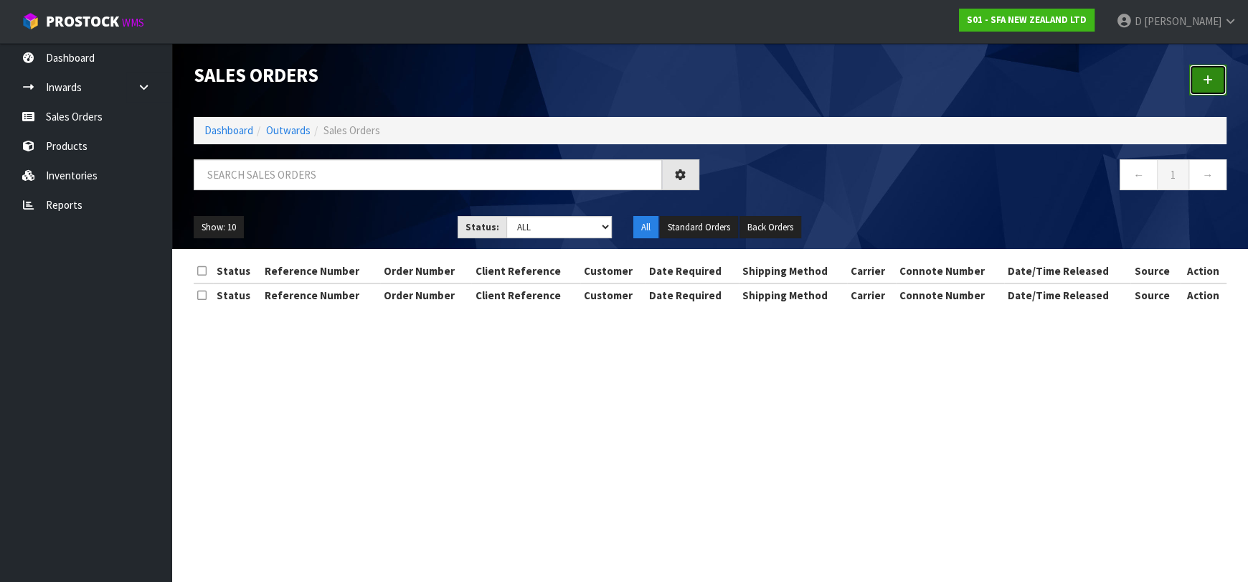
click at [1214, 70] on link at bounding box center [1207, 80] width 37 height 31
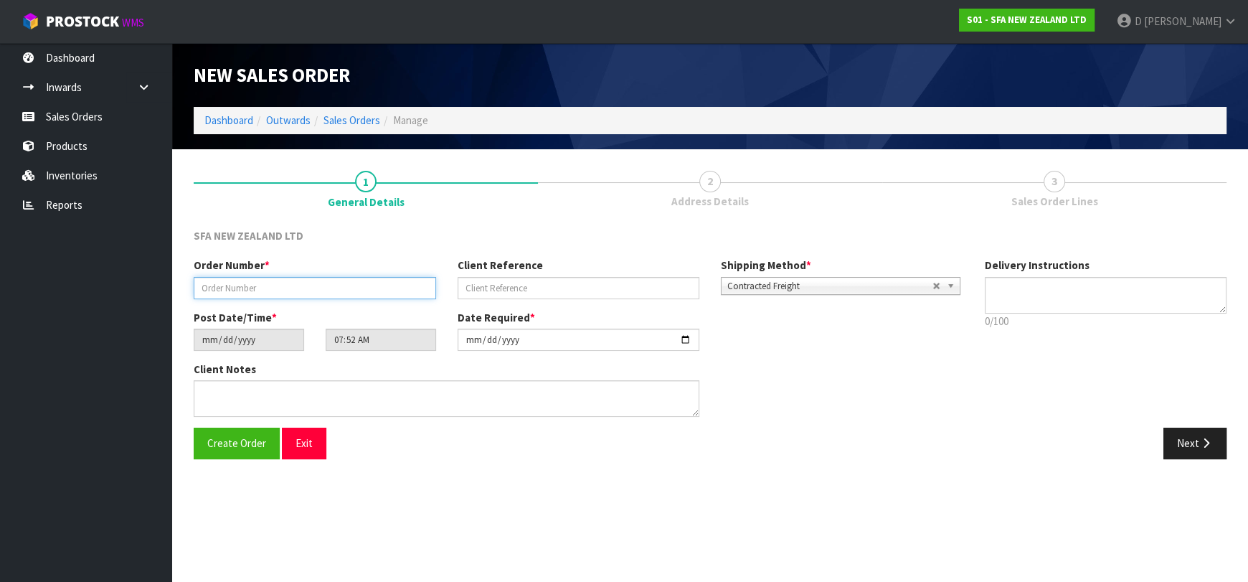
click at [341, 284] on input "text" at bounding box center [315, 288] width 242 height 22
type input "24506"
paste input "202331824"
type input "202331824"
click at [1200, 430] on button "Next" at bounding box center [1195, 443] width 63 height 31
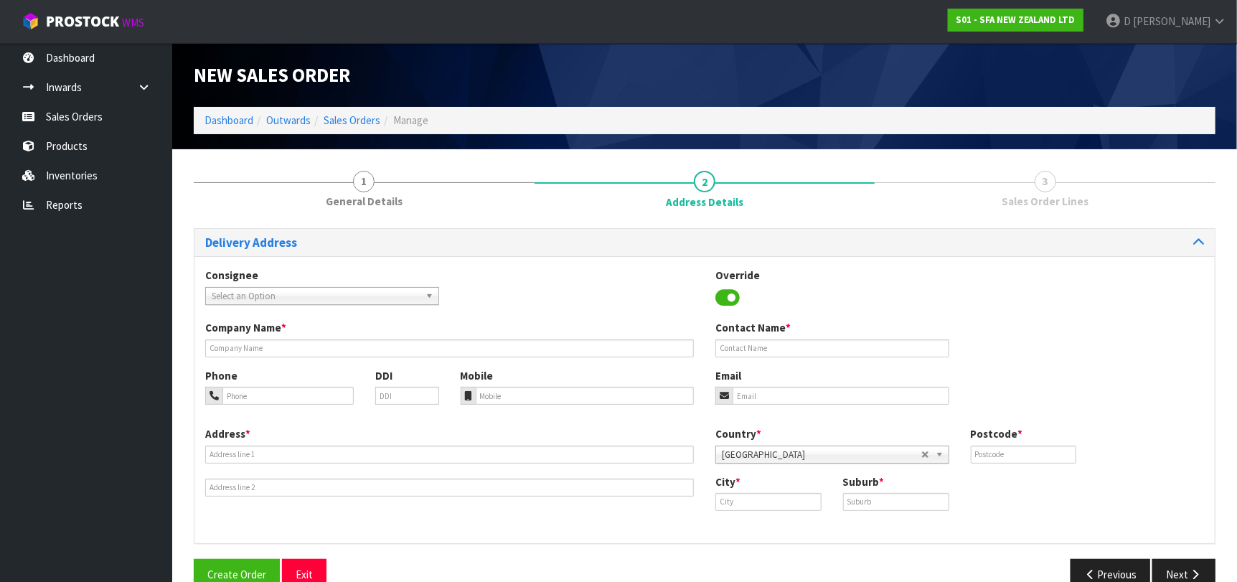
click at [316, 298] on span "Select an Option" at bounding box center [316, 296] width 208 height 17
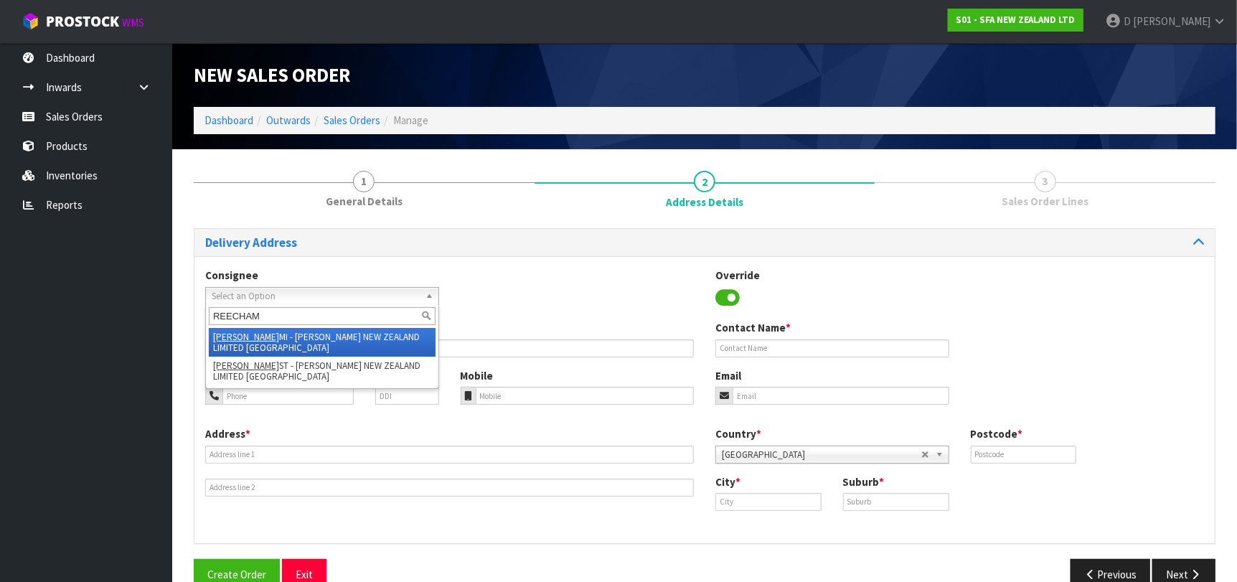
type input "REECHAMI"
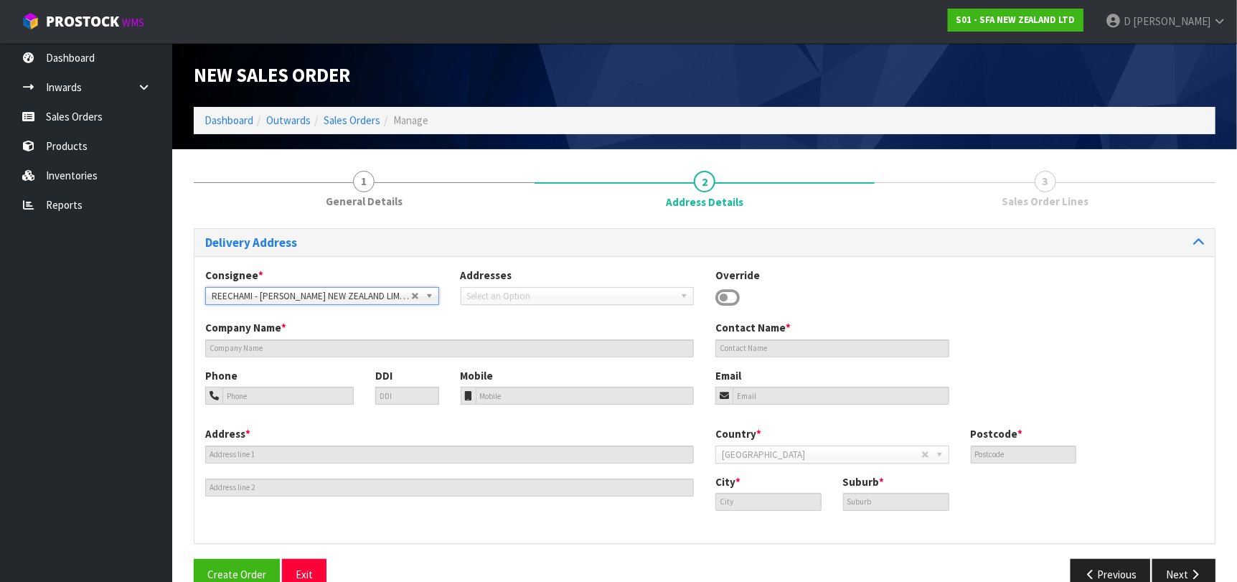
type input "REECE NEW ZEALAND LIMITED HAMILTON"
type input "32 KING STREET"
type input "3242"
type input "HAMILTON"
type input "FRANKTON"
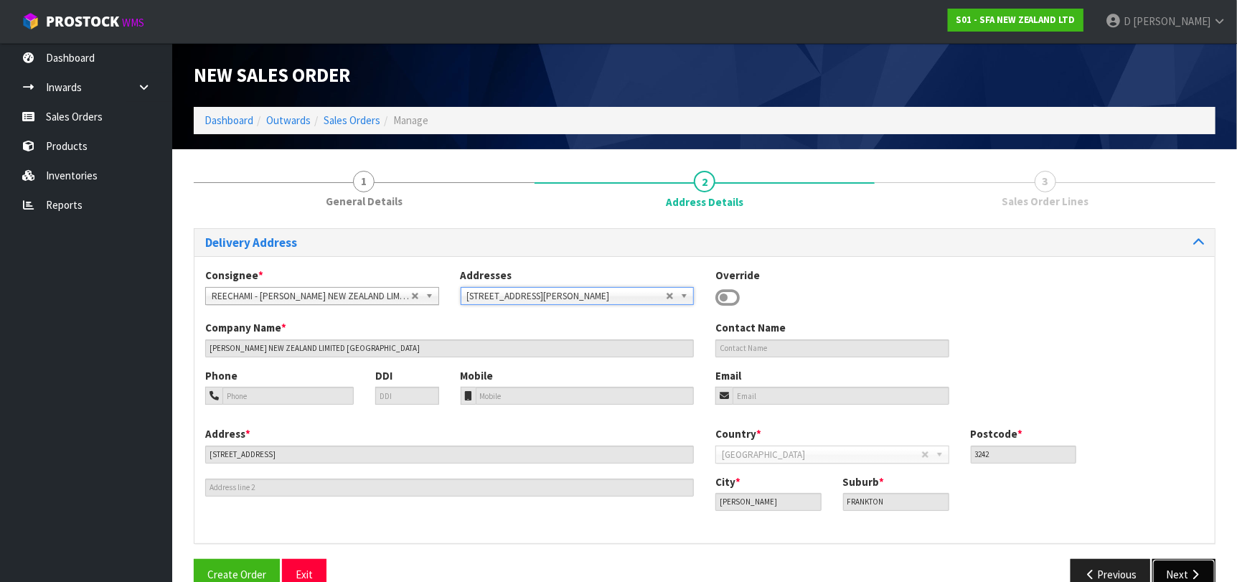
click at [1183, 572] on button "Next" at bounding box center [1183, 574] width 63 height 31
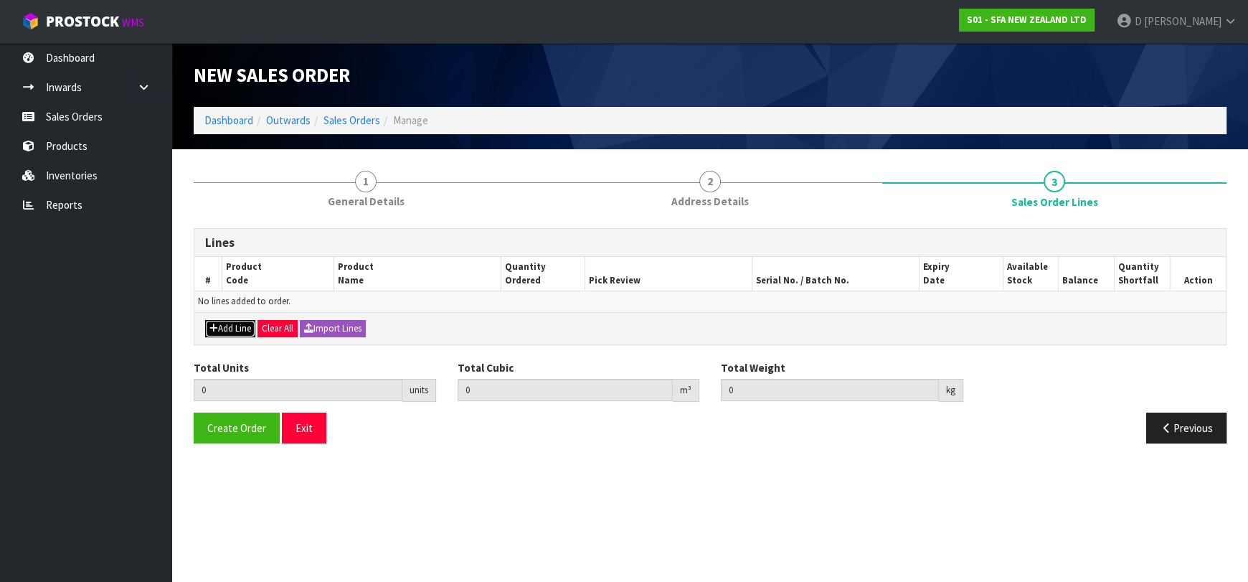
click at [241, 325] on button "Add Line" at bounding box center [230, 328] width 50 height 17
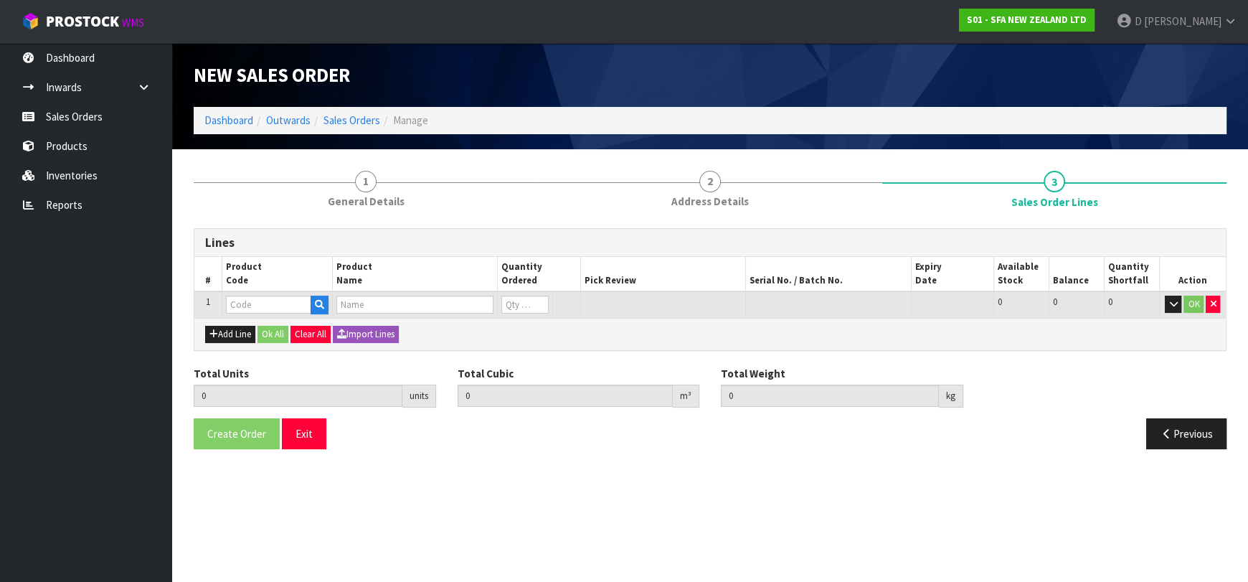
click at [247, 293] on td at bounding box center [277, 304] width 110 height 27
click at [255, 301] on input "text" at bounding box center [268, 305] width 85 height 18
type input "SA200"
type input "0.000000"
type input "0.000"
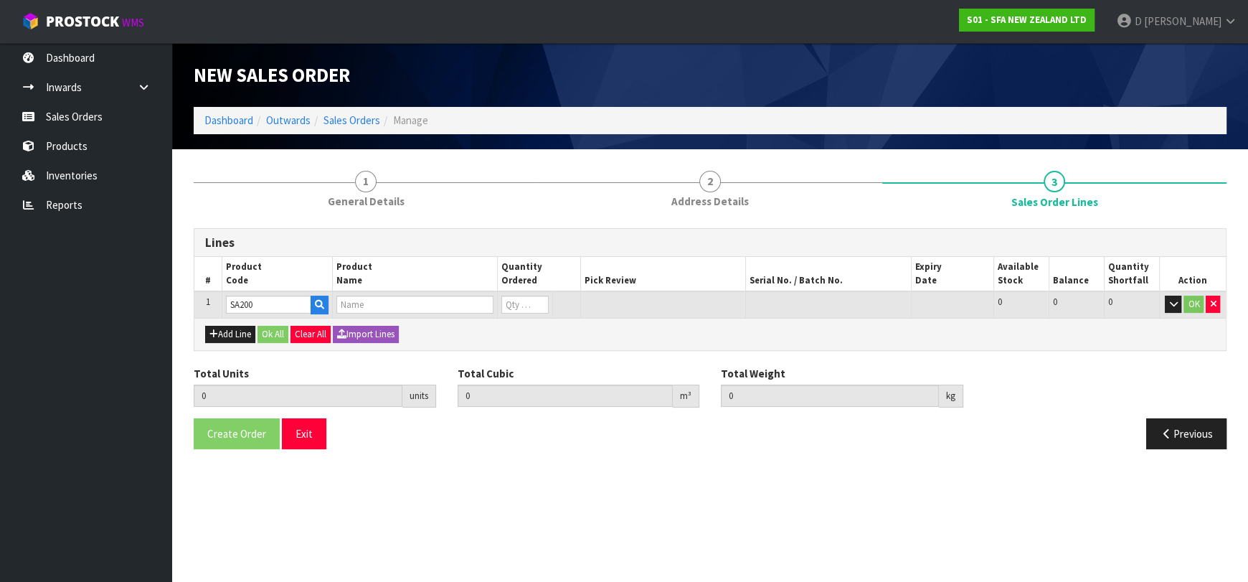
type input "[PERSON_NAME] COMMERCIAL MACERATOR"
type input "0"
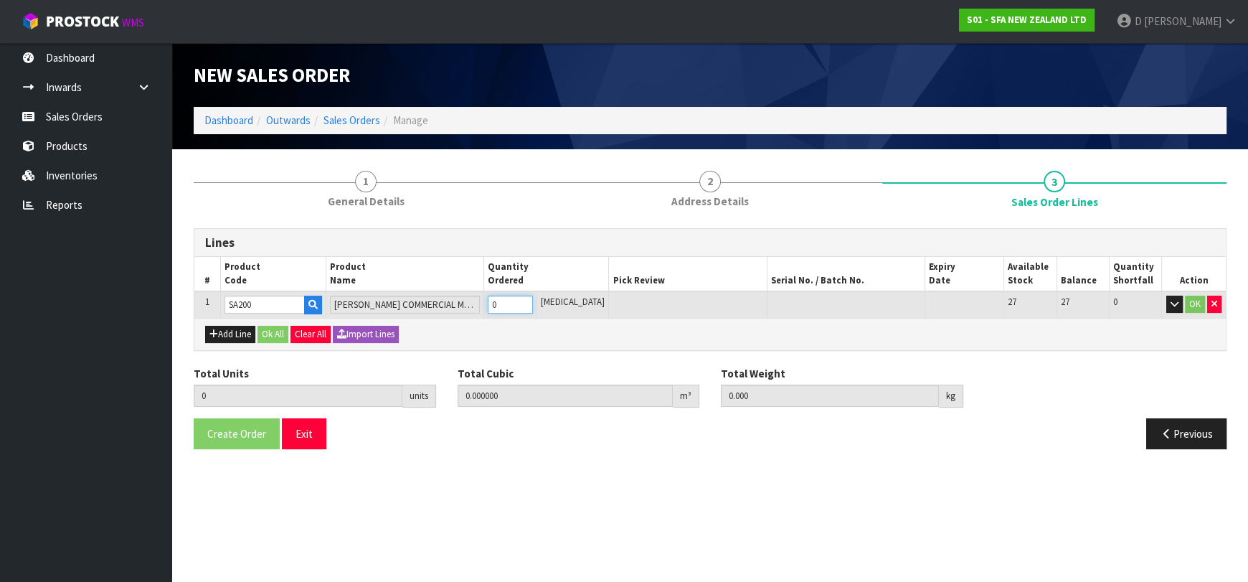
type input "1"
type input "0.021692"
type input "6.05"
type input "1"
click at [277, 329] on button "Ok All" at bounding box center [273, 334] width 31 height 17
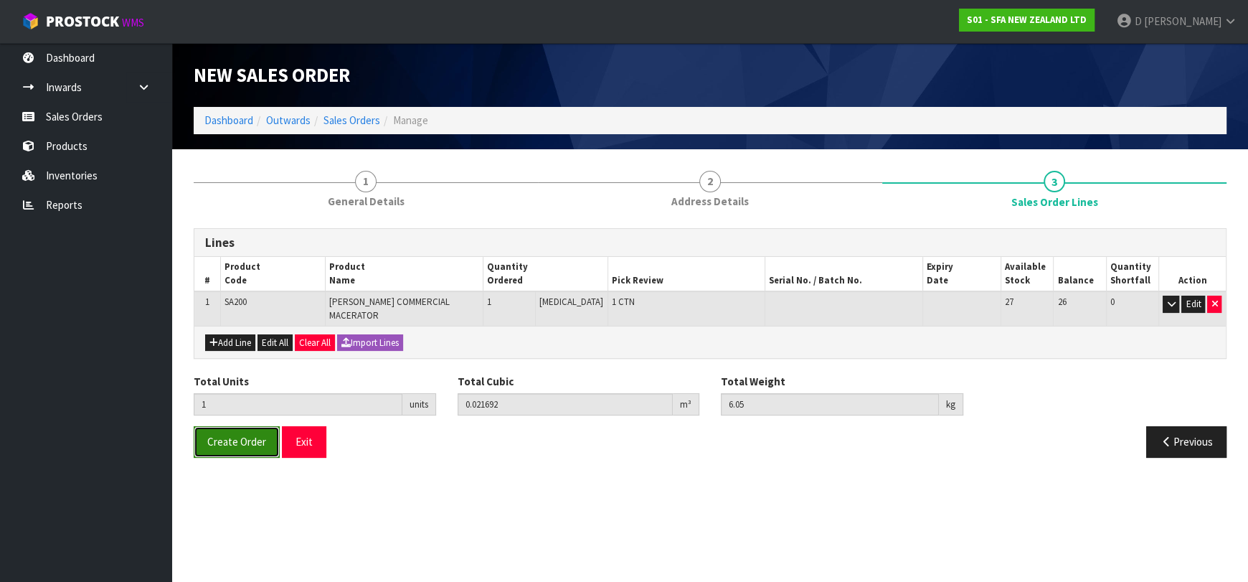
drag, startPoint x: 232, startPoint y: 423, endPoint x: 443, endPoint y: 216, distance: 295.2
click at [234, 426] on button "Create Order" at bounding box center [237, 441] width 86 height 31
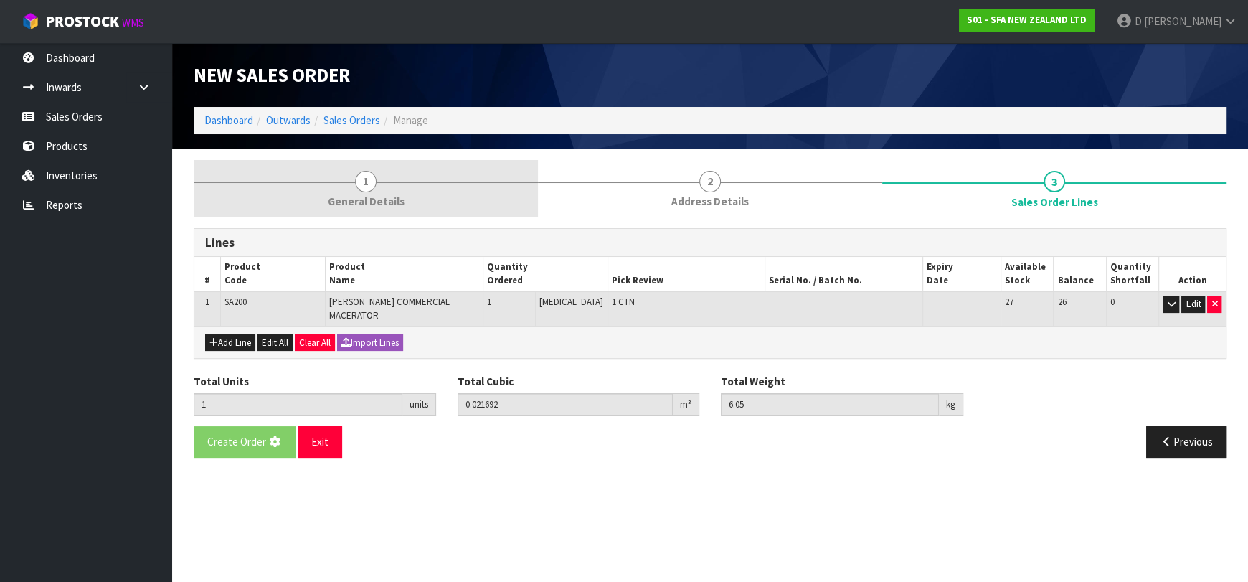
click at [398, 161] on link "1 General Details" at bounding box center [366, 188] width 344 height 57
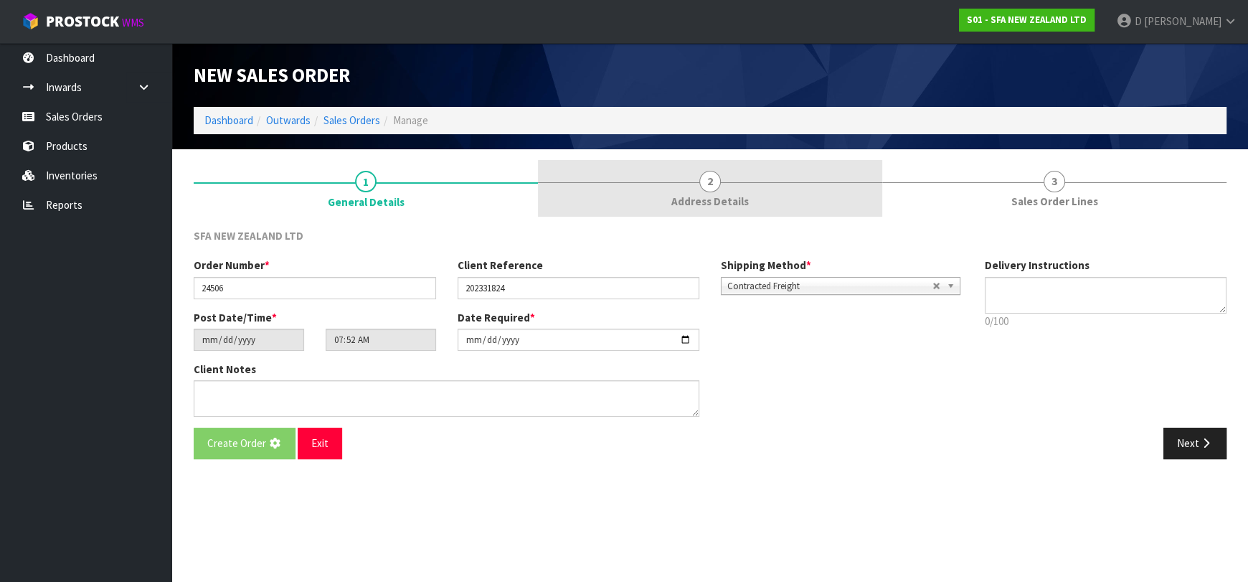
click at [730, 201] on span "Address Details" at bounding box center [709, 201] width 77 height 15
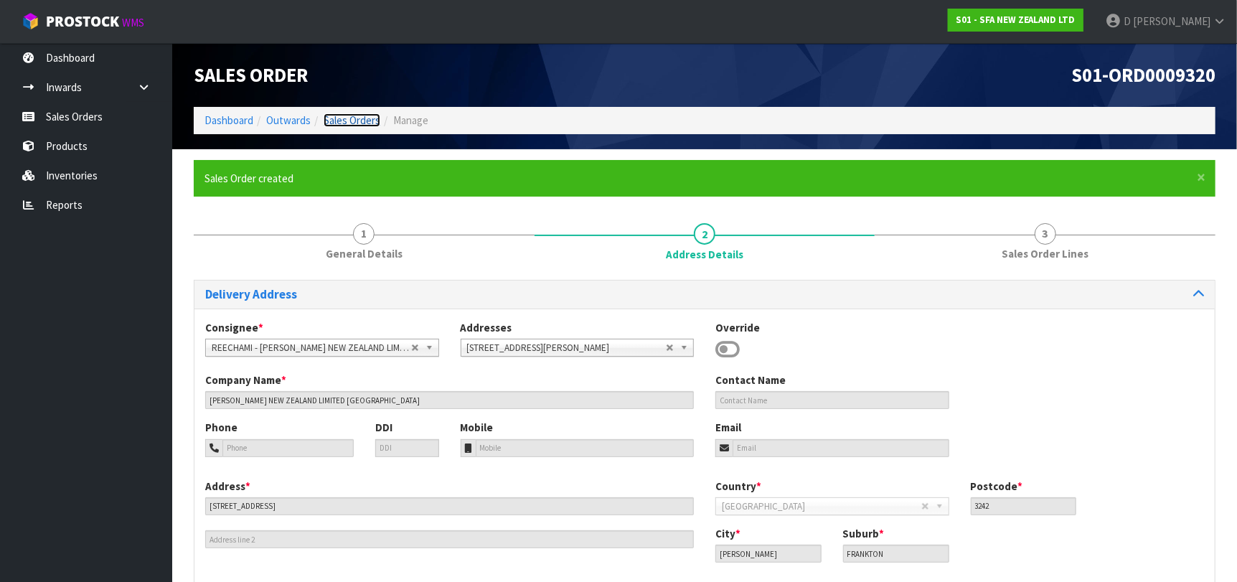
click at [365, 123] on link "Sales Orders" at bounding box center [352, 120] width 57 height 14
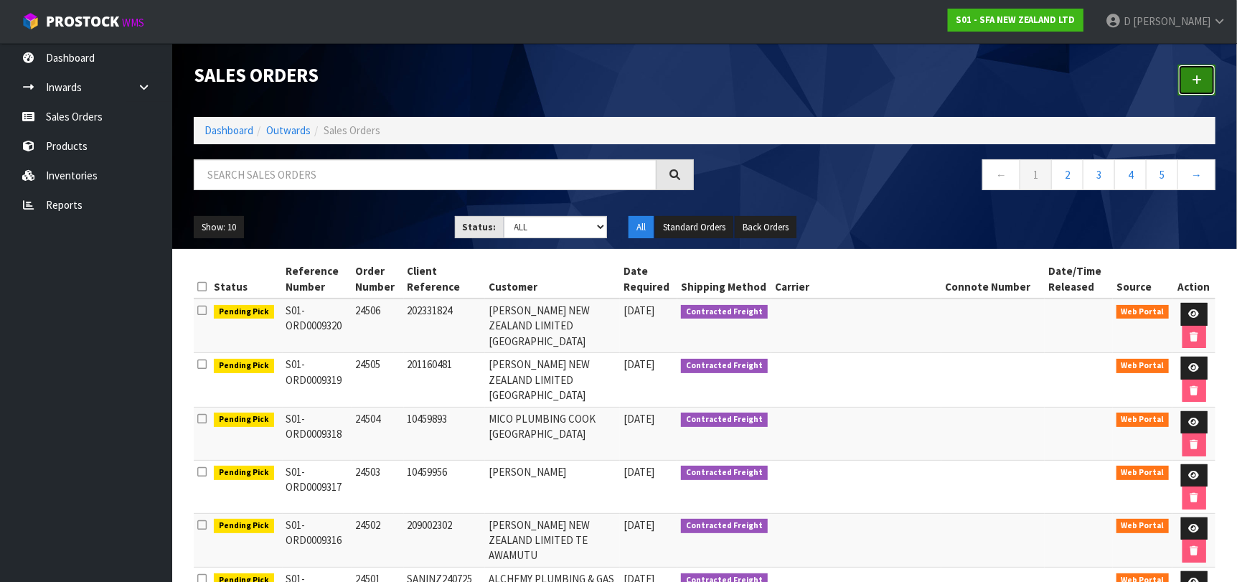
click at [1203, 79] on link at bounding box center [1196, 80] width 37 height 31
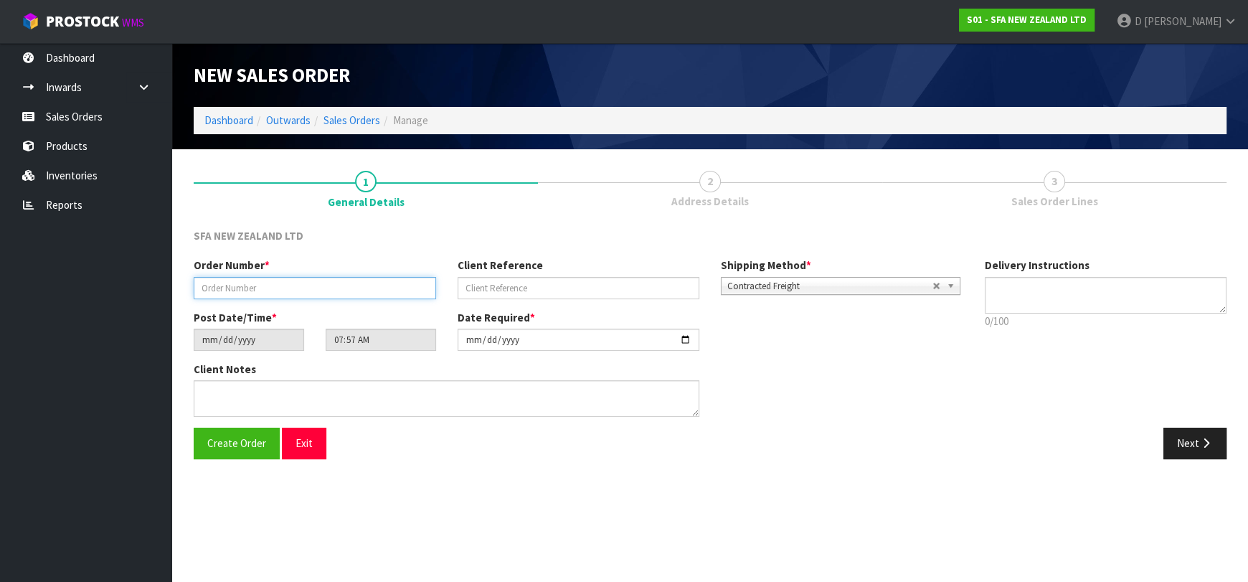
click at [364, 291] on input "text" at bounding box center [315, 288] width 242 height 22
type input "24507"
paste input "10459975"
type input "10459975"
click at [1167, 435] on button "Next" at bounding box center [1195, 443] width 63 height 31
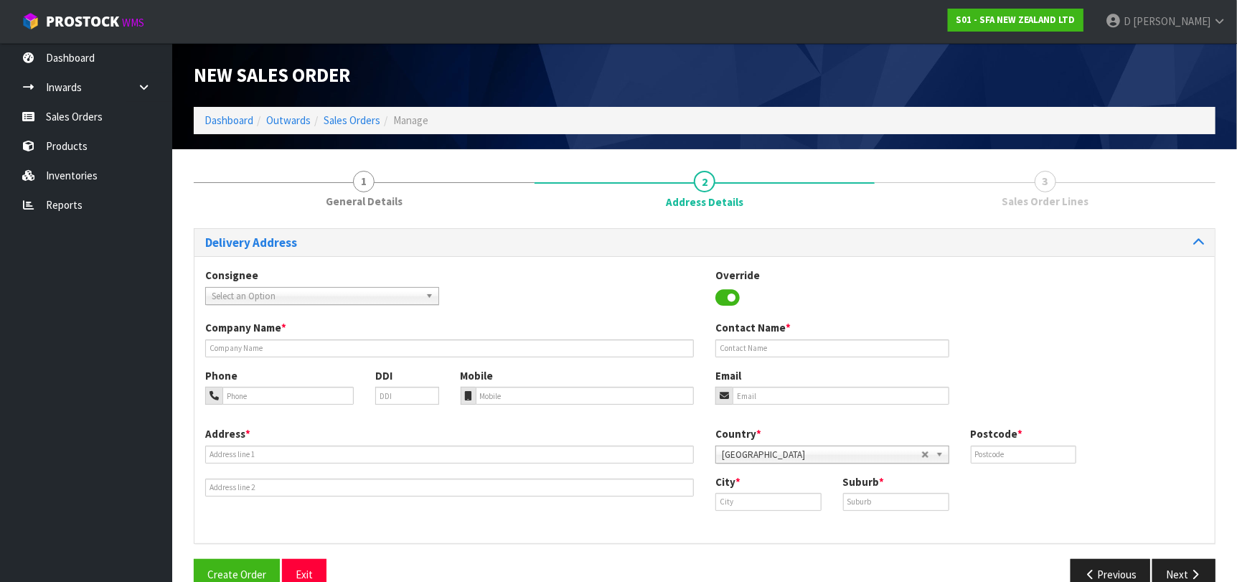
click at [278, 303] on span "Select an Option" at bounding box center [316, 296] width 208 height 17
type input "MICOWALT"
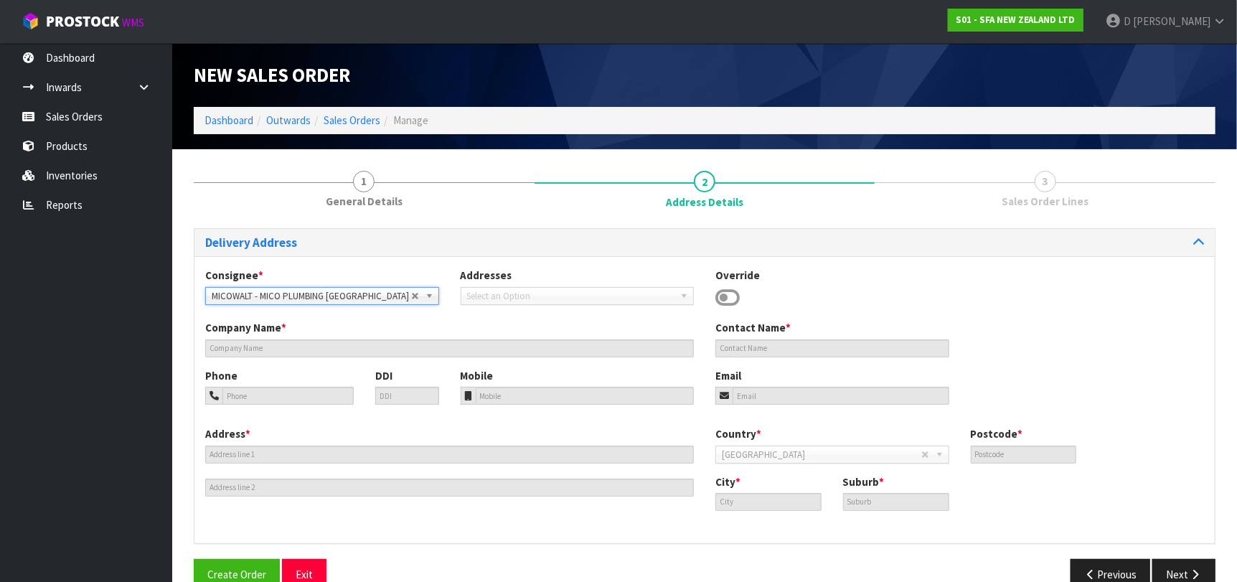
type input "MICO PLUMBING WELLINGTON"
type input "18 WALTER STREET"
type input "6011"
type input "[GEOGRAPHIC_DATA]"
type input "TE ARO"
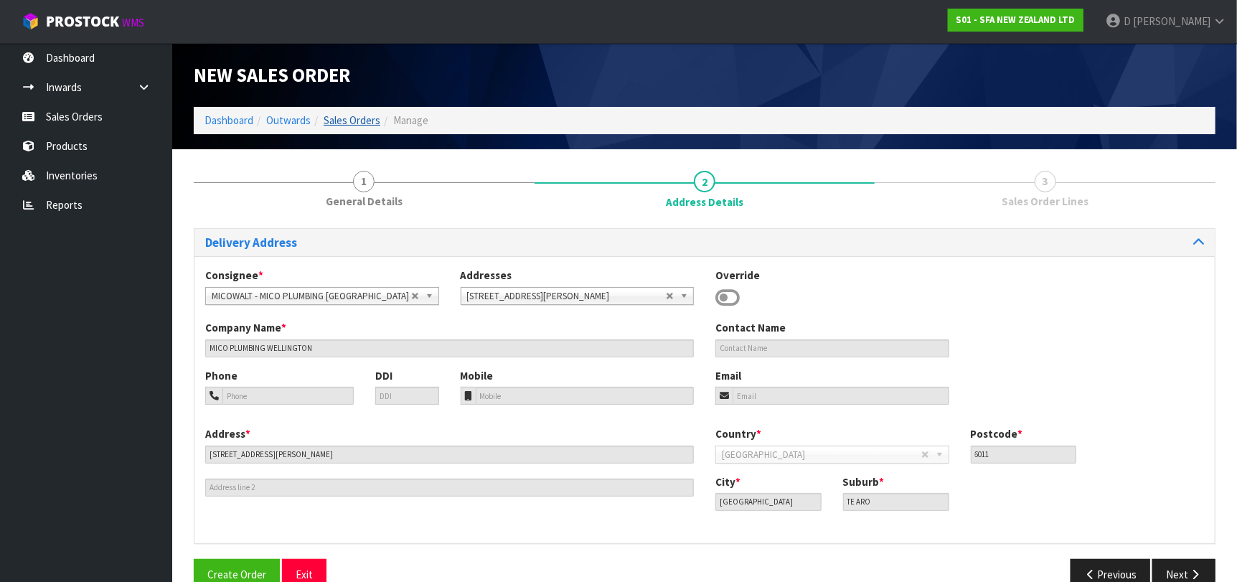
drag, startPoint x: 344, startPoint y: 129, endPoint x: 349, endPoint y: 123, distance: 7.8
click at [346, 128] on ol "Dashboard Outwards Sales Orders Manage" at bounding box center [705, 120] width 1022 height 27
click at [349, 122] on link "Sales Orders" at bounding box center [352, 120] width 57 height 14
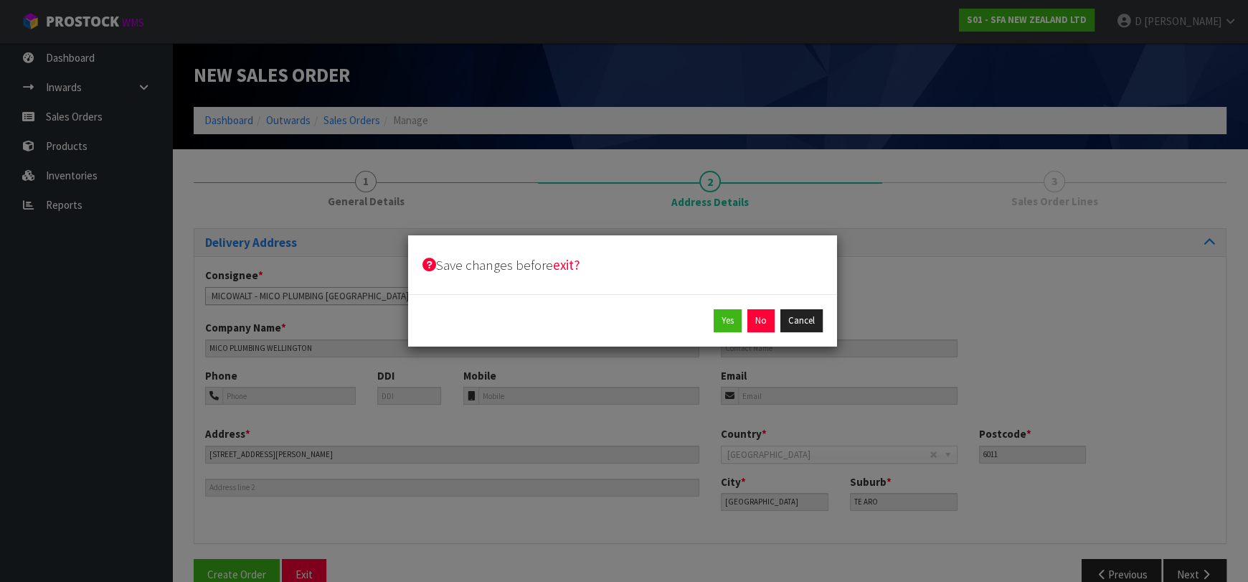
click at [794, 304] on div "Yes No Cancel" at bounding box center [622, 320] width 429 height 52
click at [803, 319] on button "Cancel" at bounding box center [801, 320] width 42 height 23
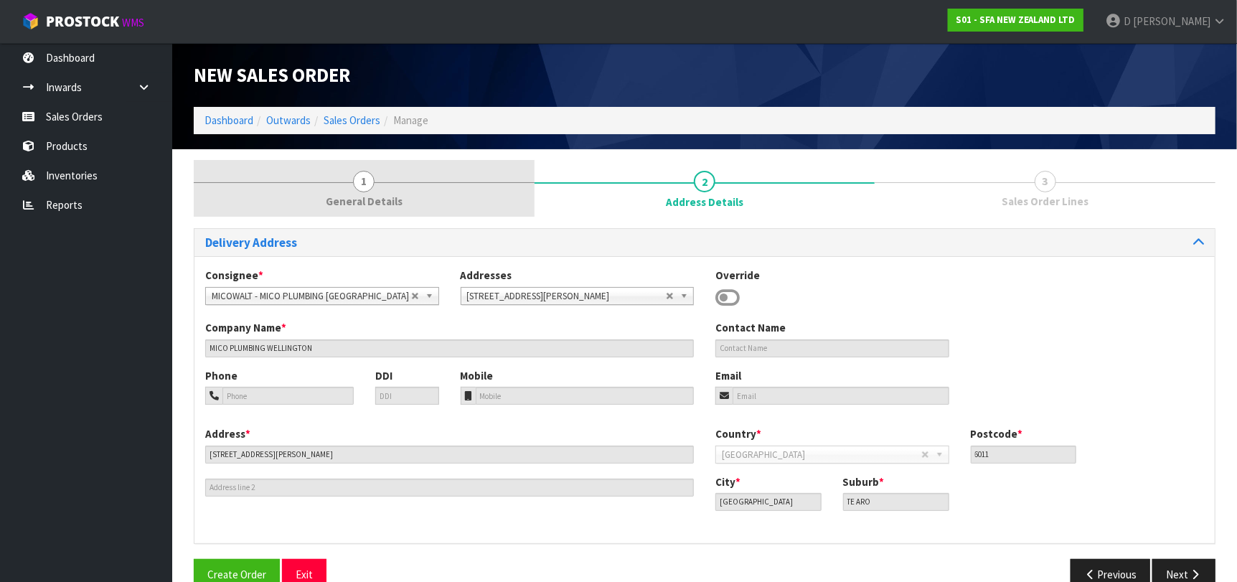
click at [352, 194] on span "General Details" at bounding box center [364, 201] width 77 height 15
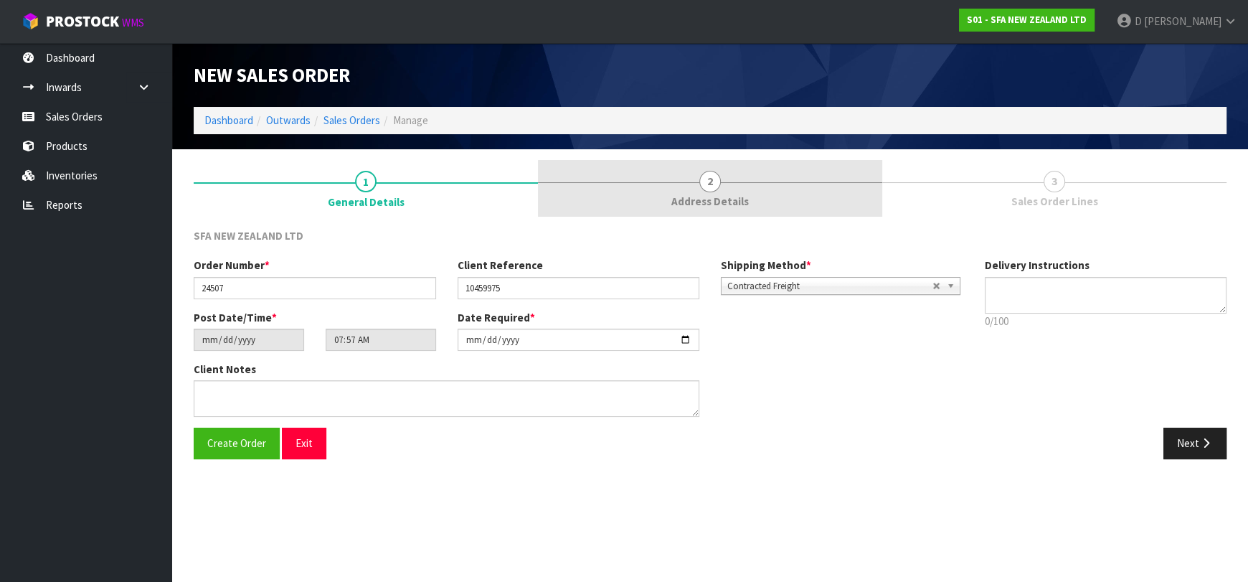
click at [724, 182] on div at bounding box center [710, 182] width 344 height 1
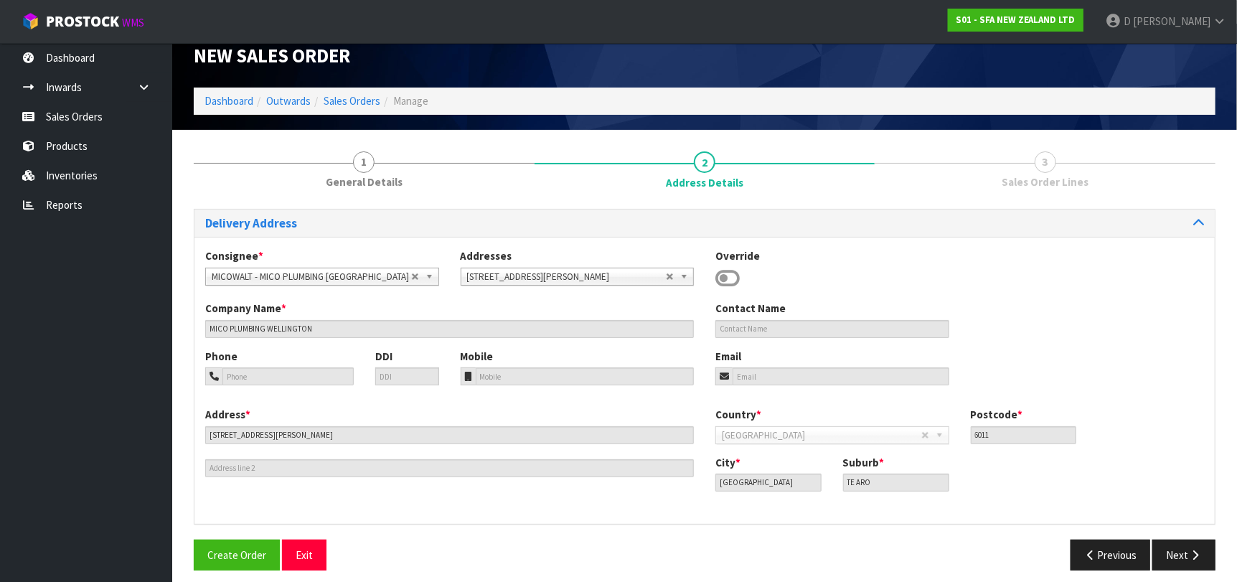
scroll to position [29, 0]
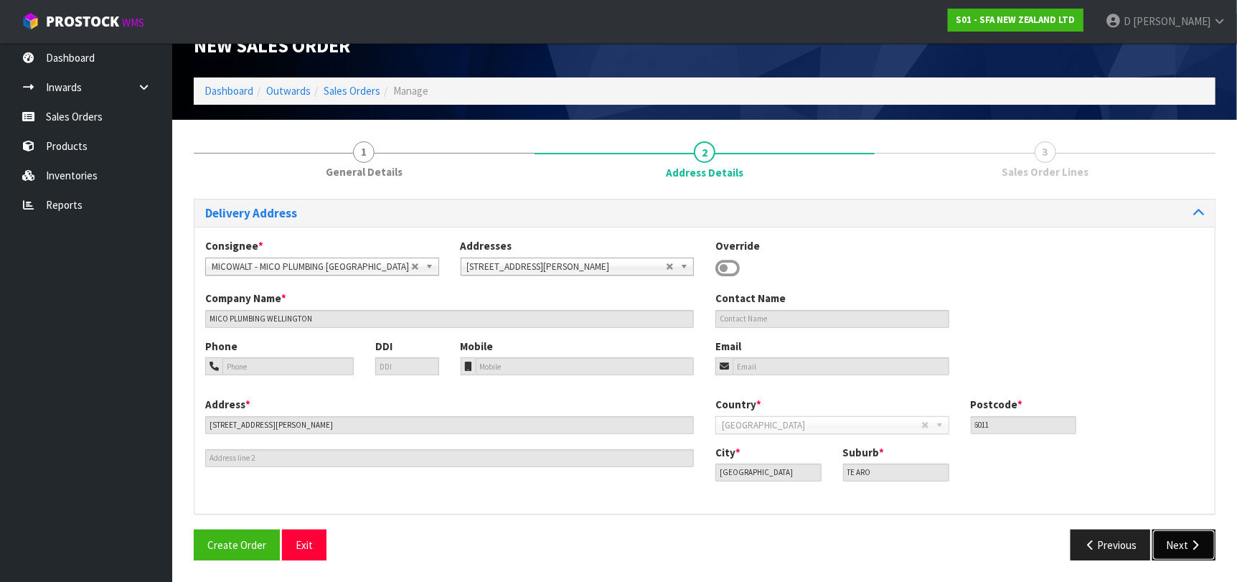
click at [1184, 547] on button "Next" at bounding box center [1183, 544] width 63 height 31
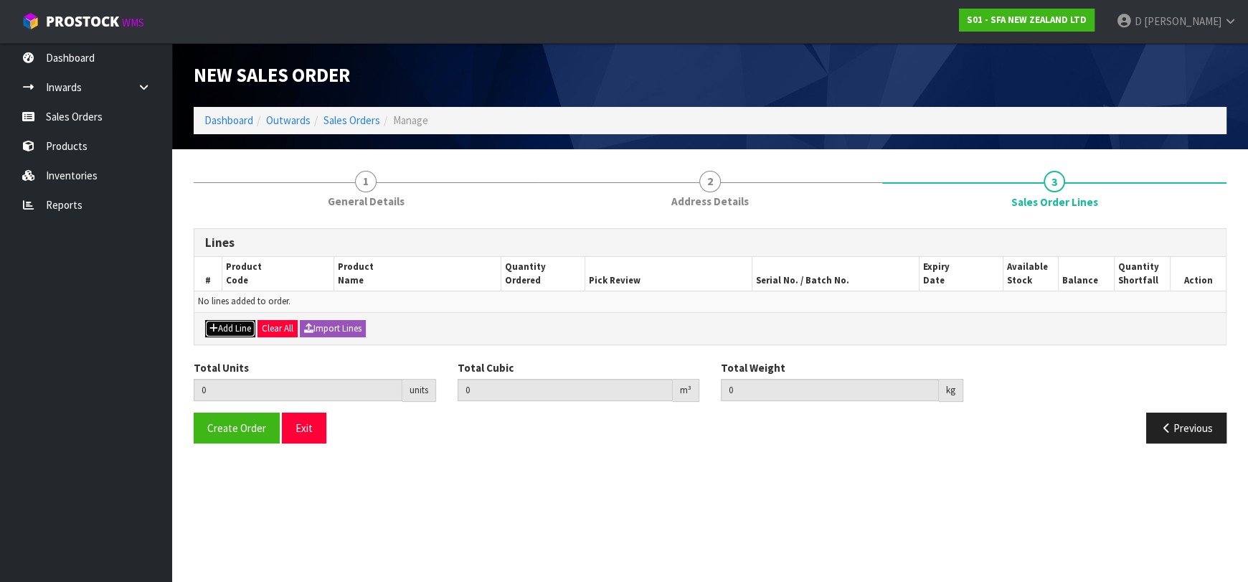
click at [254, 326] on button "Add Line" at bounding box center [230, 328] width 50 height 17
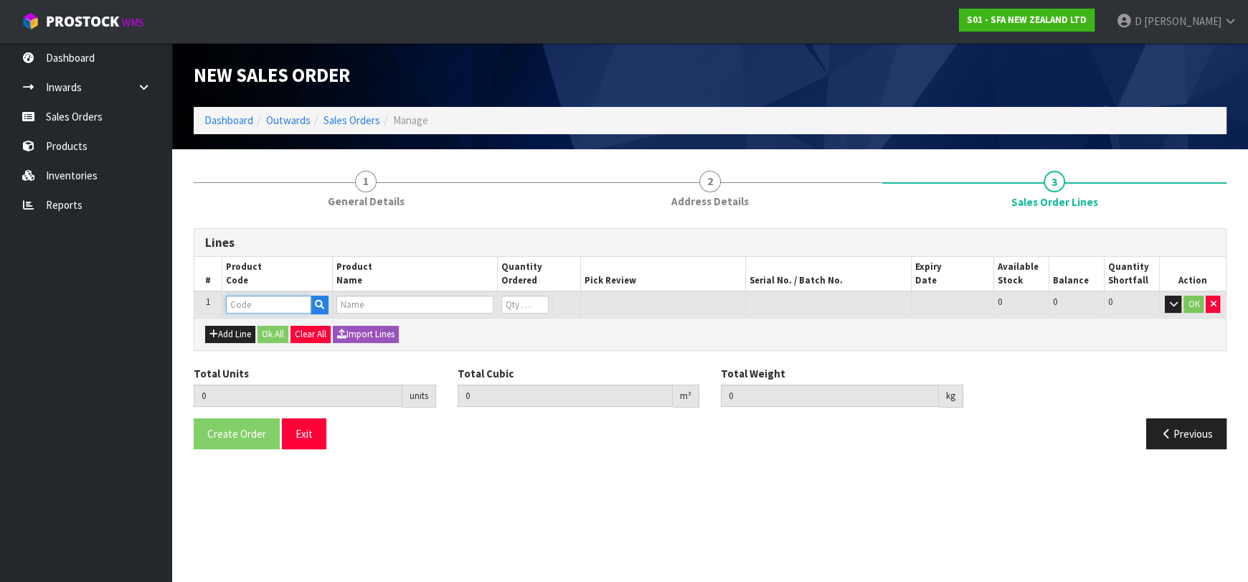
click at [261, 303] on input "text" at bounding box center [268, 305] width 85 height 18
type input "SA221"
type input "0.000000"
type input "0.000"
type input "SANIFAST"
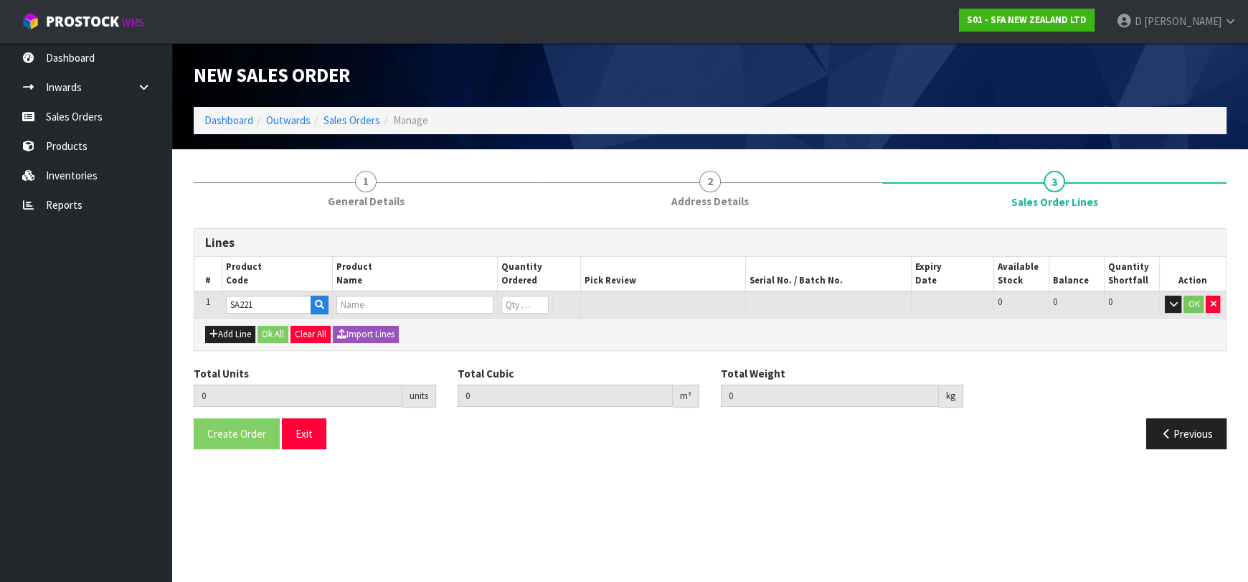
type input "0"
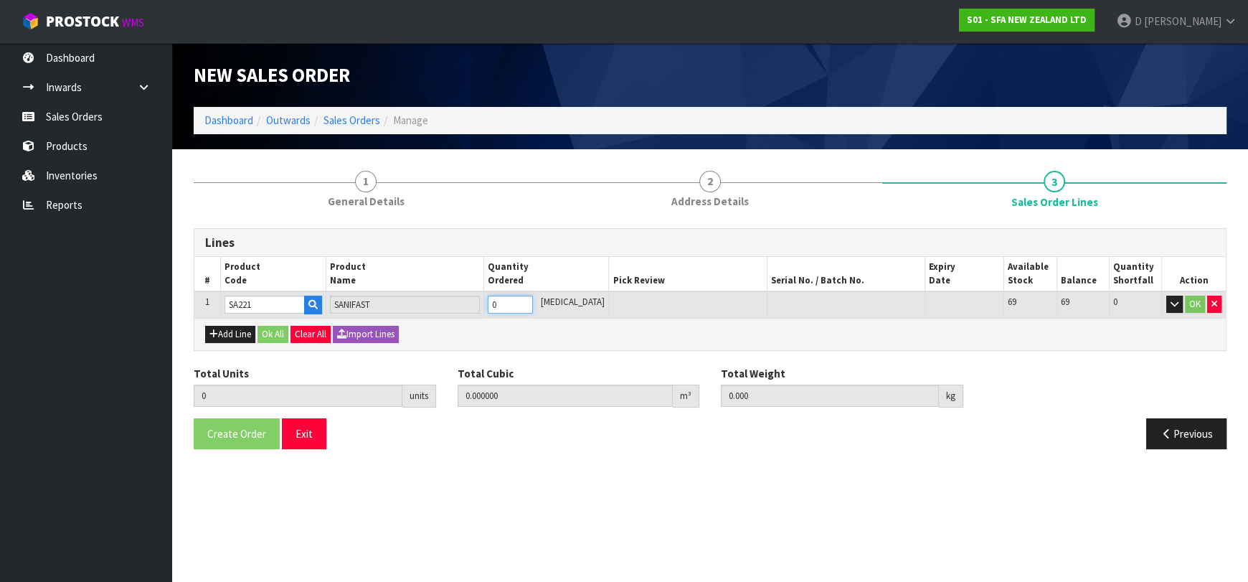
type input "1"
type input "0.052428"
type input "8.6"
type input "1"
click at [270, 345] on div "Add Line Ok All Clear All Import Lines" at bounding box center [710, 334] width 1032 height 32
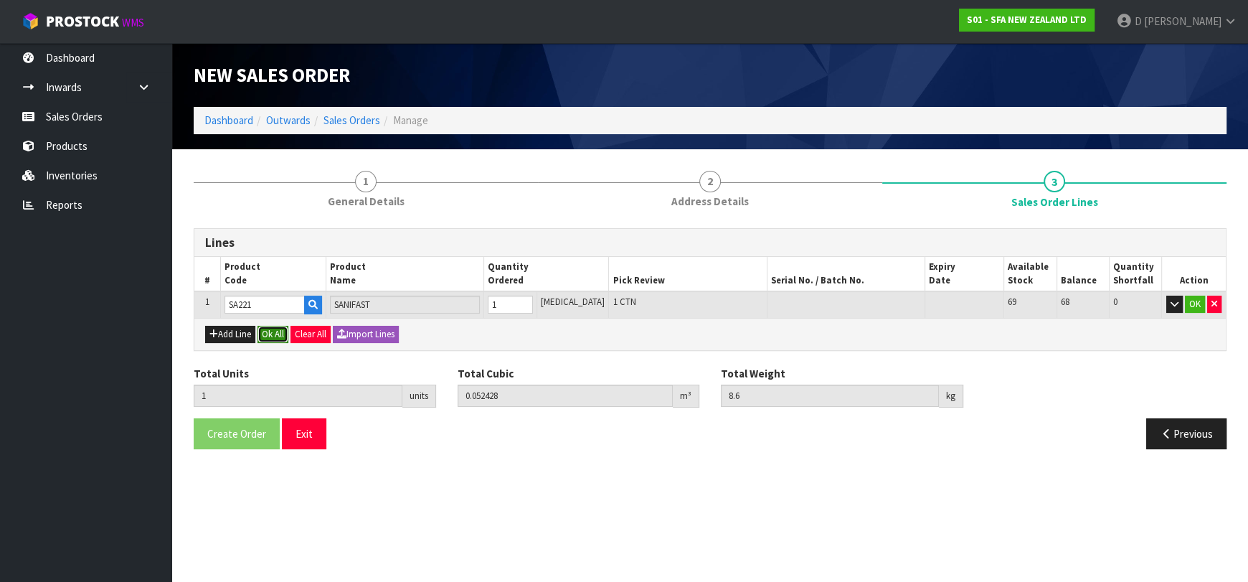
click at [273, 335] on button "Ok All" at bounding box center [273, 334] width 31 height 17
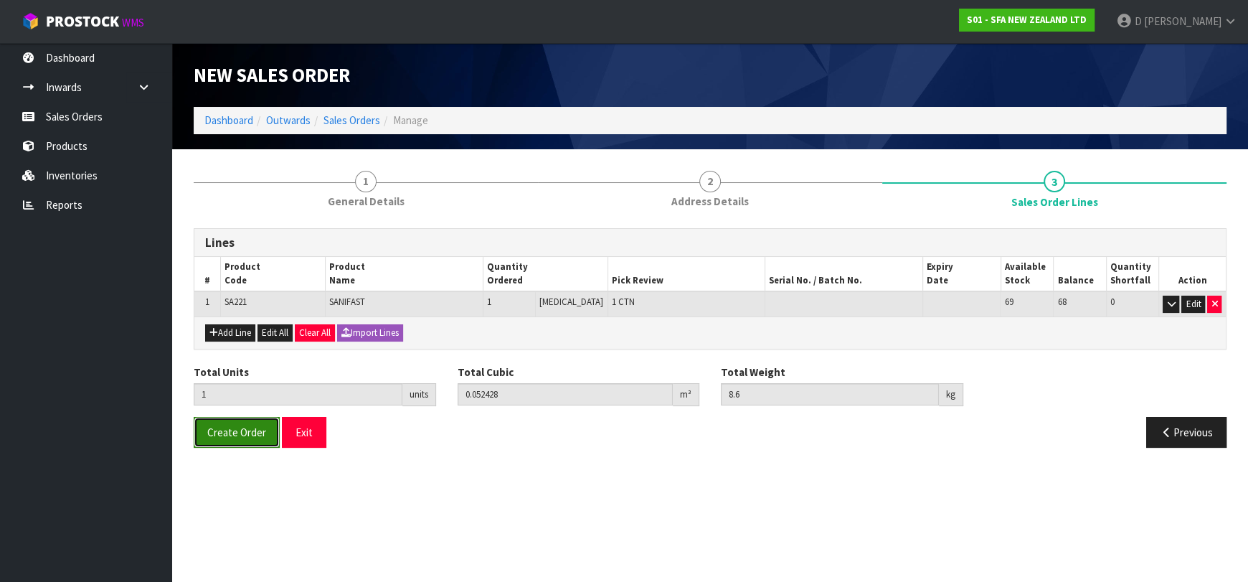
click at [249, 425] on span "Create Order" at bounding box center [236, 432] width 59 height 14
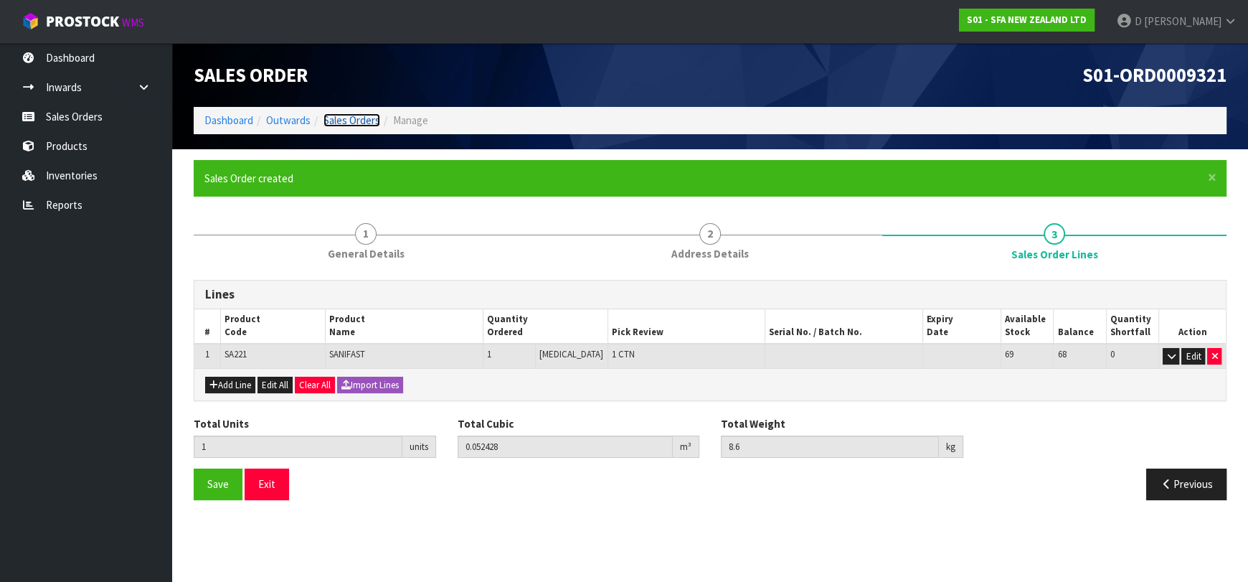
click at [344, 121] on link "Sales Orders" at bounding box center [352, 120] width 57 height 14
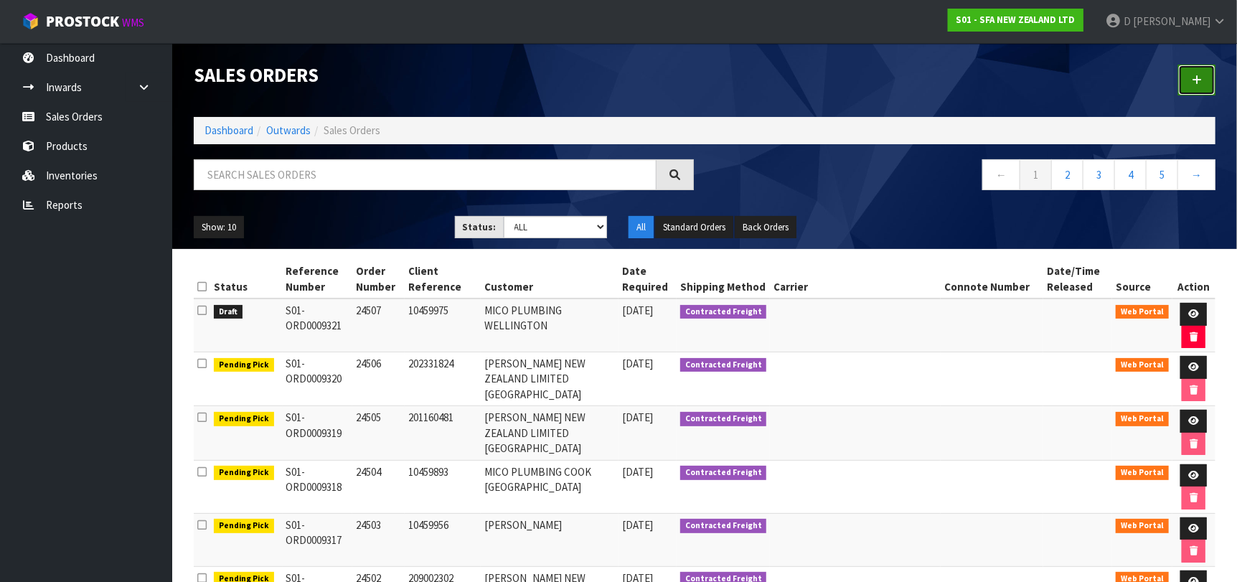
click at [1183, 79] on link at bounding box center [1196, 80] width 37 height 31
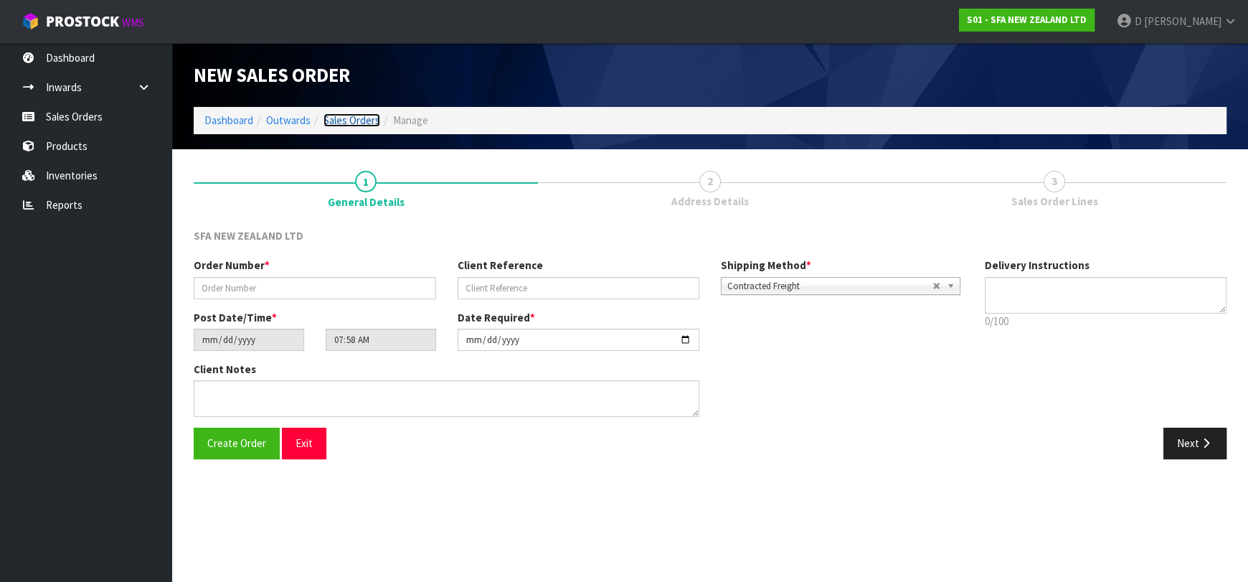
click at [337, 125] on link "Sales Orders" at bounding box center [352, 120] width 57 height 14
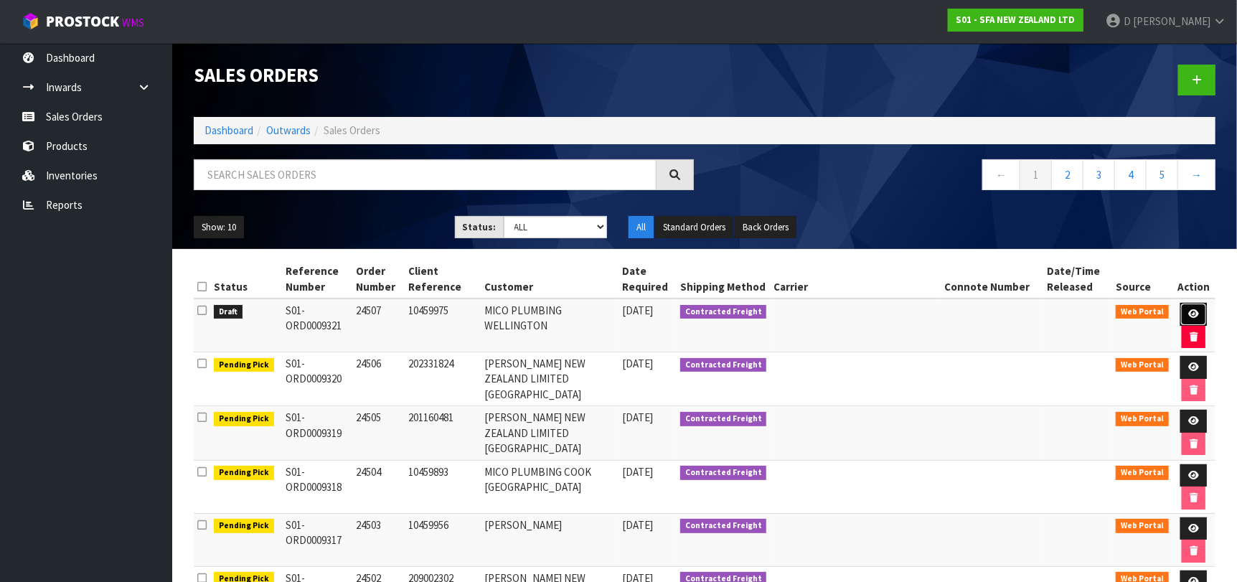
click at [1202, 303] on link at bounding box center [1193, 314] width 27 height 23
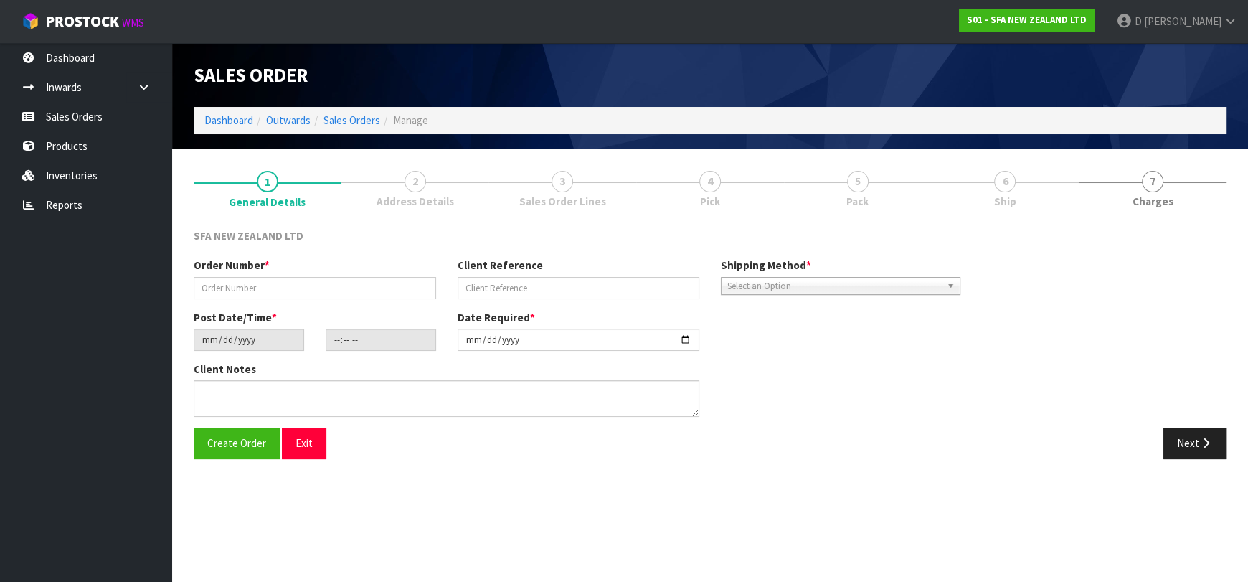
type input "24507"
type input "10459975"
type input "[DATE]"
type input "09:57:00.000"
type input "[DATE]"
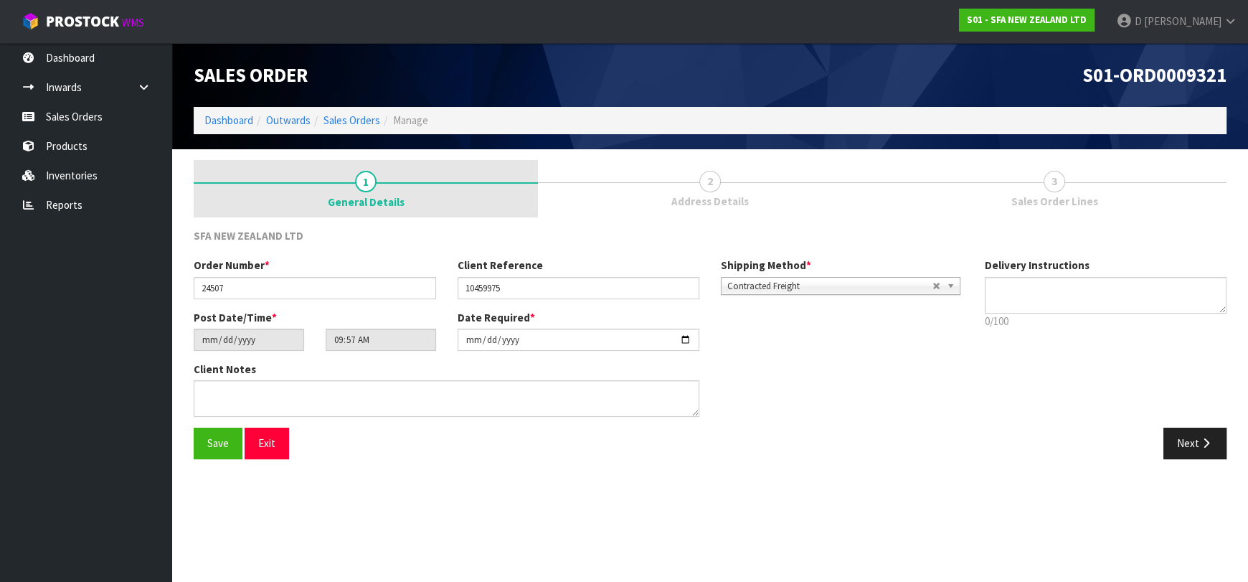
click at [413, 192] on link "1 General Details" at bounding box center [366, 188] width 344 height 57
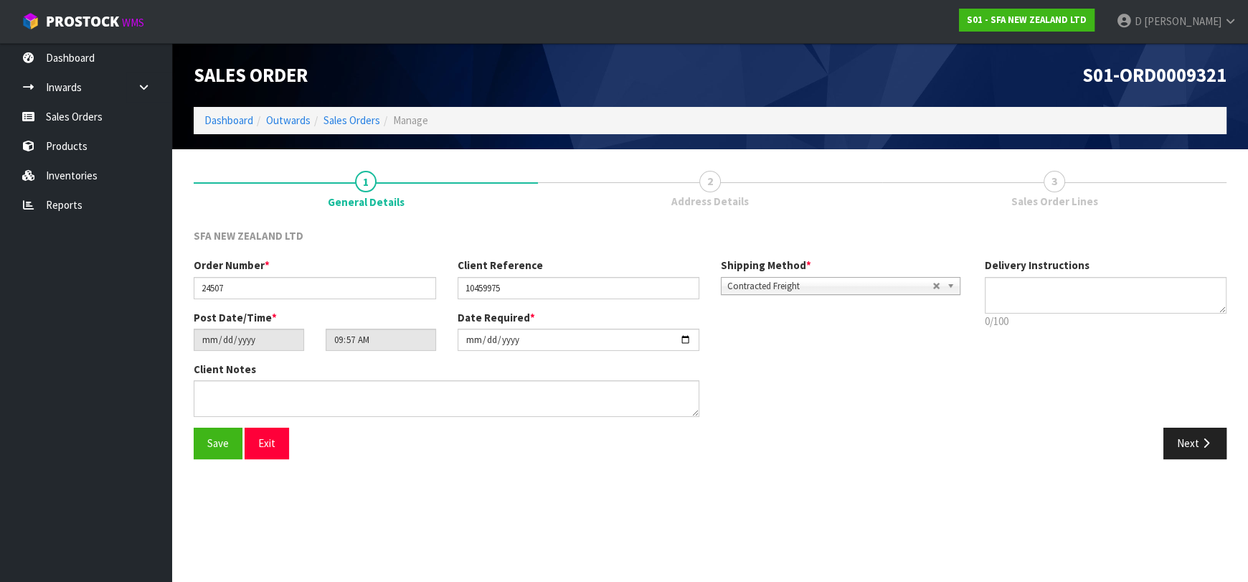
click at [720, 171] on link "2 Address Details" at bounding box center [710, 188] width 344 height 57
click at [1201, 438] on icon "button" at bounding box center [1206, 443] width 14 height 11
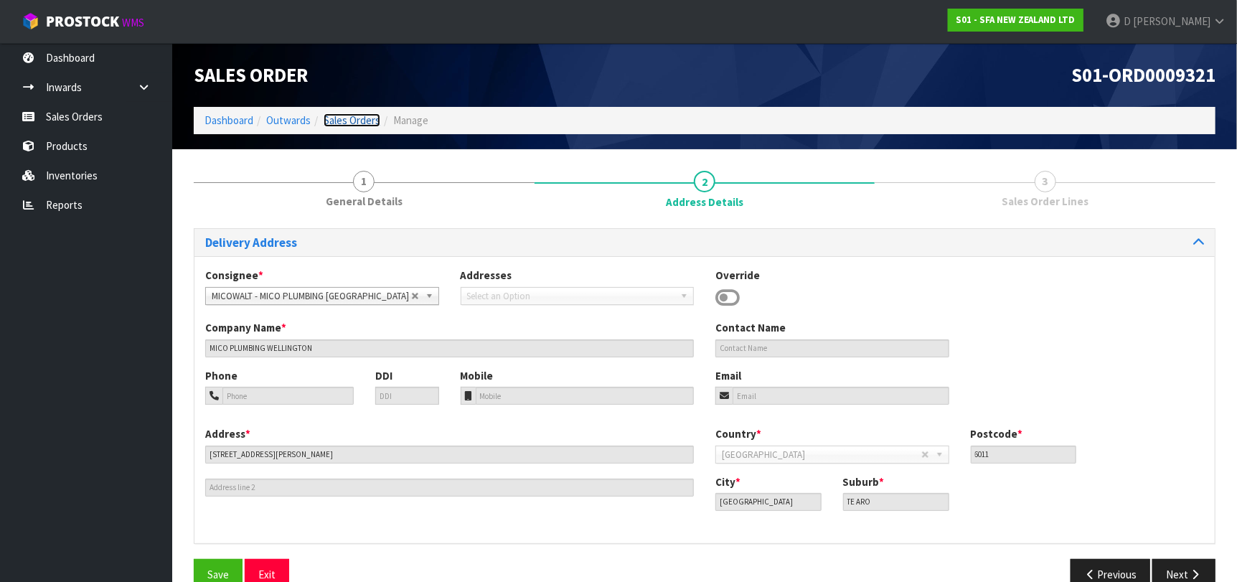
click at [361, 122] on link "Sales Orders" at bounding box center [352, 120] width 57 height 14
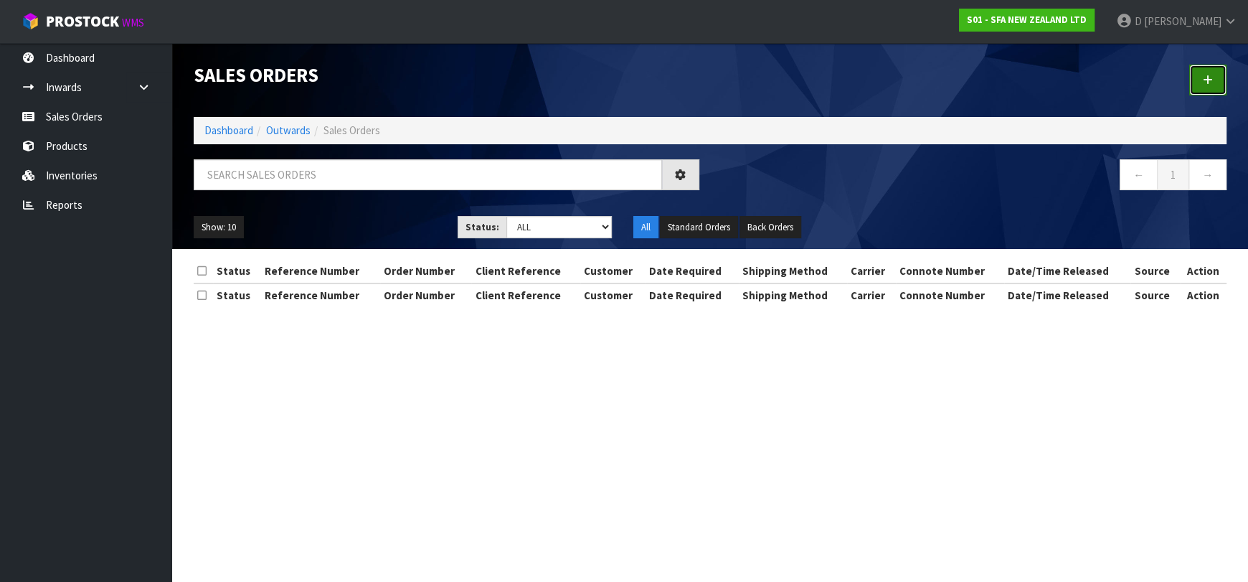
click at [1202, 69] on link at bounding box center [1207, 80] width 37 height 31
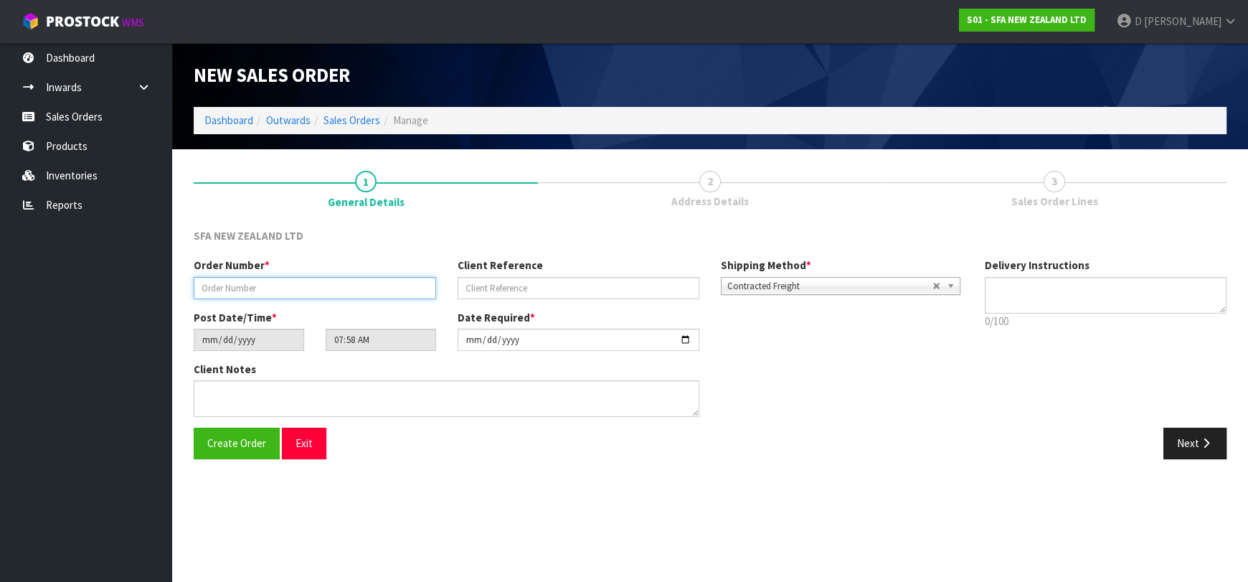
click at [289, 291] on input "text" at bounding box center [315, 288] width 242 height 22
click at [348, 292] on input "text" at bounding box center [315, 288] width 242 height 22
type input "24508"
paste input "10460172"
type input "10460172"
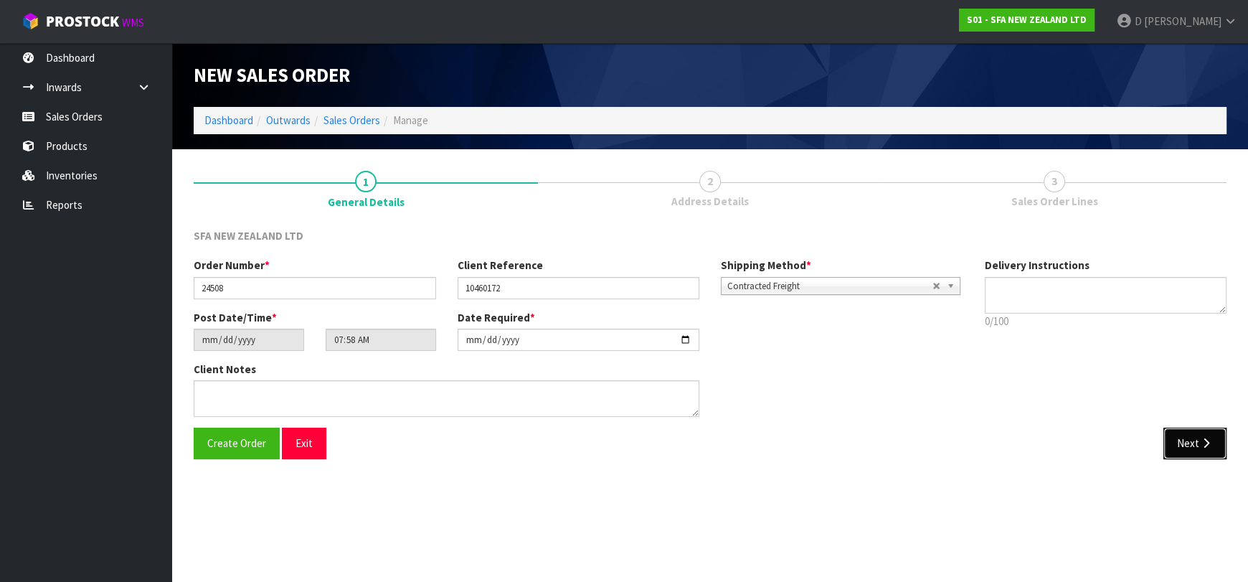
click at [1192, 437] on button "Next" at bounding box center [1195, 443] width 63 height 31
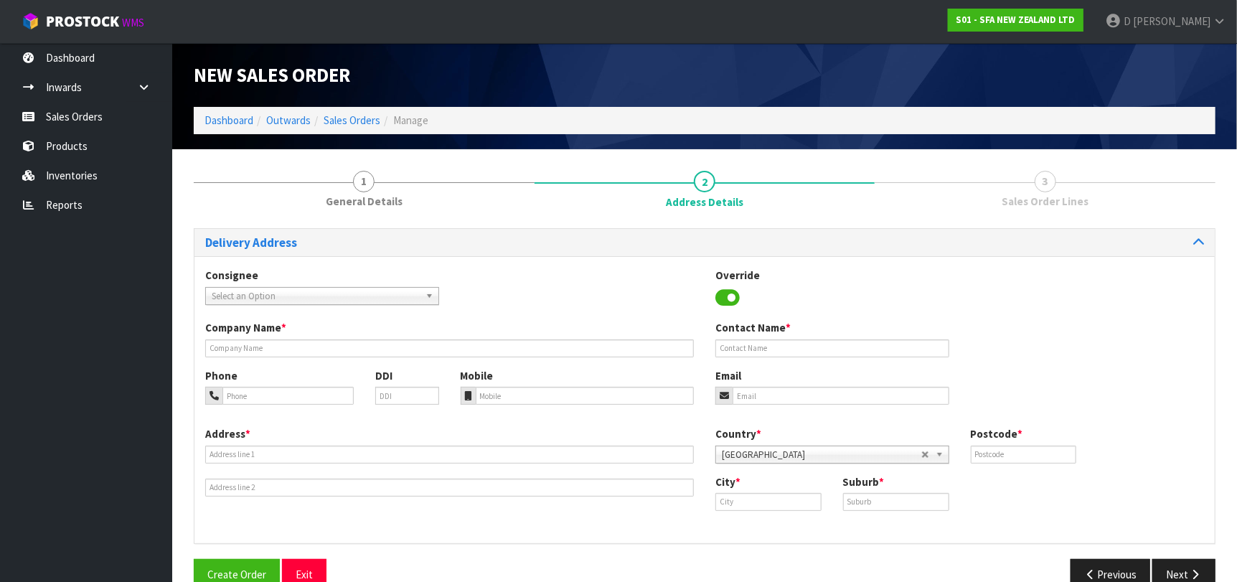
click at [337, 288] on span "Select an Option" at bounding box center [316, 296] width 208 height 17
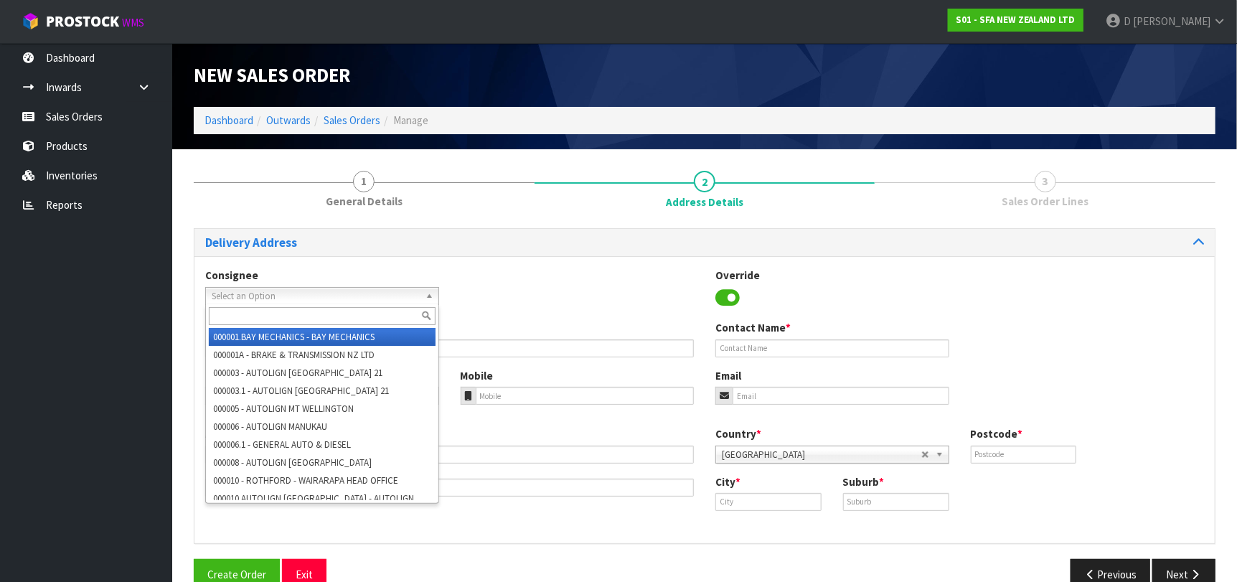
click at [350, 319] on input "text" at bounding box center [322, 316] width 227 height 18
type input "I"
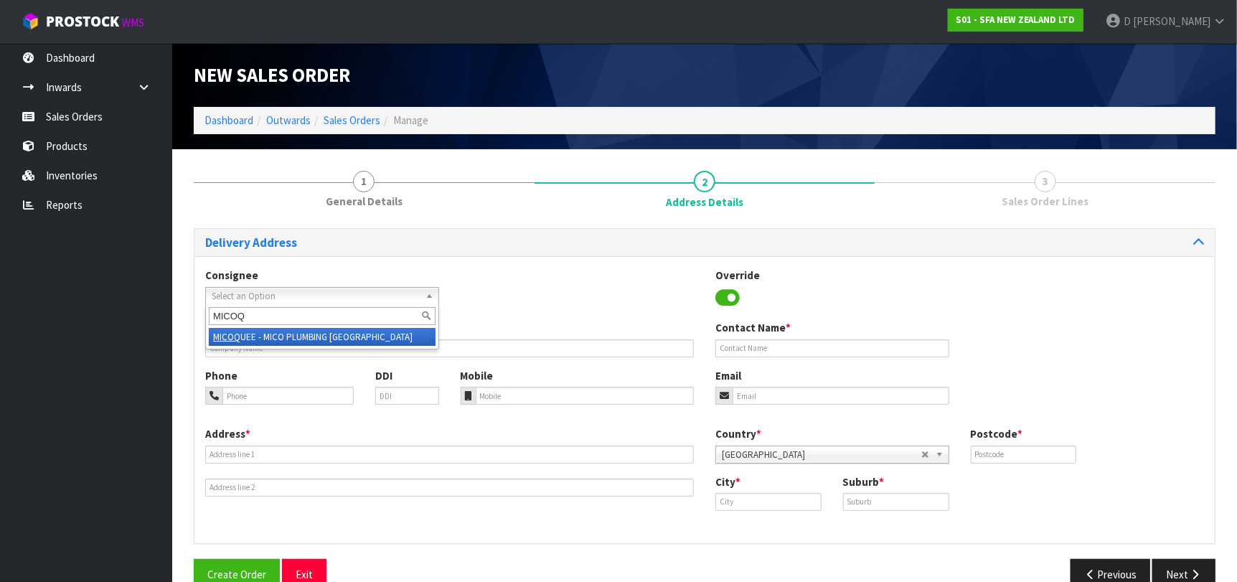
type input "MICOQU"
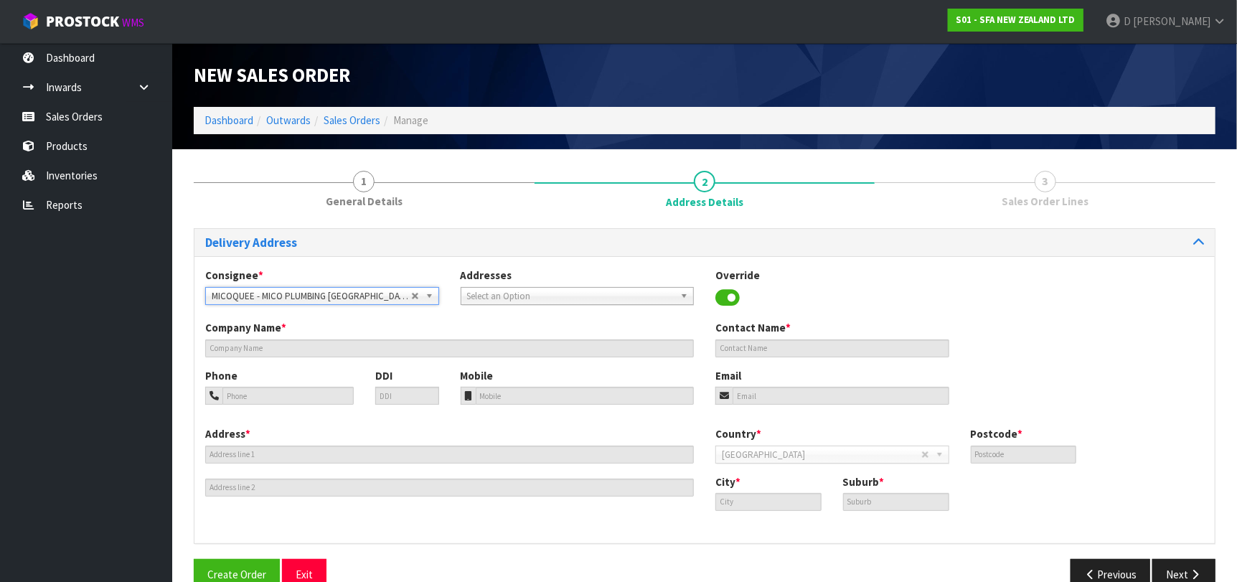
type input "MICO PLUMBING QUEENSTOWN"
type input "1 GLENDA DRIVE"
type input "9371"
type input "QUEENSTOWN"
type input "FRANKTON"
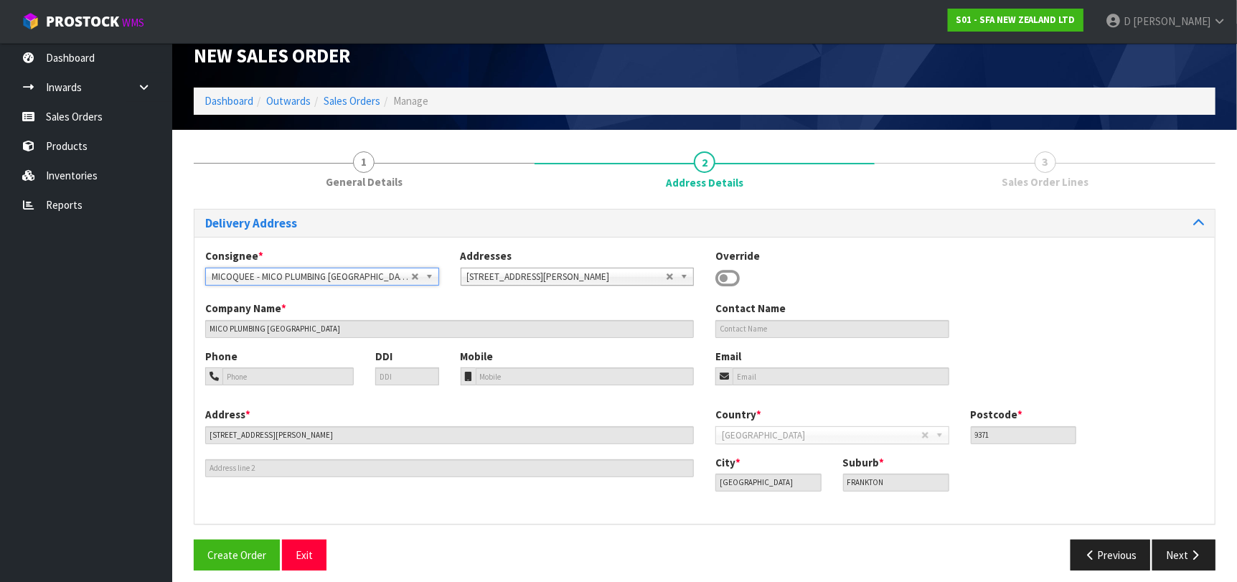
scroll to position [29, 0]
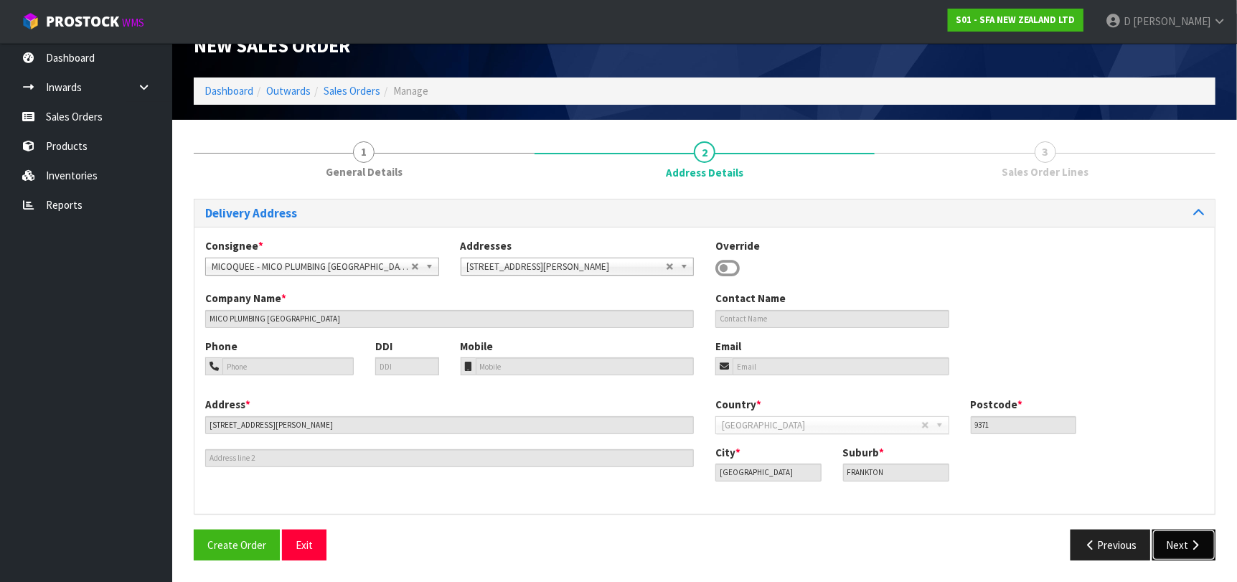
click at [1195, 544] on icon "button" at bounding box center [1195, 544] width 14 height 11
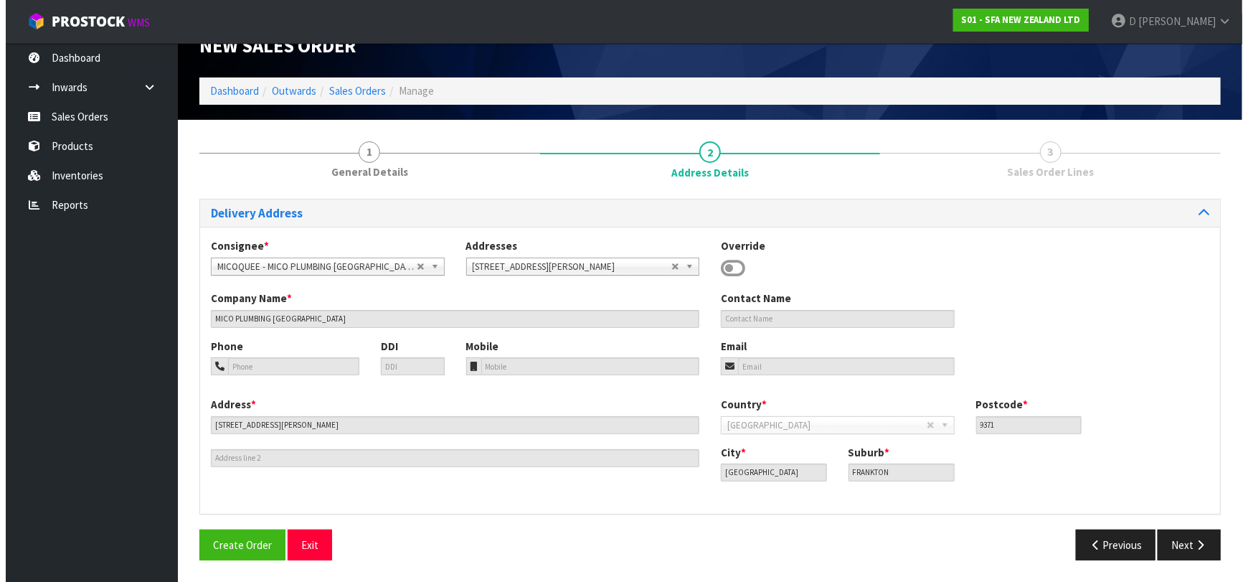
scroll to position [0, 0]
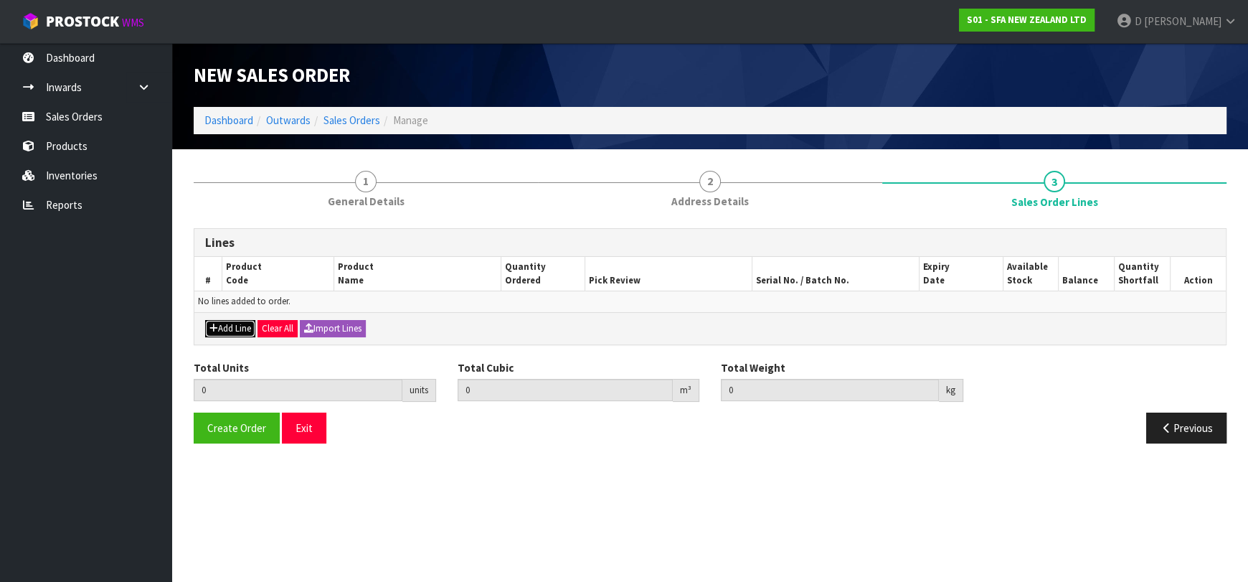
click at [250, 321] on button "Add Line" at bounding box center [230, 328] width 50 height 17
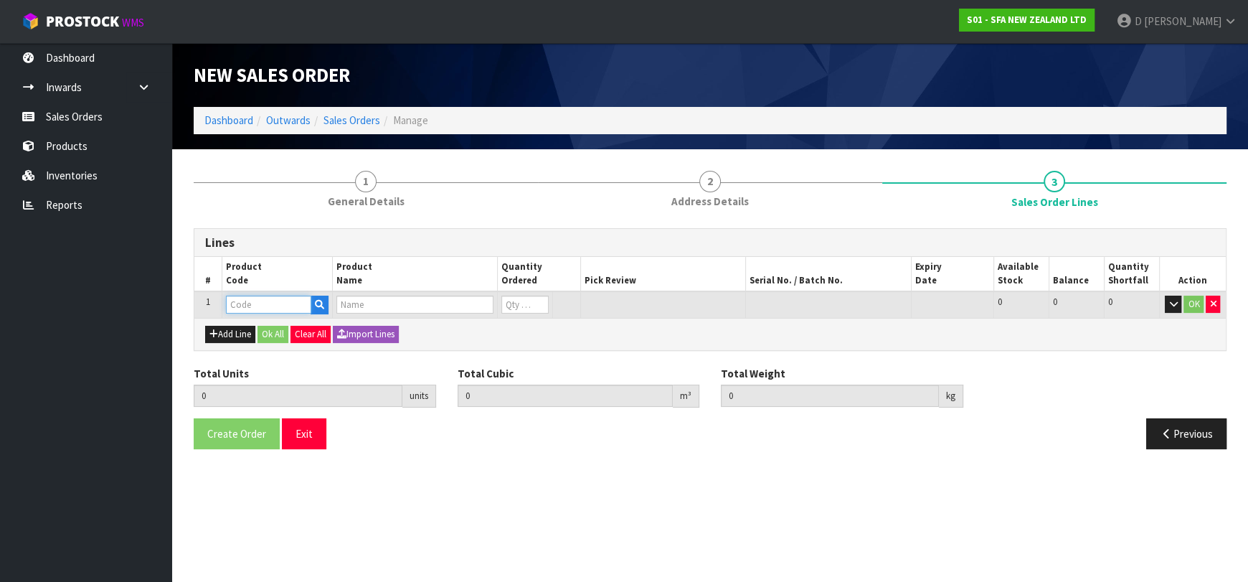
click at [243, 302] on input "text" at bounding box center [268, 305] width 85 height 18
type input "SA98"
type input "0.000000"
type input "0.000"
type input "SANIPLUS SEWAGE MACERATOR PUMP"
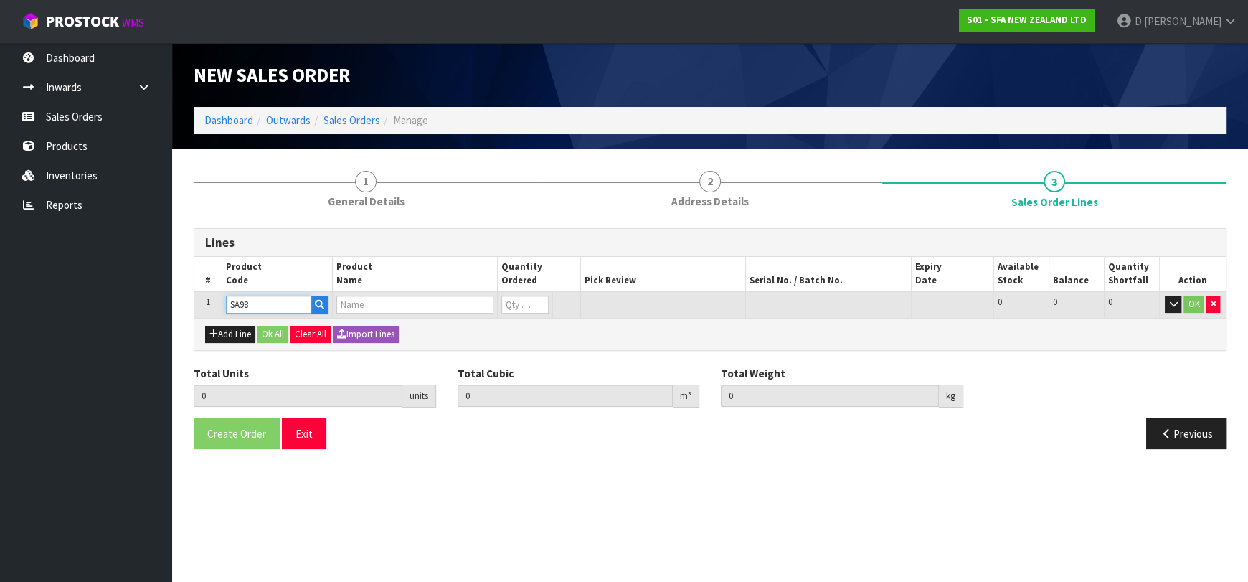
type input "0"
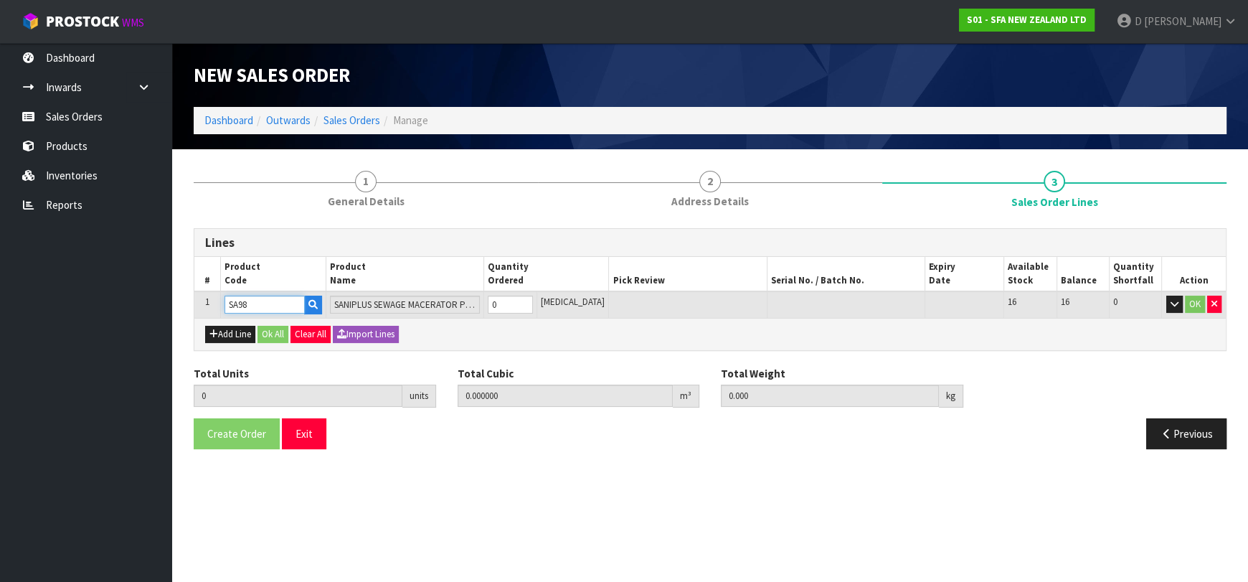
type input "SA98"
type input "1"
type input "0.04488"
type input "7.25"
type input "1"
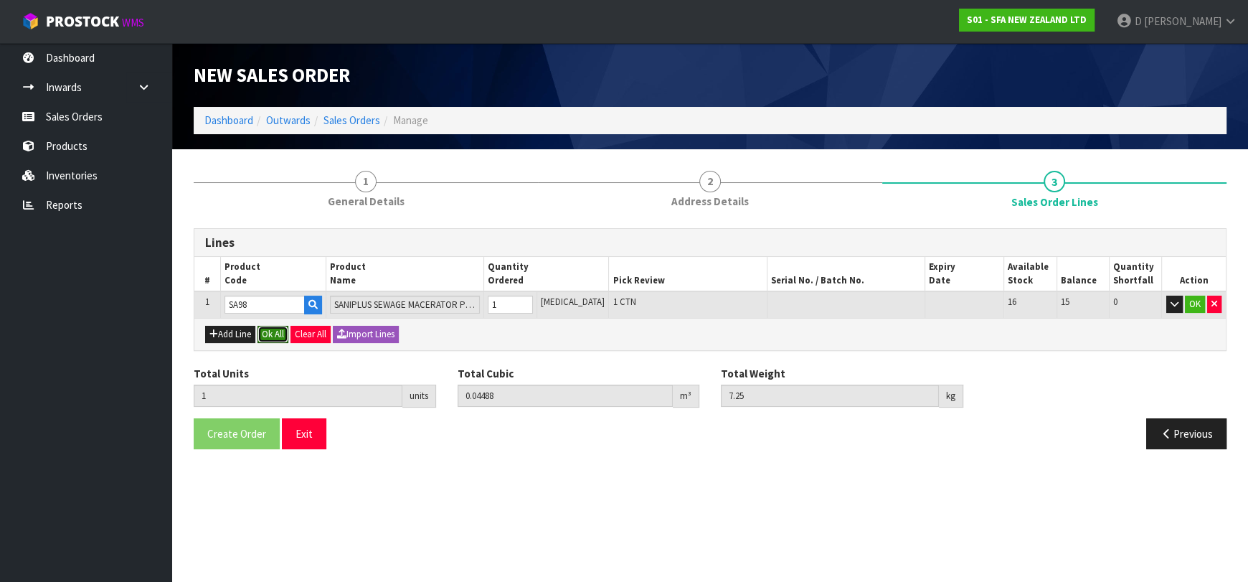
click at [287, 332] on button "Ok All" at bounding box center [273, 334] width 31 height 17
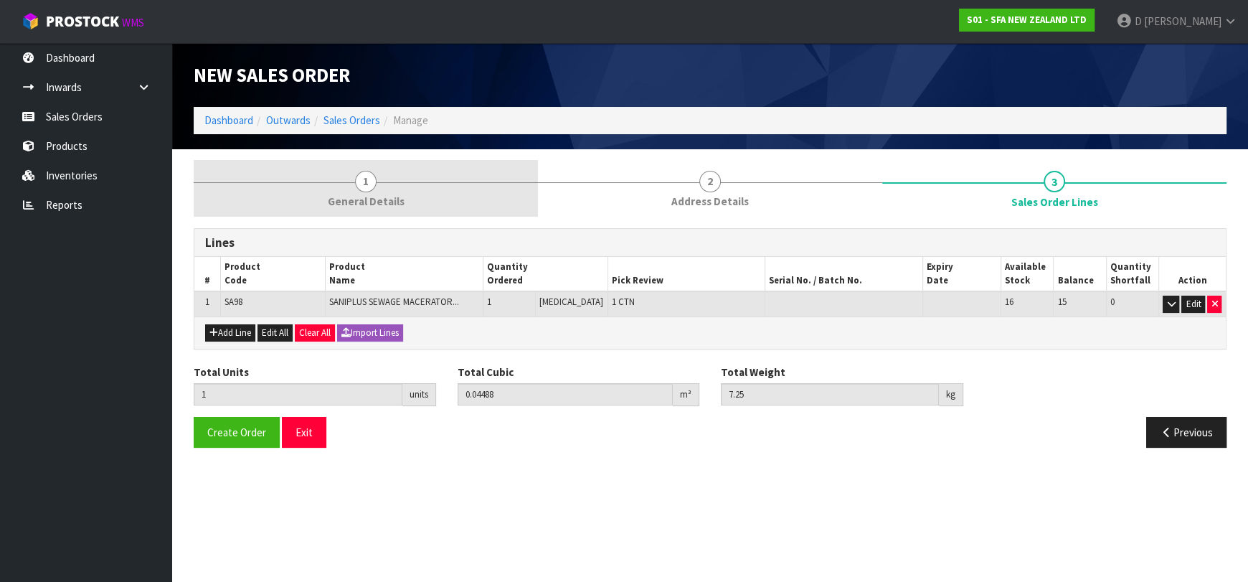
click at [411, 209] on link "1 General Details" at bounding box center [366, 188] width 344 height 57
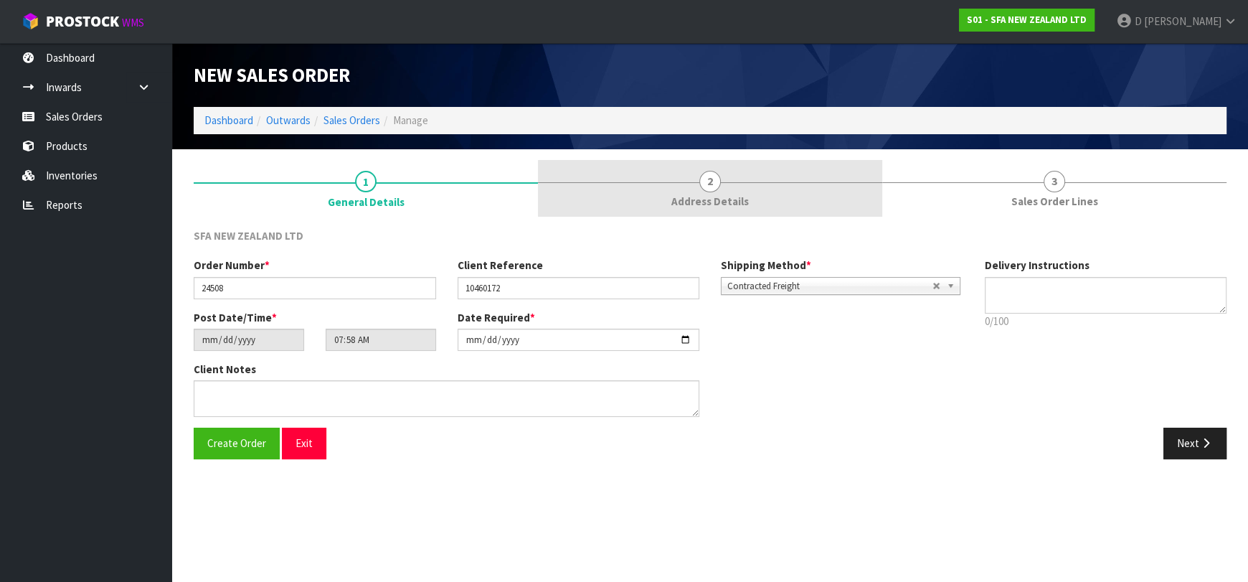
click at [772, 188] on link "2 Address Details" at bounding box center [710, 188] width 344 height 57
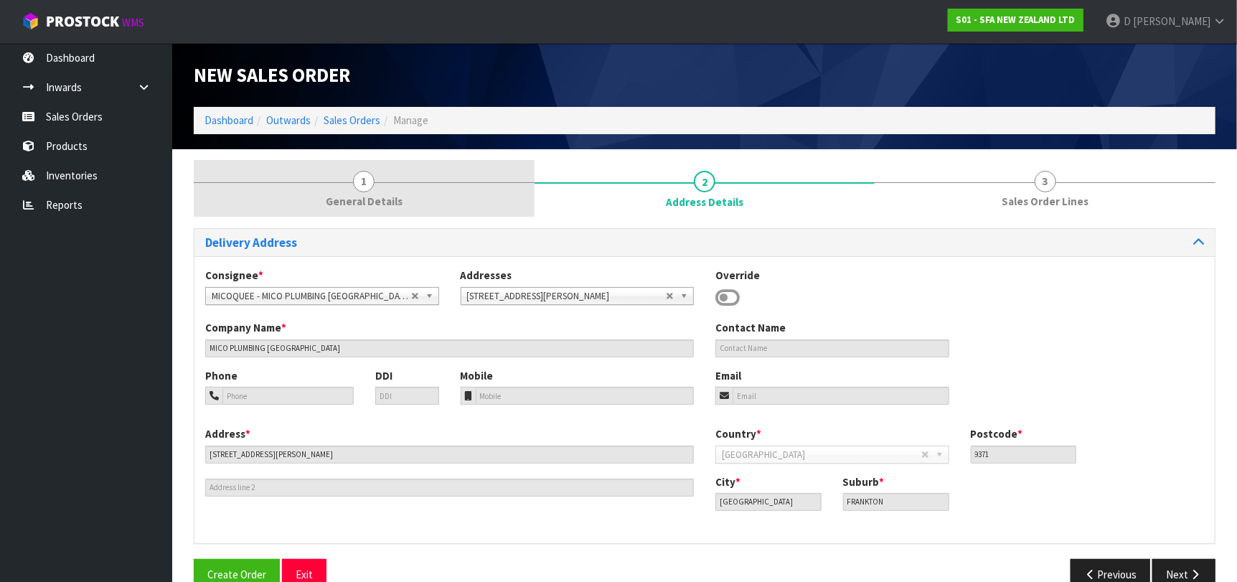
click at [448, 194] on link "1 General Details" at bounding box center [364, 188] width 341 height 57
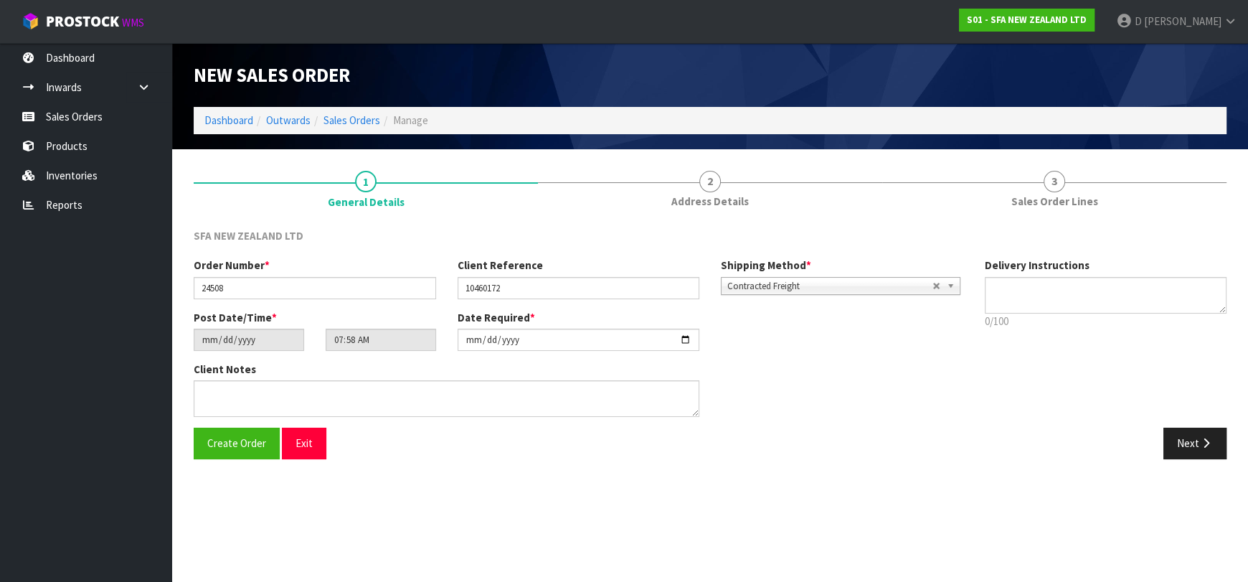
click at [631, 216] on li "2 Address Details" at bounding box center [710, 188] width 344 height 57
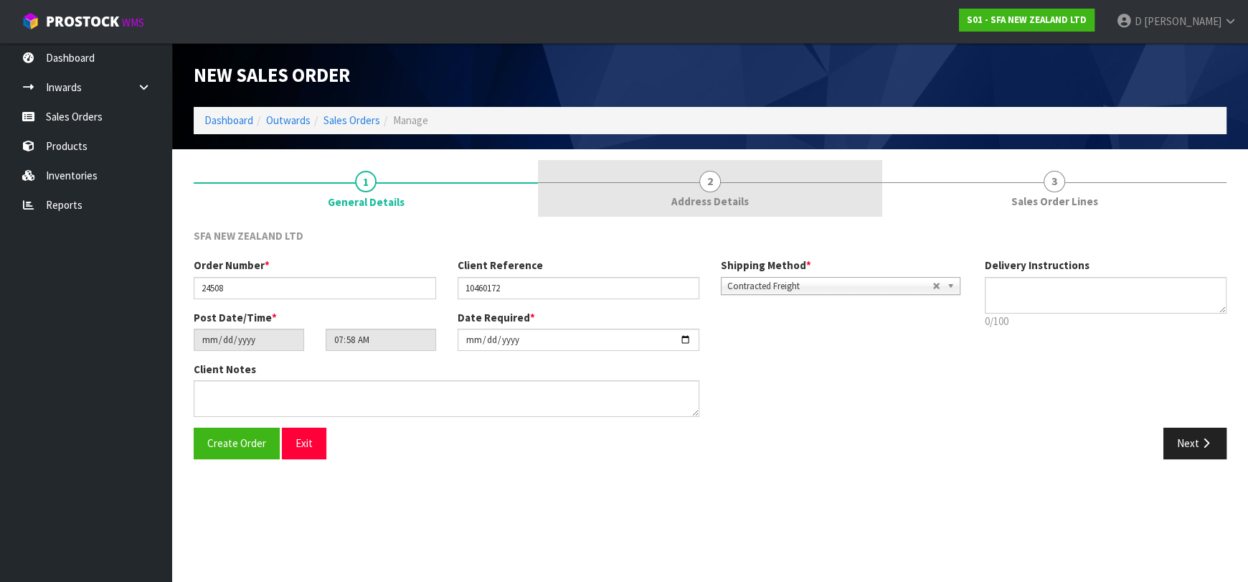
click at [669, 200] on link "2 Address Details" at bounding box center [710, 188] width 344 height 57
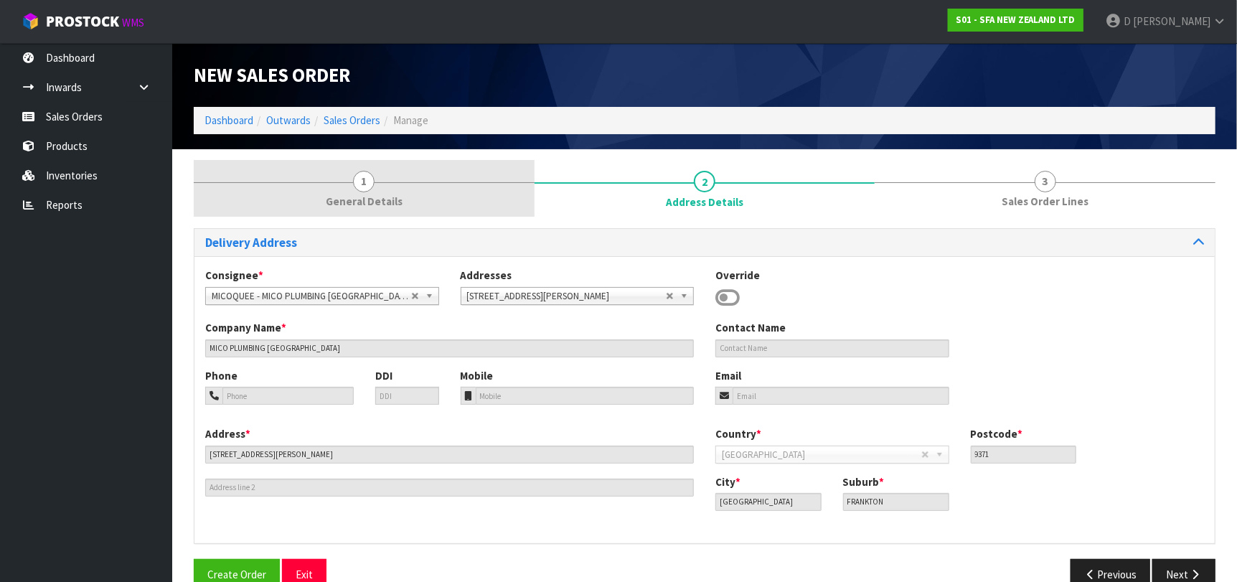
click at [423, 202] on link "1 General Details" at bounding box center [364, 188] width 341 height 57
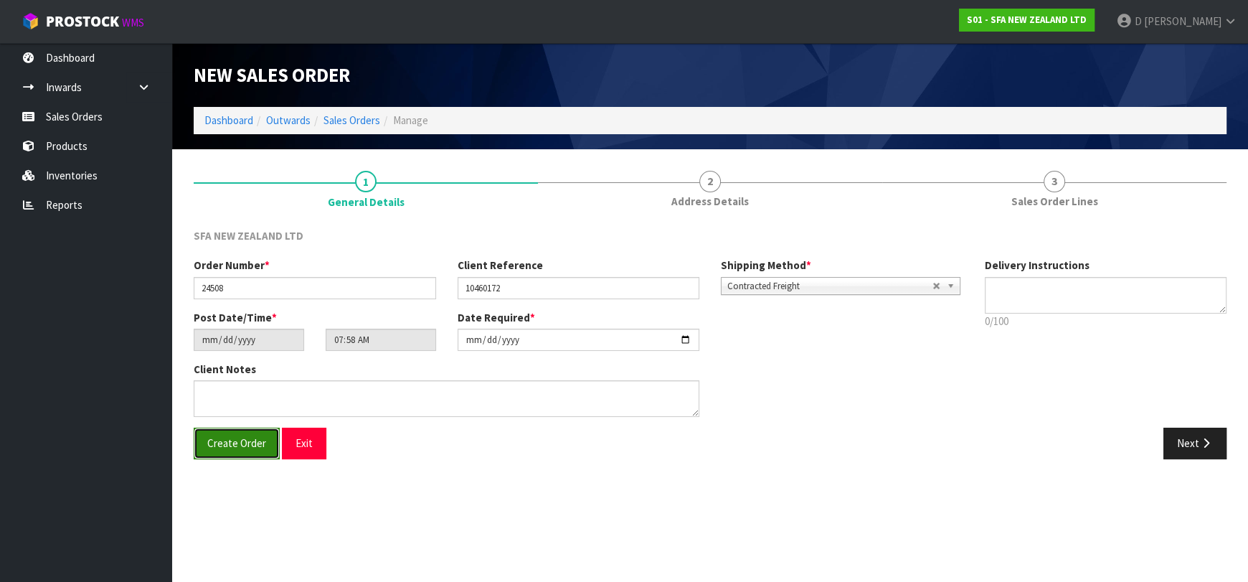
click at [242, 449] on span "Create Order" at bounding box center [236, 443] width 59 height 14
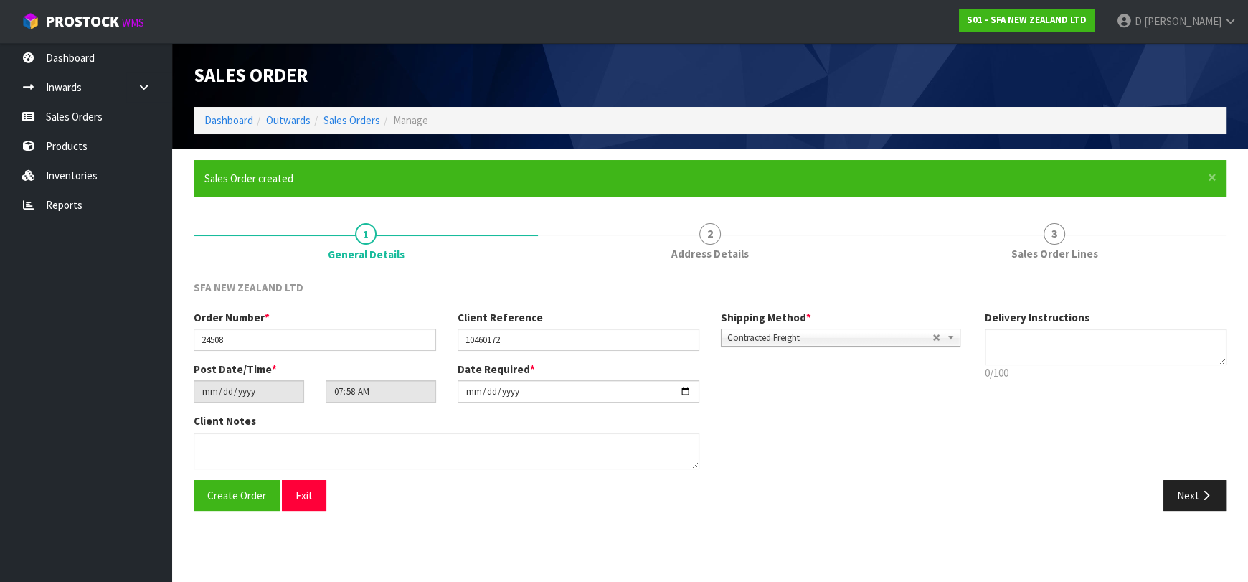
type input "09:58:00.000"
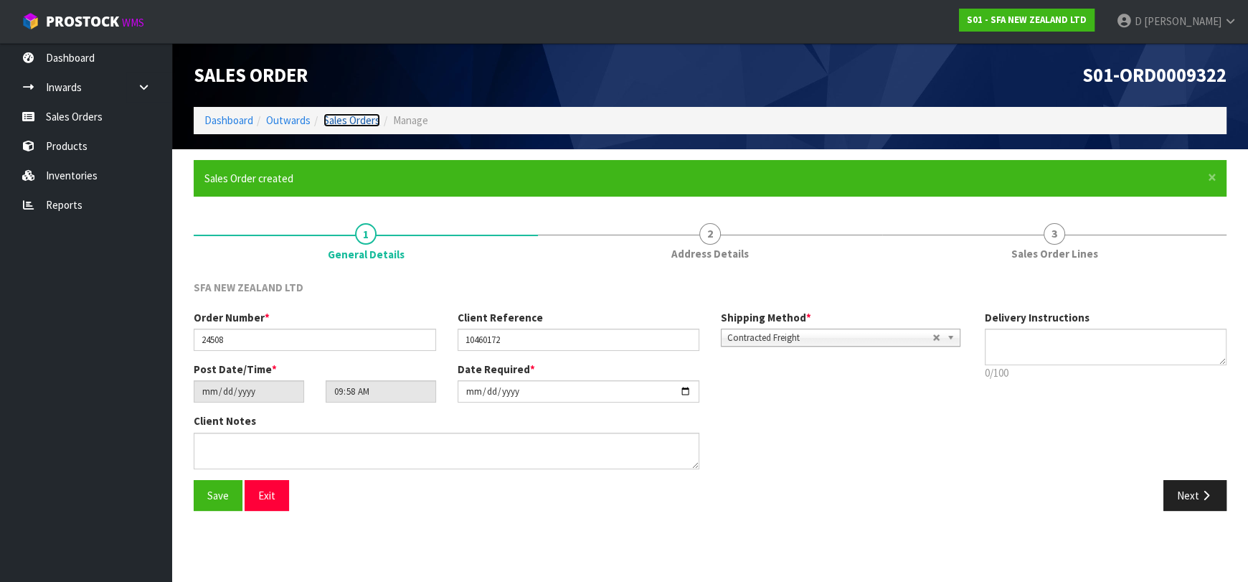
click at [356, 120] on link "Sales Orders" at bounding box center [352, 120] width 57 height 14
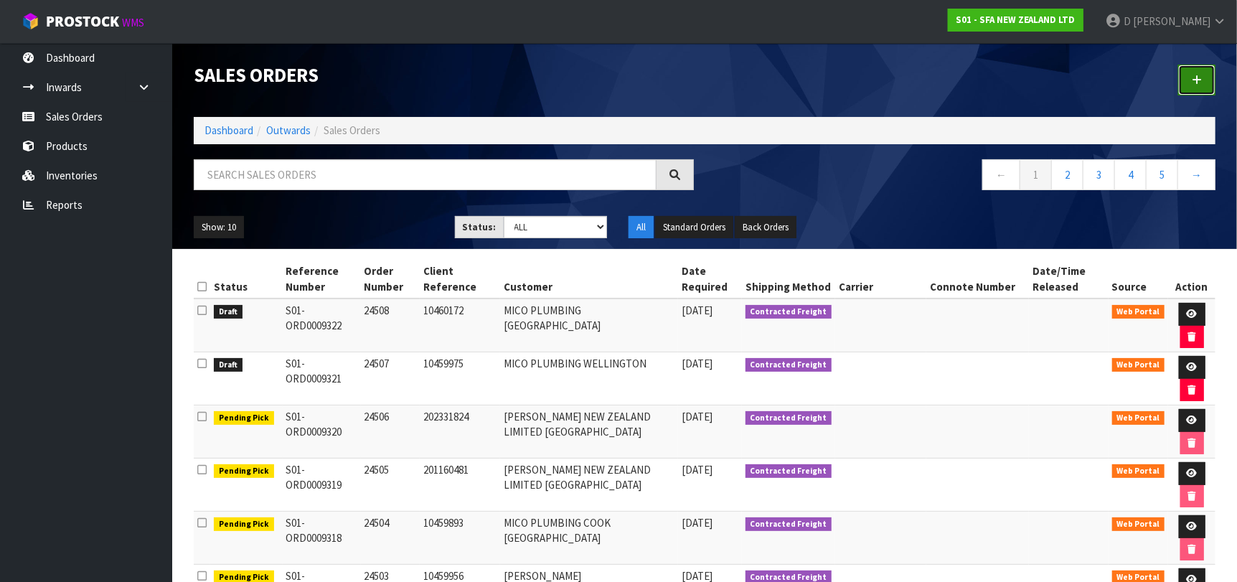
click at [1199, 84] on icon at bounding box center [1197, 80] width 10 height 11
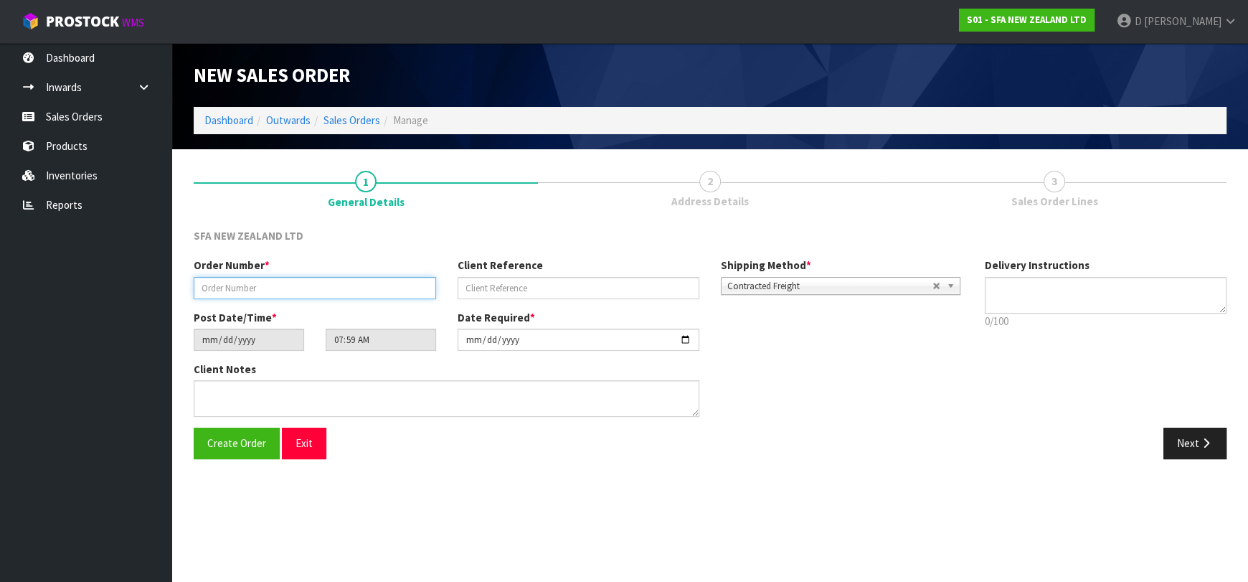
click at [327, 292] on input "text" at bounding box center [315, 288] width 242 height 22
click at [236, 278] on input "text" at bounding box center [315, 288] width 242 height 22
type input "24509"
click at [642, 292] on input "text" at bounding box center [579, 288] width 242 height 22
type input "10460292"
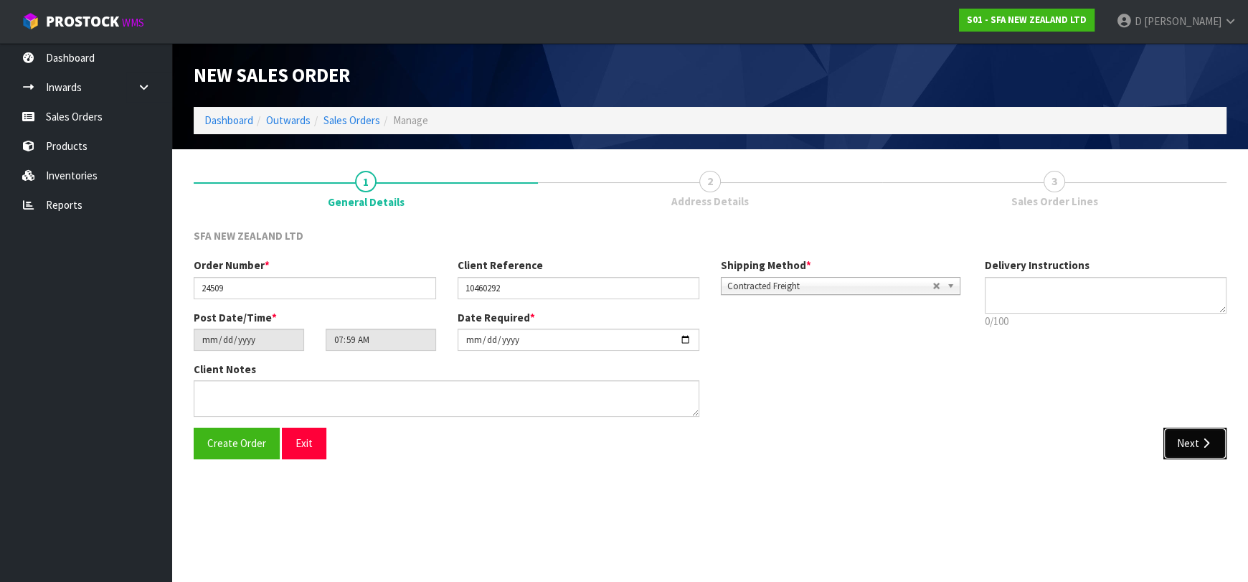
drag, startPoint x: 1184, startPoint y: 445, endPoint x: 1156, endPoint y: 442, distance: 28.2
click at [1184, 445] on button "Next" at bounding box center [1195, 443] width 63 height 31
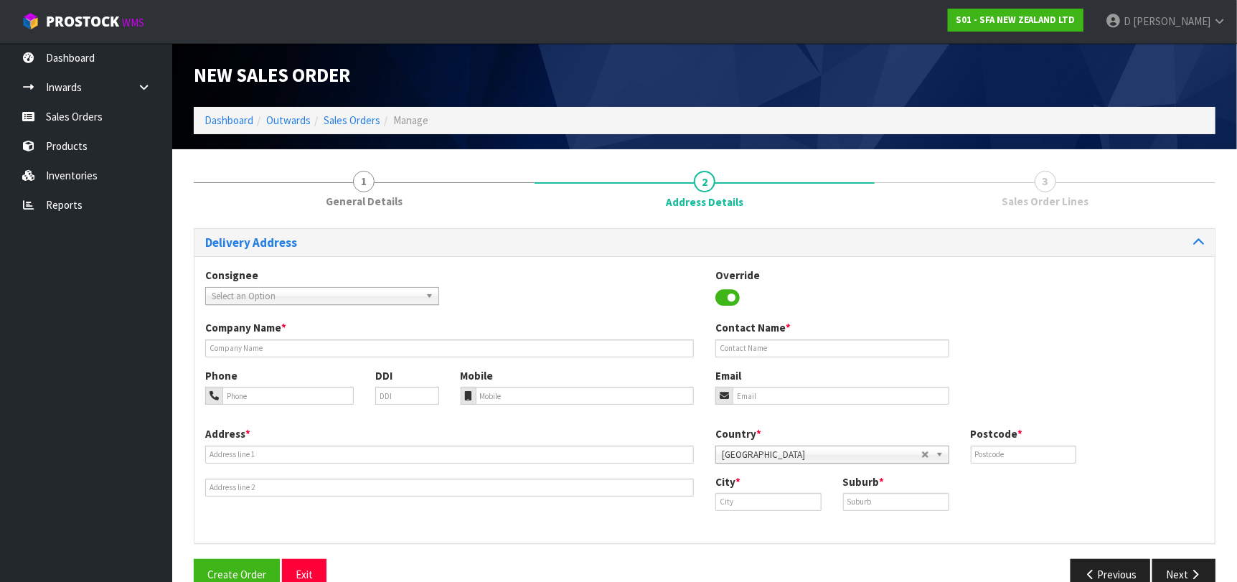
click at [278, 299] on span "Select an Option" at bounding box center [316, 296] width 208 height 17
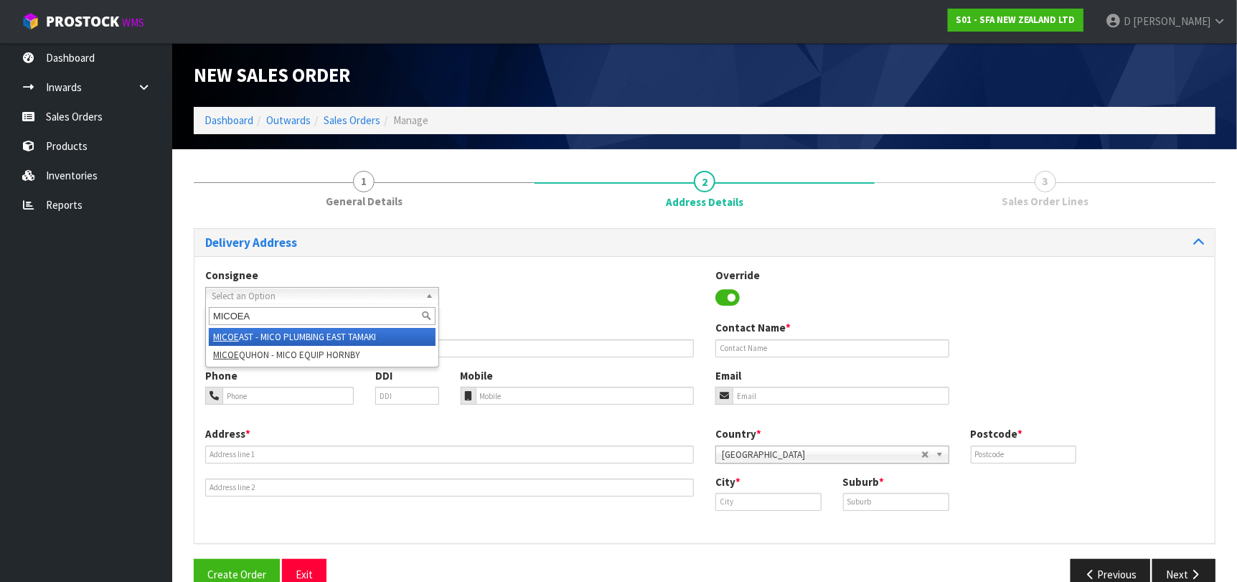
type input "MICOEAS"
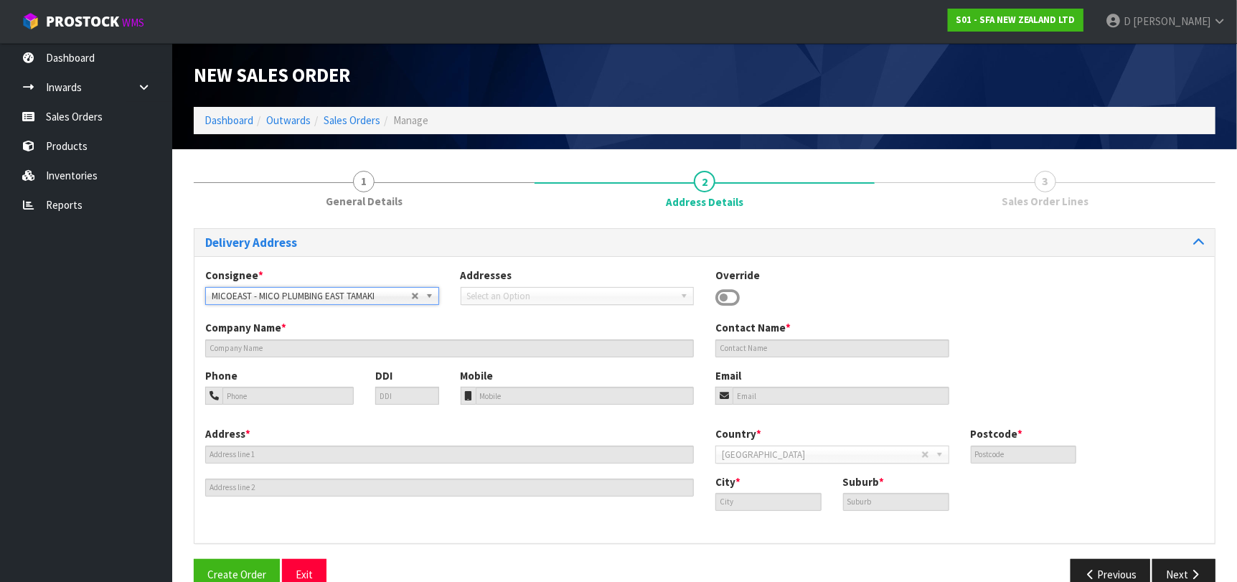
type input "MICO PLUMBING EAST TAMAKI"
type input "85 SPRINGS ROAD"
type input "2013"
type input "[GEOGRAPHIC_DATA]"
type input "EAST TAMAKI"
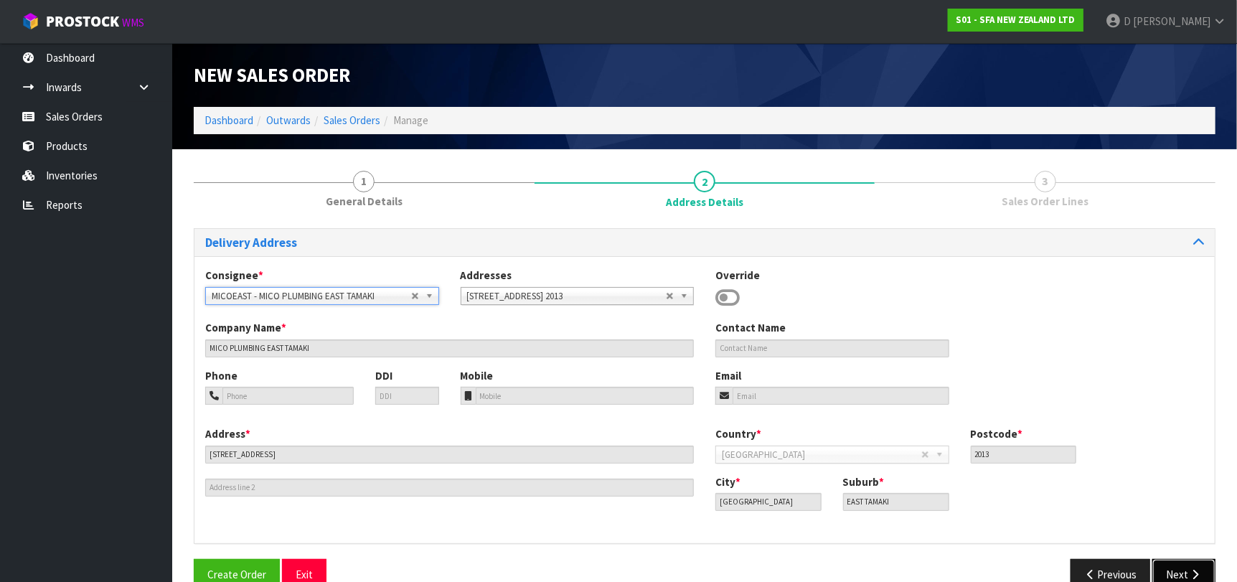
click at [1180, 567] on button "Next" at bounding box center [1183, 574] width 63 height 31
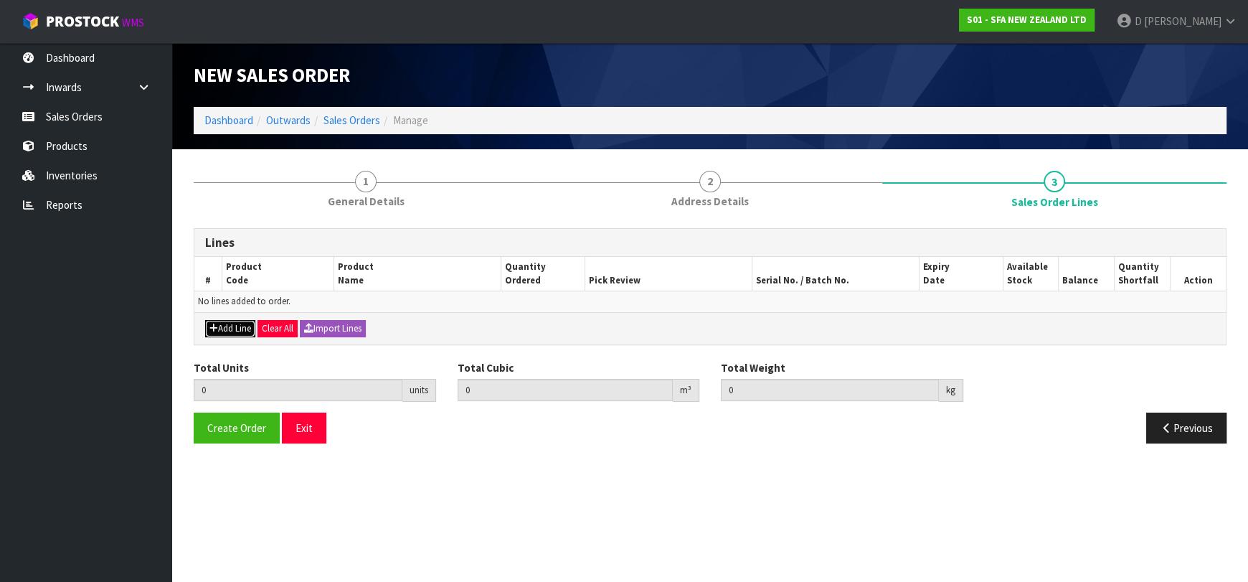
drag, startPoint x: 233, startPoint y: 327, endPoint x: 245, endPoint y: 316, distance: 15.7
click at [233, 326] on button "Add Line" at bounding box center [230, 328] width 50 height 17
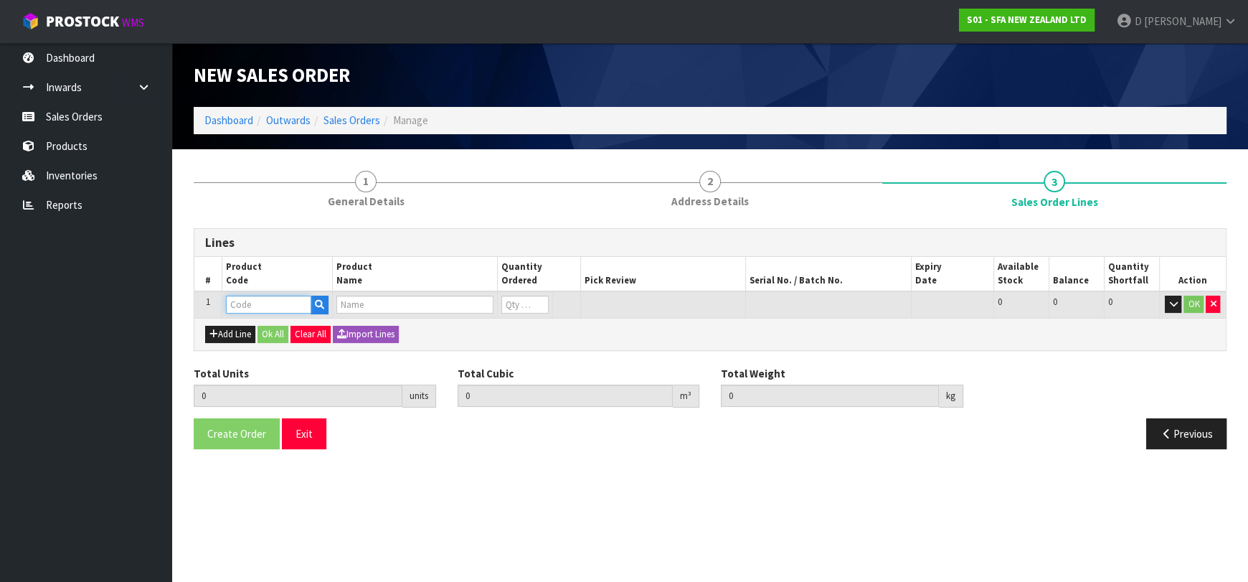
click at [247, 304] on input "text" at bounding box center [268, 305] width 85 height 18
type input "SA97"
click at [253, 303] on input "text" at bounding box center [268, 305] width 85 height 18
type input "SA97"
type input "0.000000"
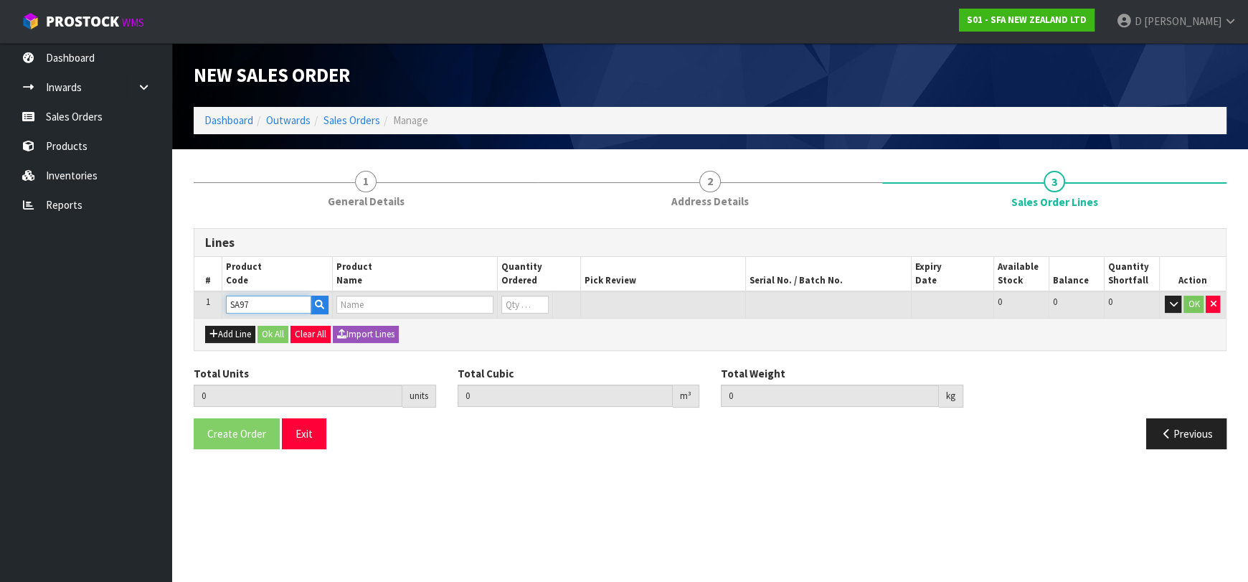
type input "0.000"
type input "SANITOP SEWAGE MACERATOR PUMP"
type input "0"
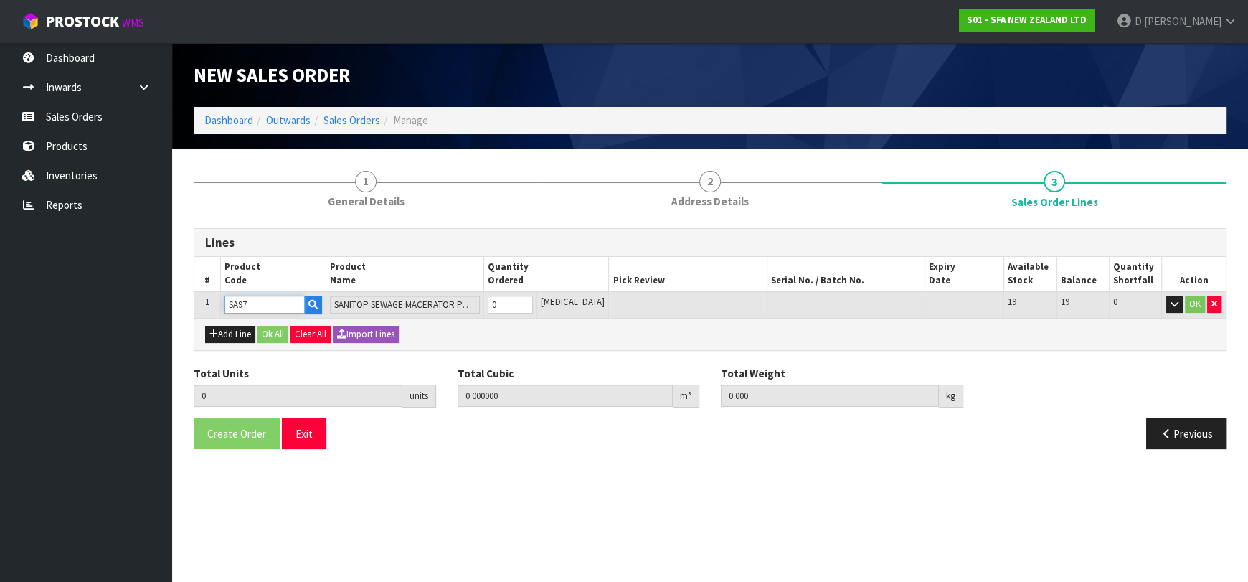
type input "SA97"
type input "1"
type input "0.024864"
type input "5.5"
type input "1"
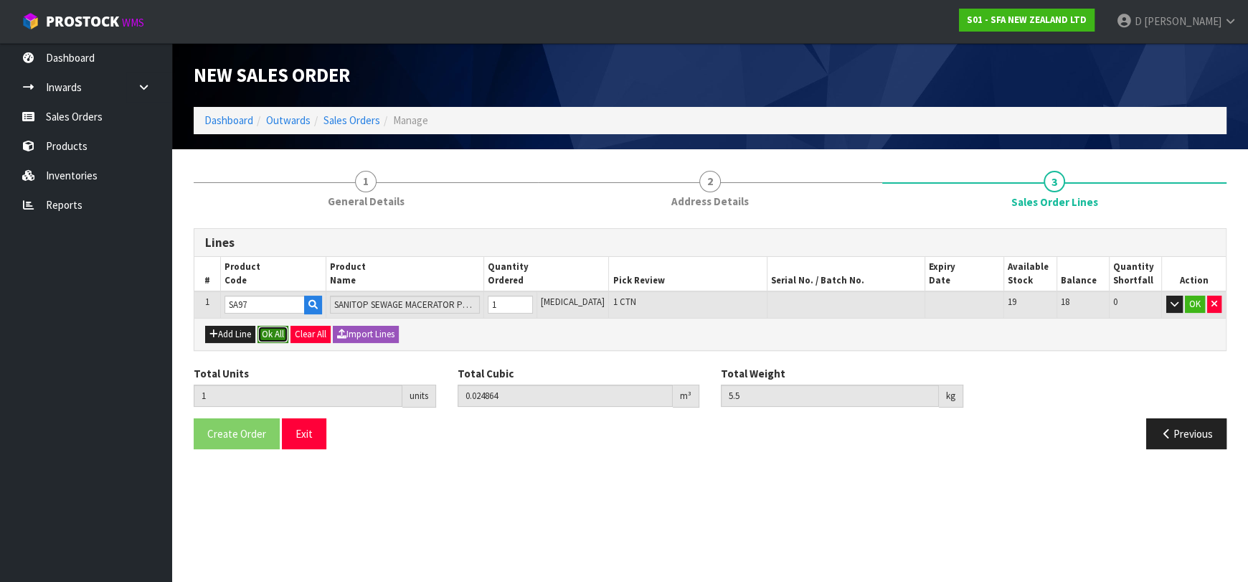
click at [265, 338] on button "Ok All" at bounding box center [273, 334] width 31 height 17
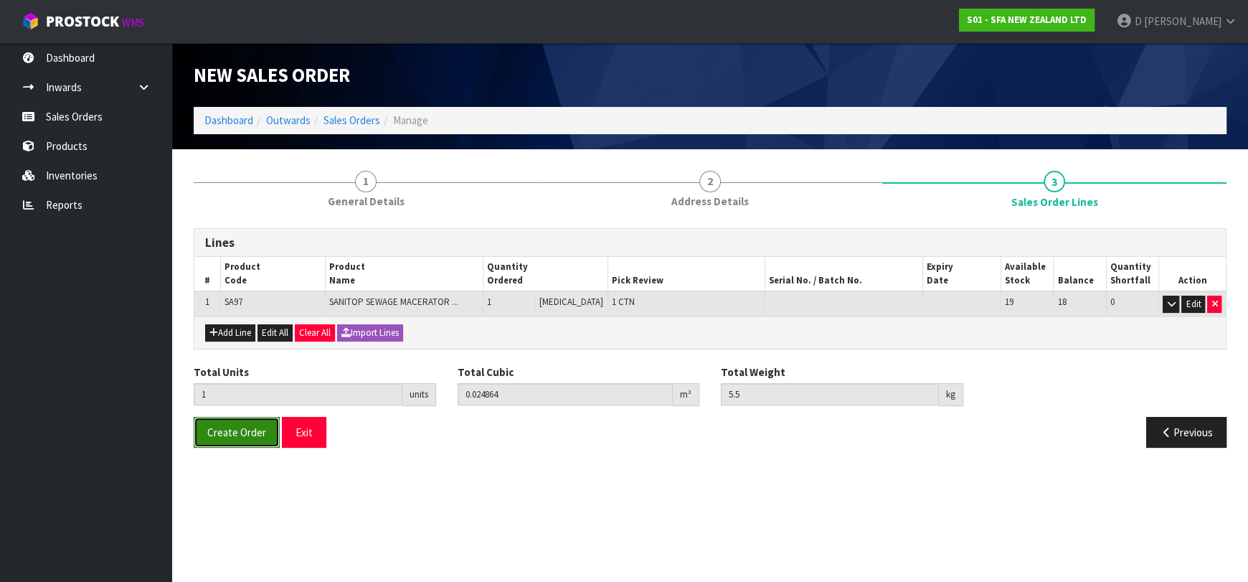
click at [256, 430] on span "Create Order" at bounding box center [236, 432] width 59 height 14
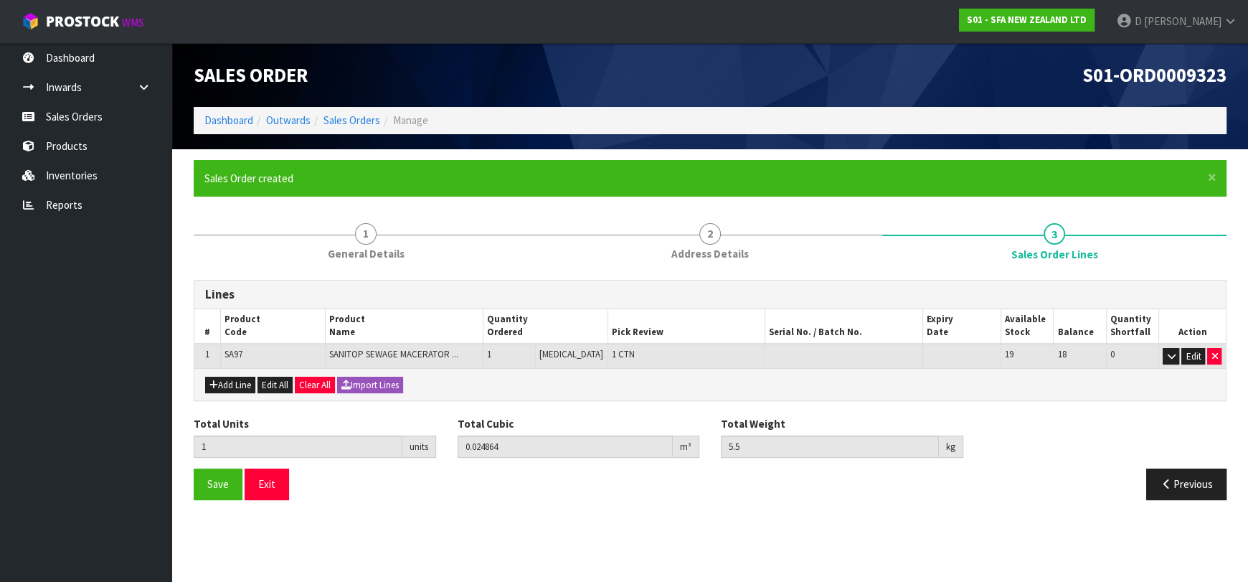
click at [357, 110] on ol "Dashboard Outwards Sales Orders Manage" at bounding box center [710, 120] width 1033 height 27
click at [357, 121] on link "Sales Orders" at bounding box center [352, 120] width 57 height 14
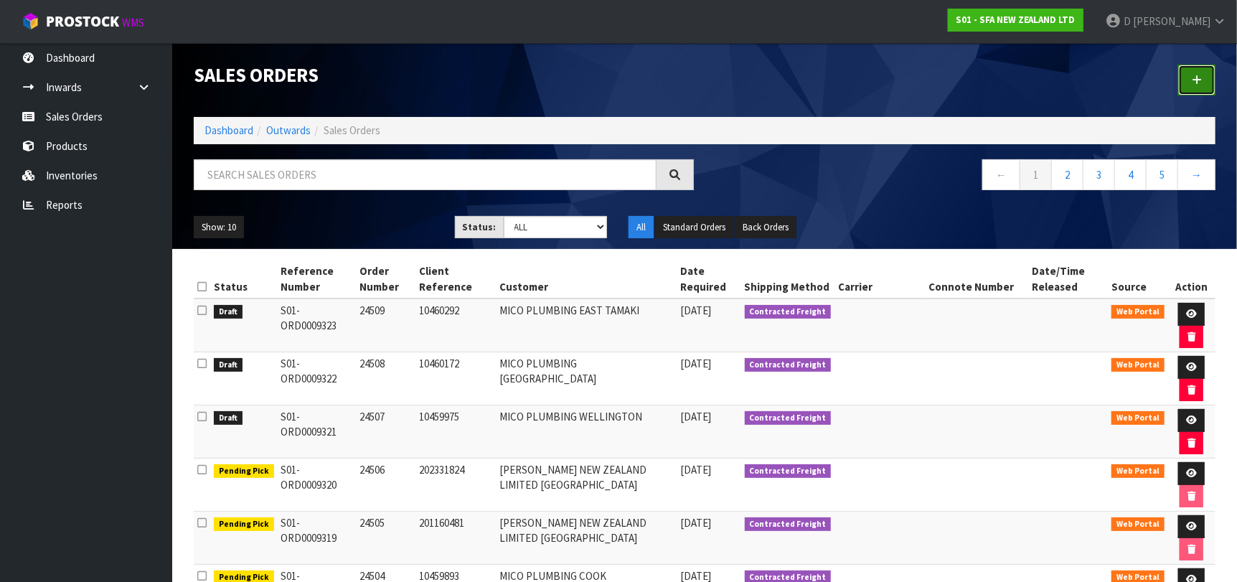
click at [1208, 76] on link at bounding box center [1196, 80] width 37 height 31
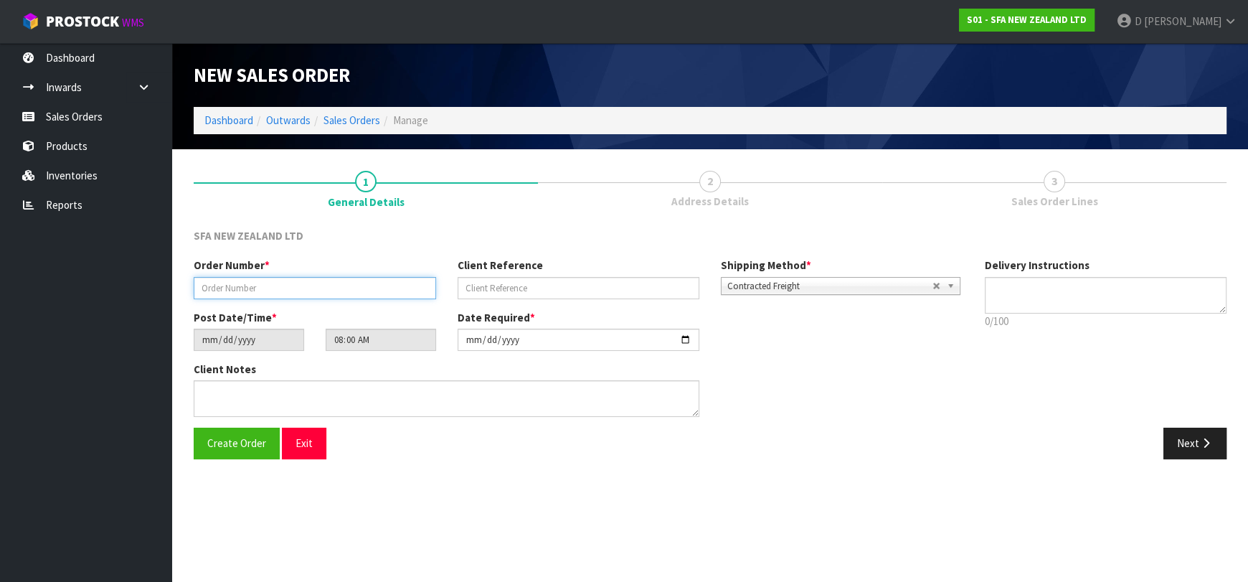
drag, startPoint x: 313, startPoint y: 284, endPoint x: 327, endPoint y: 288, distance: 14.8
click at [313, 285] on input "text" at bounding box center [315, 288] width 242 height 22
type input "24510"
paste input "10460637"
type input "10460637"
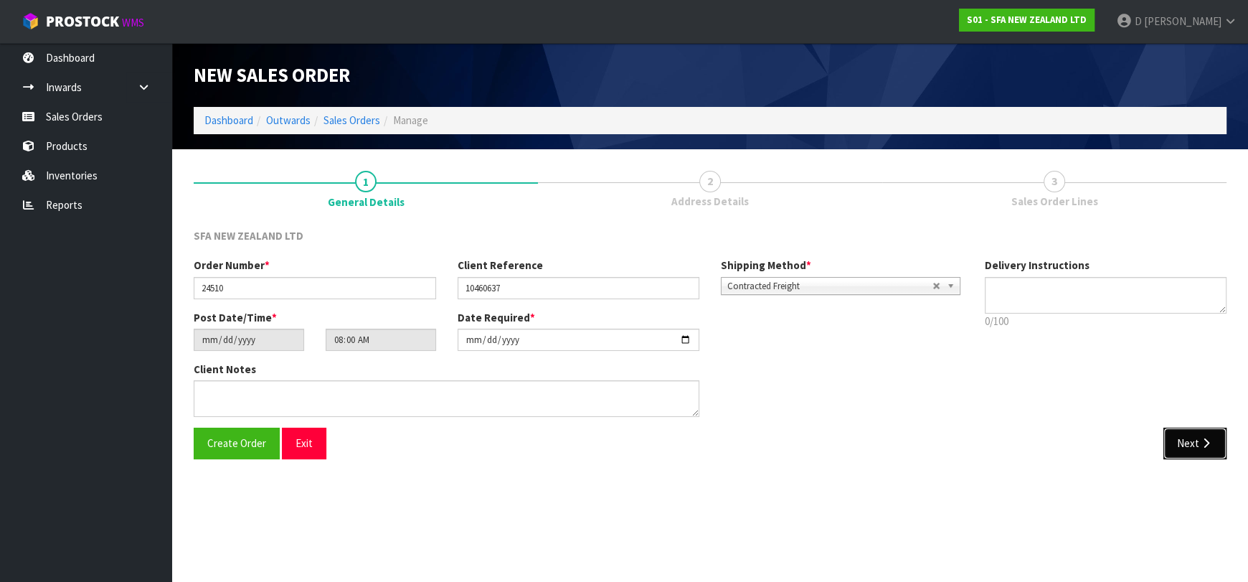
click at [1197, 436] on button "Next" at bounding box center [1195, 443] width 63 height 31
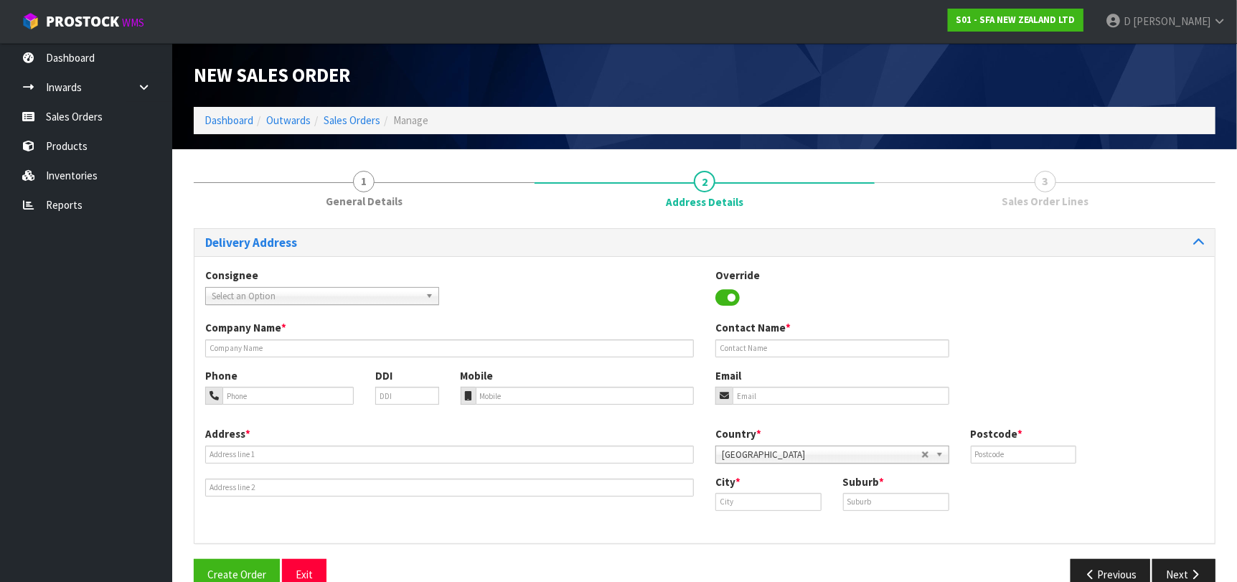
click at [234, 296] on span "Select an Option" at bounding box center [316, 296] width 208 height 17
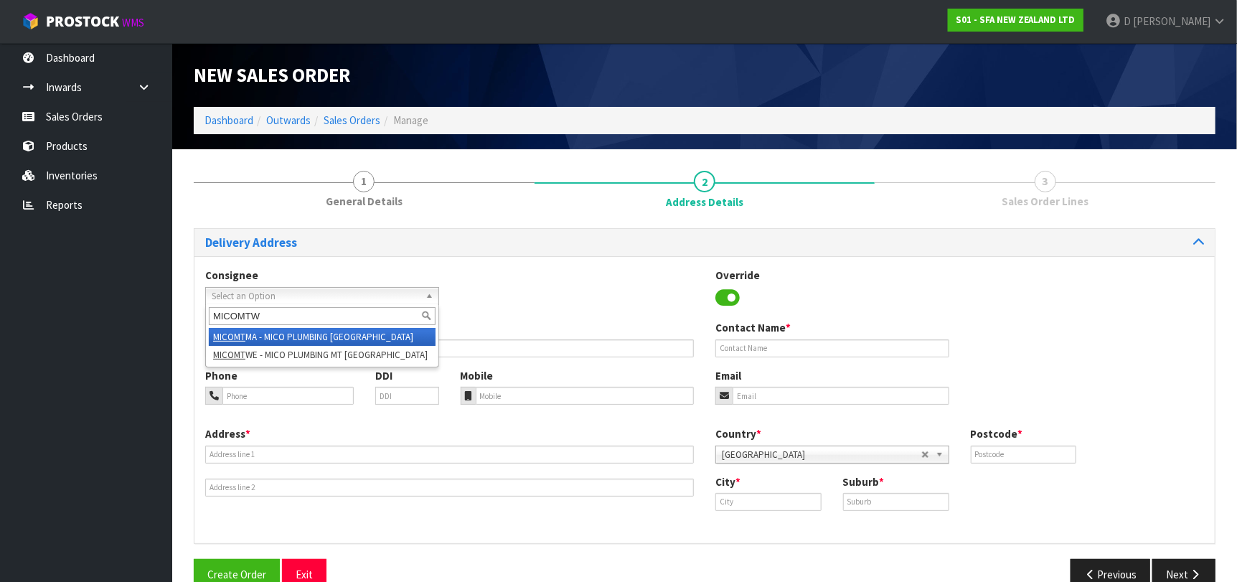
type input "MICOMTWE"
type input "MICO PLUMBING MT WELLINGTON"
type input "53-61 LUNN AVENUE"
type input "1072"
type input "[GEOGRAPHIC_DATA]"
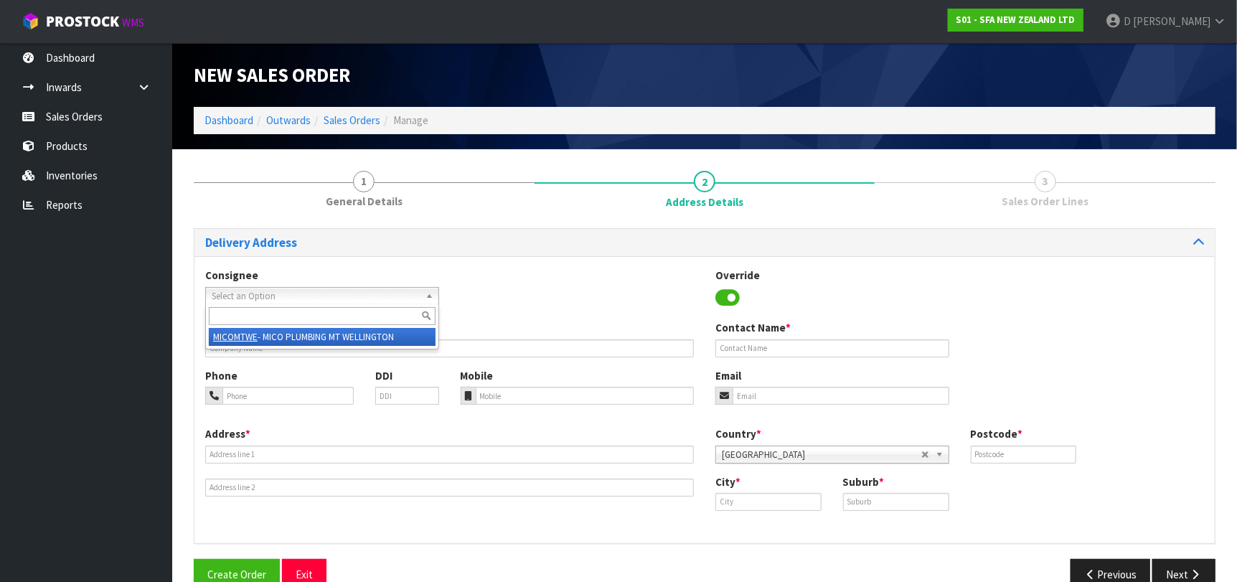
type input "MT WELLINGTON"
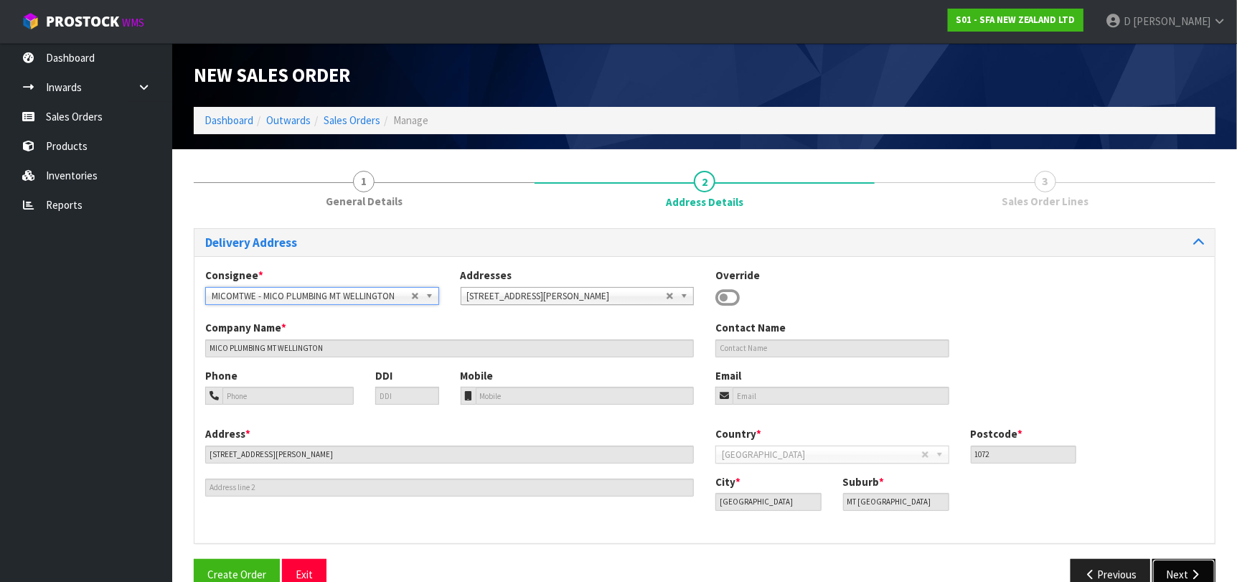
click at [1191, 572] on icon "button" at bounding box center [1195, 574] width 14 height 11
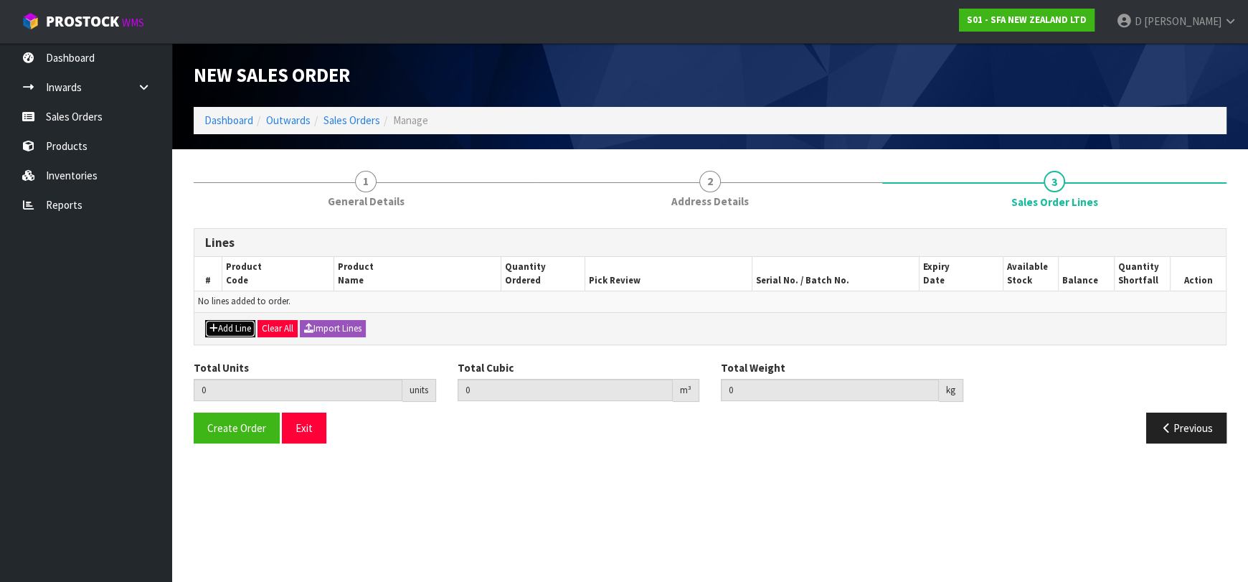
click at [227, 328] on button "Add Line" at bounding box center [230, 328] width 50 height 17
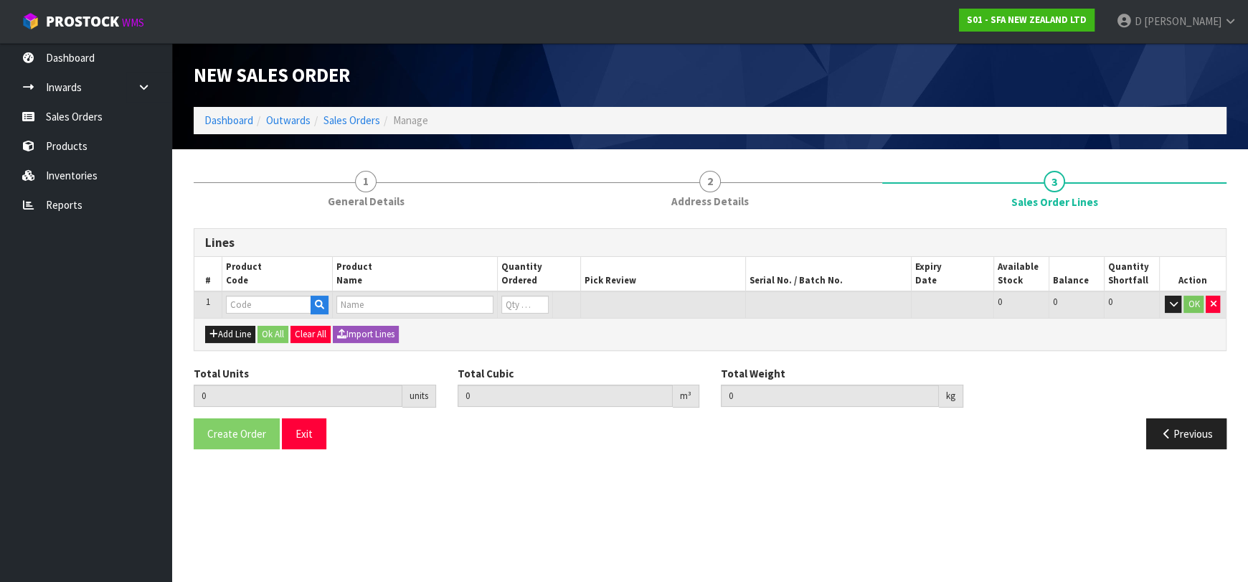
click at [244, 310] on input "text" at bounding box center [268, 305] width 85 height 18
type input "SA102"
type input "0.000000"
type input "0.000"
type input "SANICOM 1 WATER PUMP"
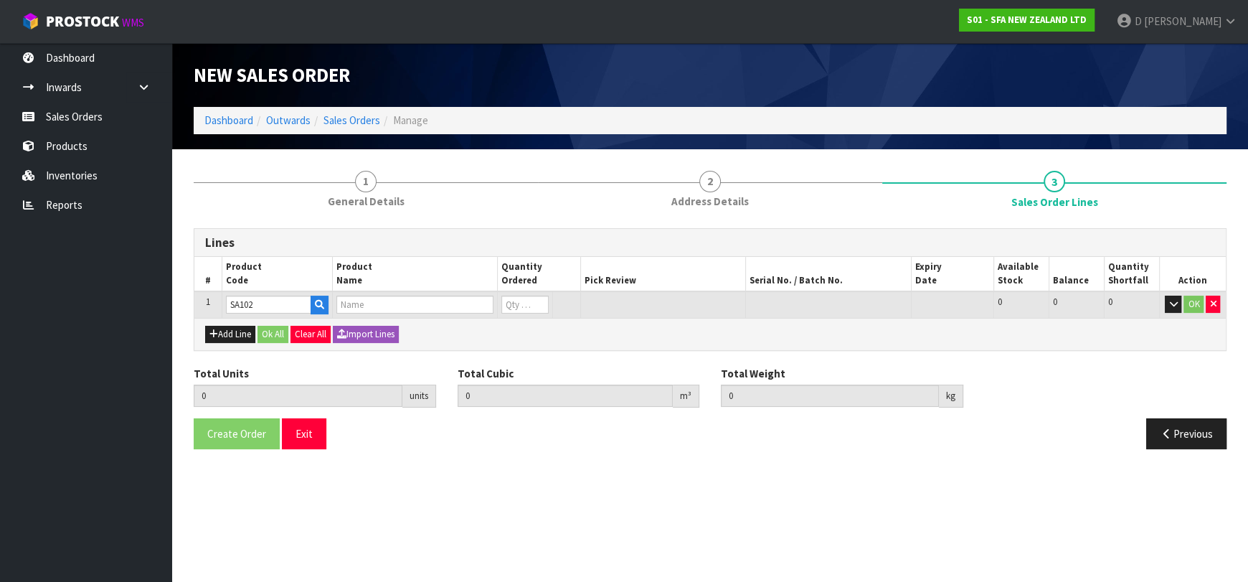
type input "0"
type input "SA102"
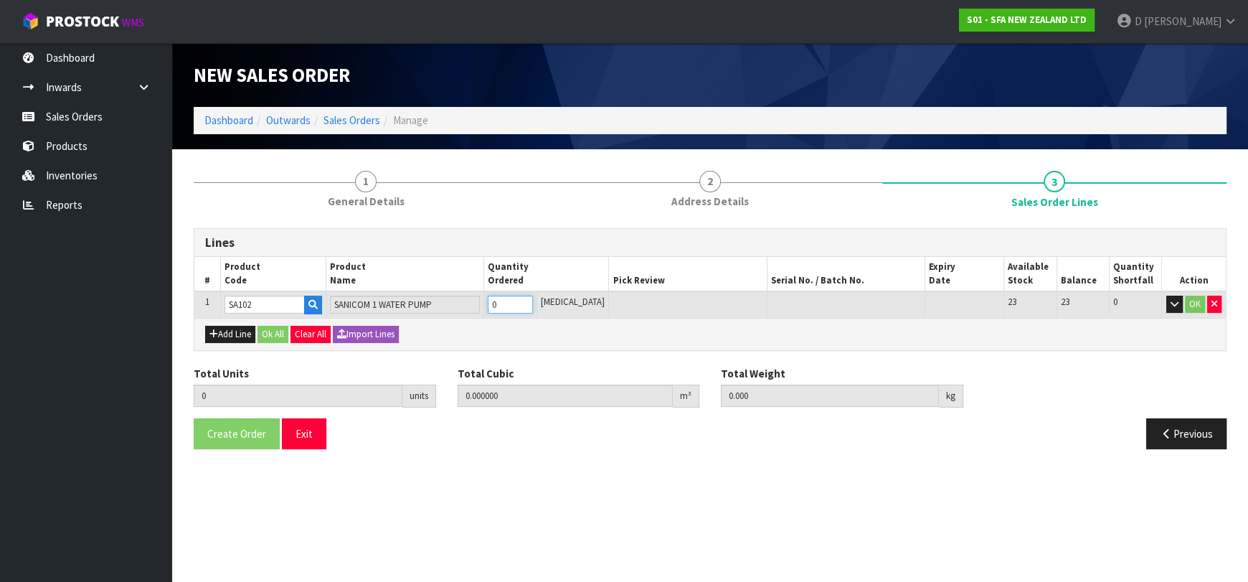
type input "1"
type input "0.066924"
type input "10.6"
type input "1"
drag, startPoint x: 277, startPoint y: 324, endPoint x: 363, endPoint y: 224, distance: 132.3
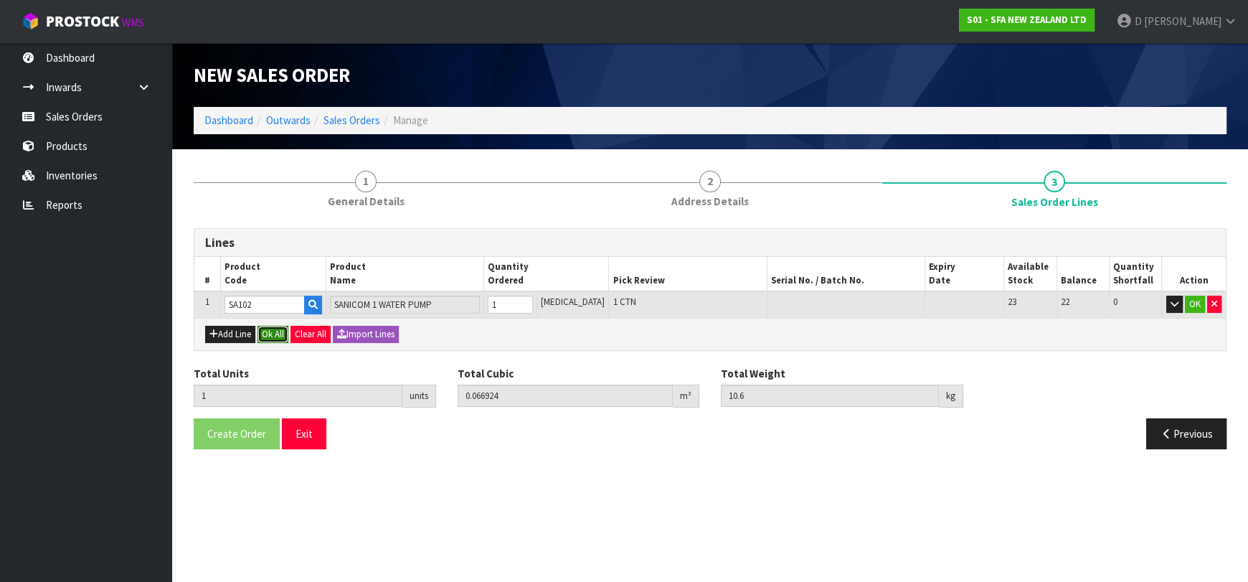
click at [278, 326] on button "Ok All" at bounding box center [273, 334] width 31 height 17
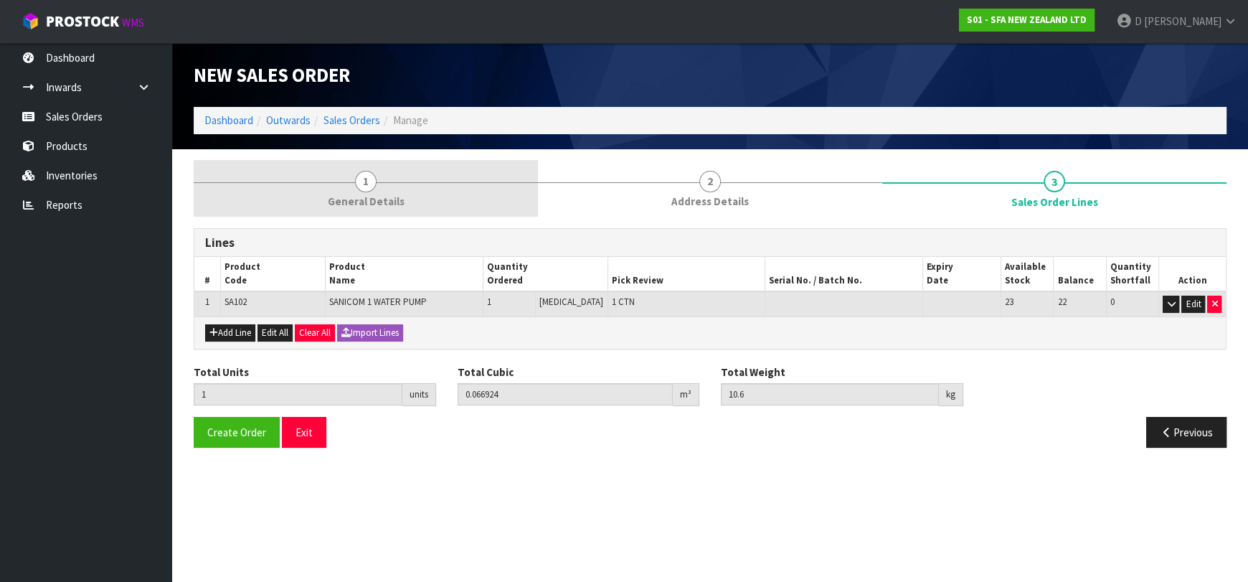
click at [370, 183] on span "1" at bounding box center [366, 182] width 22 height 22
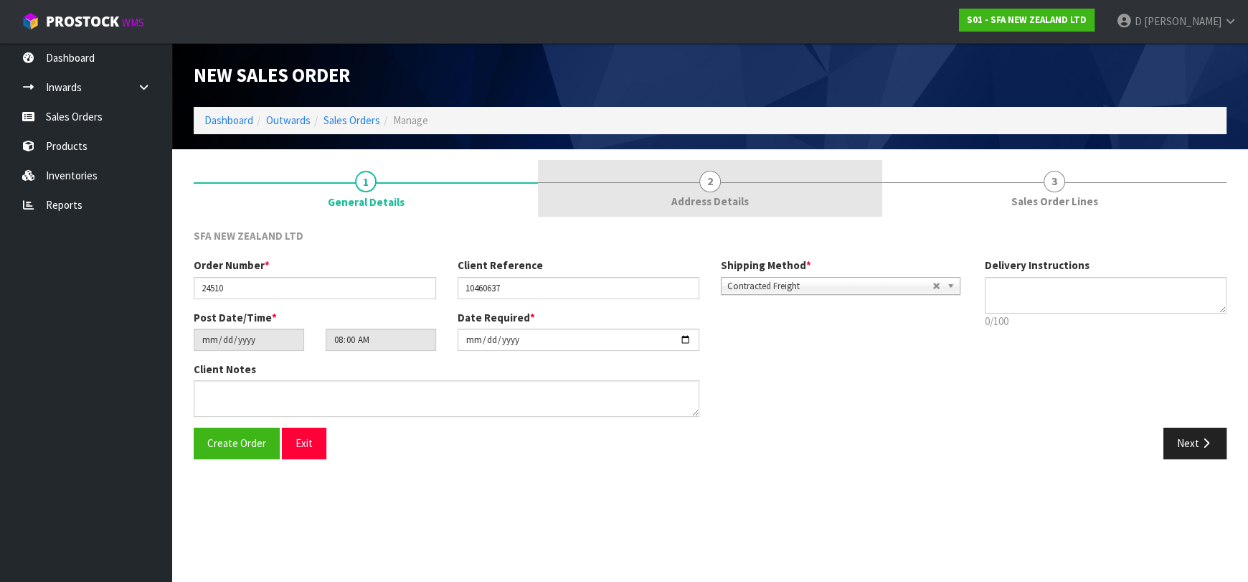
click at [727, 181] on link "2 Address Details" at bounding box center [710, 188] width 344 height 57
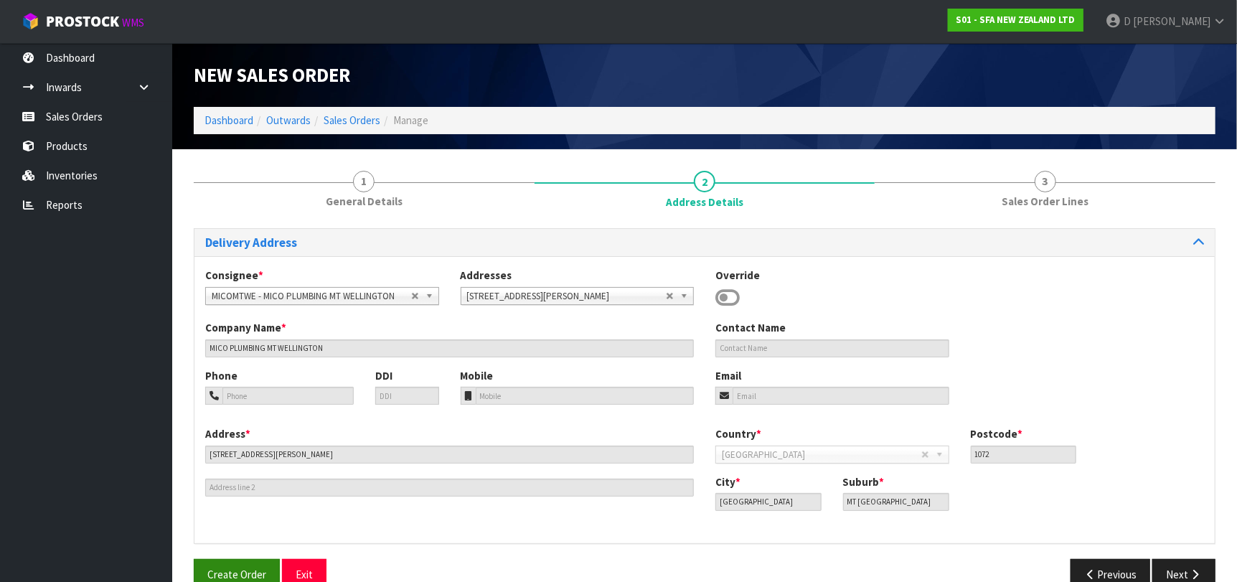
click at [255, 560] on div "Delivery Address Consignee * 000001.BAY MECHANICS - BAY MECHANICS 000001A - BRA…" at bounding box center [705, 414] width 1022 height 373
click at [258, 571] on span "Create Order" at bounding box center [236, 574] width 59 height 14
